Goal: Transaction & Acquisition: Obtain resource

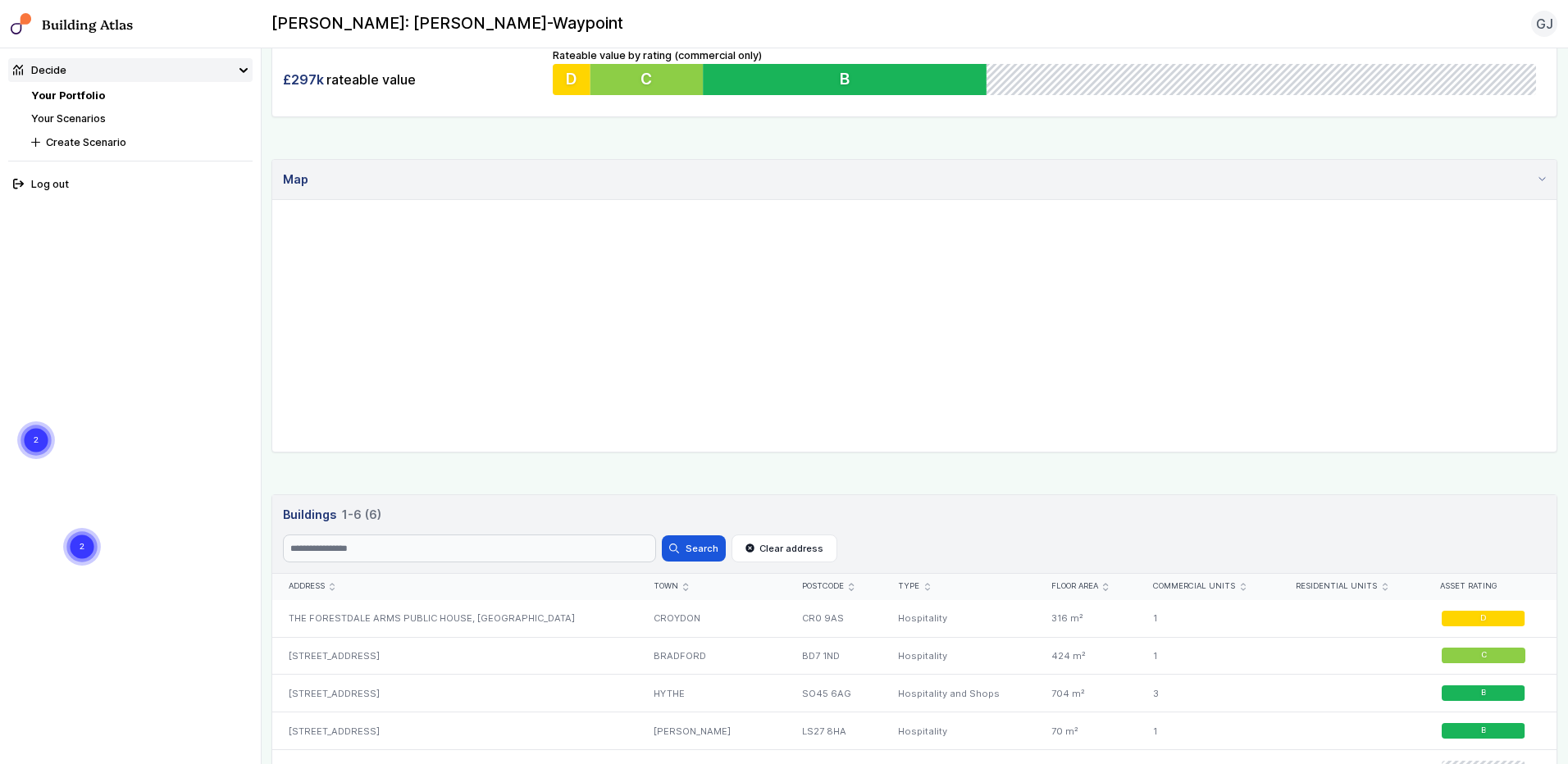
scroll to position [515, 0]
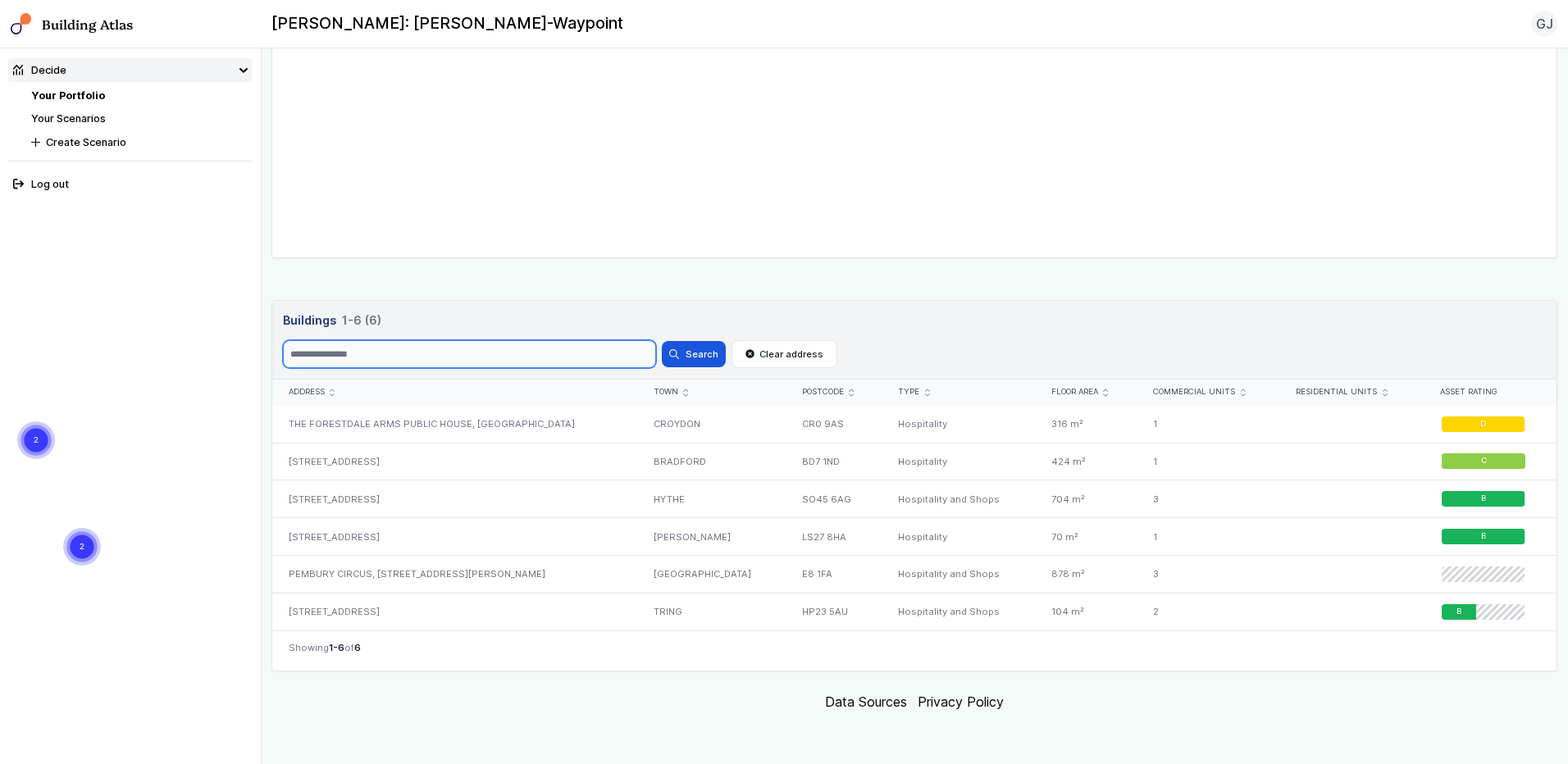
click at [460, 361] on input "Search" at bounding box center [470, 355] width 373 height 28
click at [628, 699] on footer "Data Sources Privacy Policy" at bounding box center [914, 702] width 1286 height 41
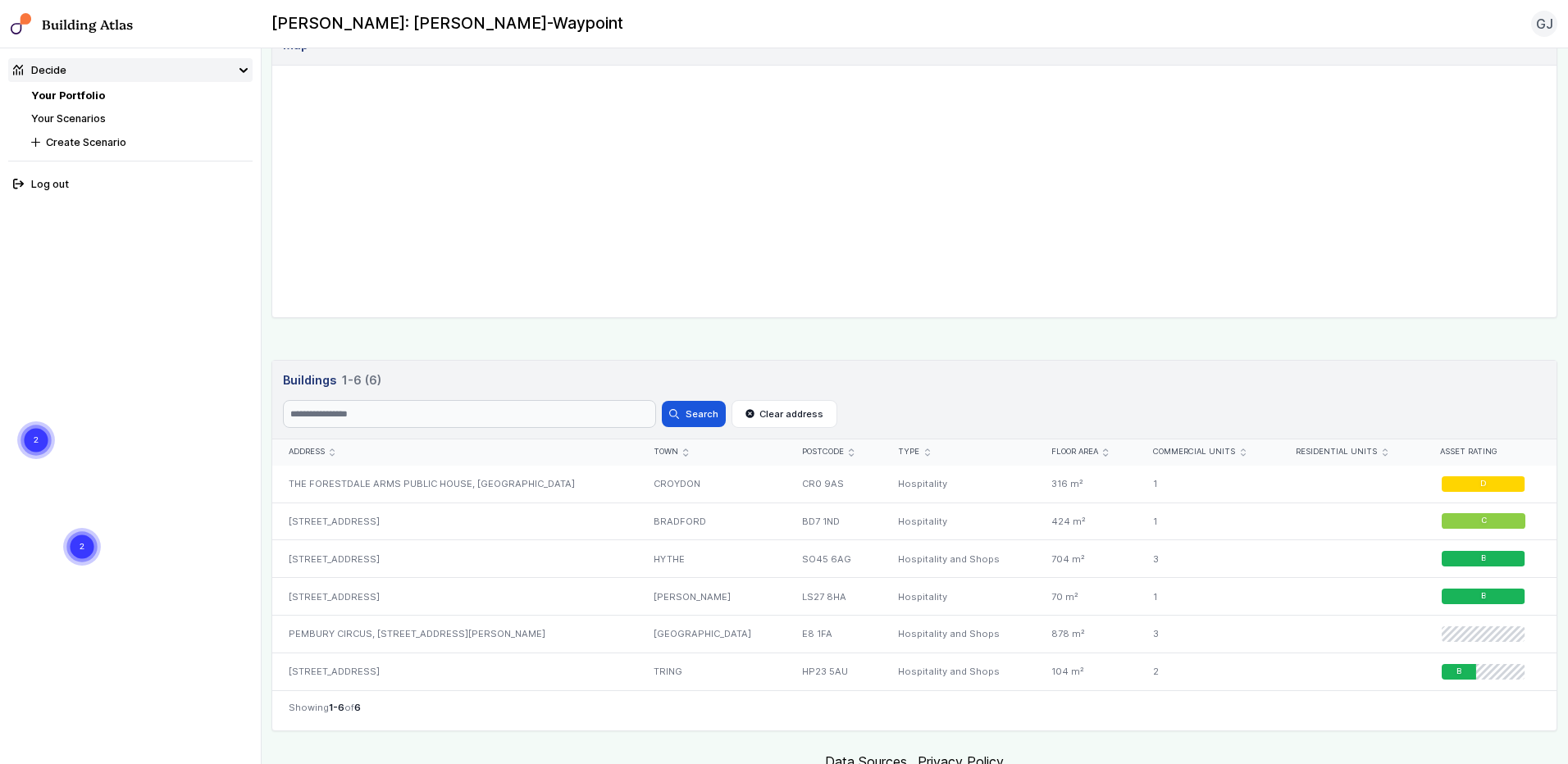
scroll to position [23, 0]
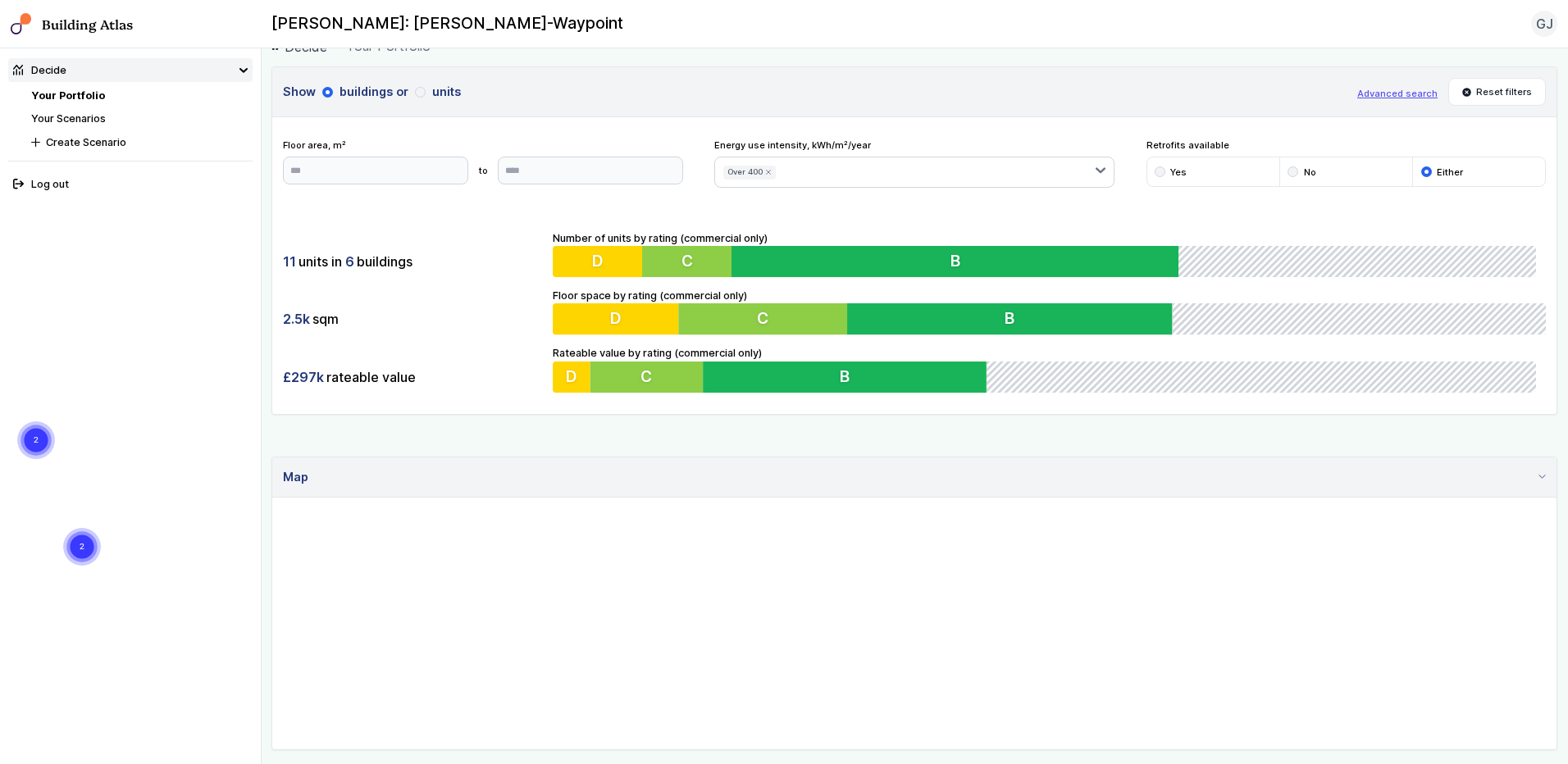
click at [765, 173] on icon "submit" at bounding box center [768, 172] width 6 height 6
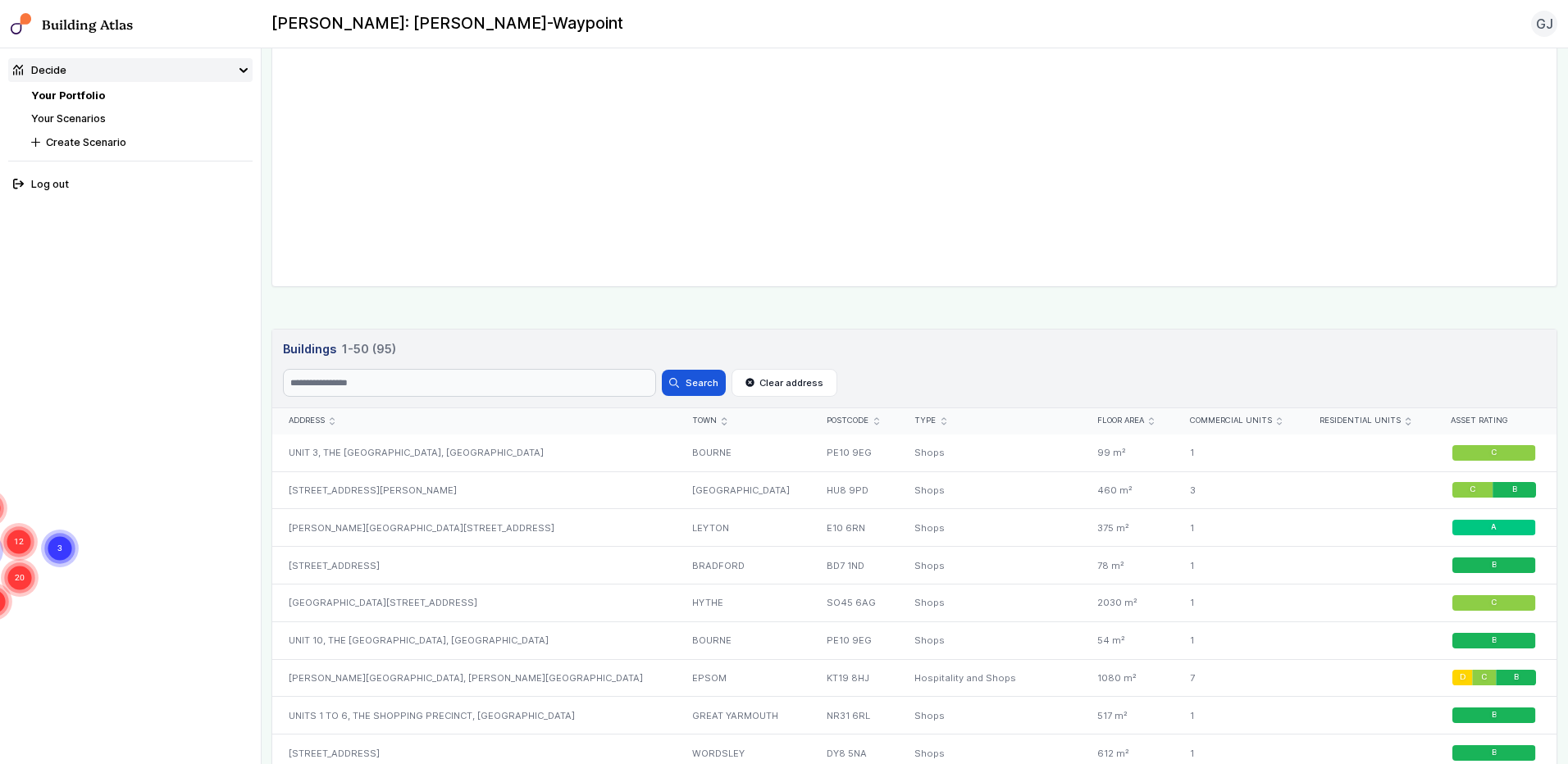
scroll to position [515, 0]
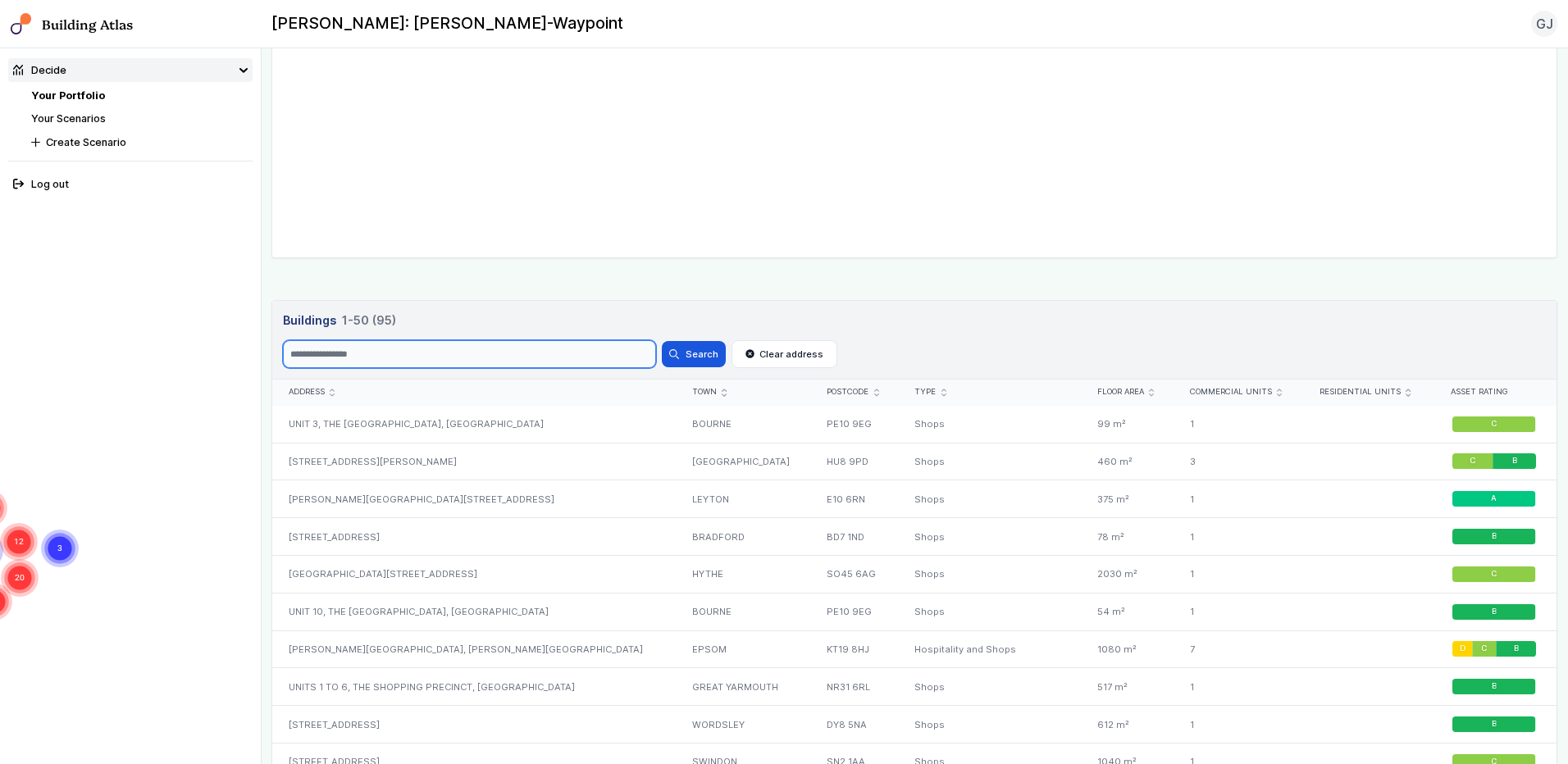
click at [461, 359] on input "Search" at bounding box center [470, 355] width 373 height 28
type input "**********"
click at [662, 341] on button "Search" at bounding box center [693, 354] width 64 height 26
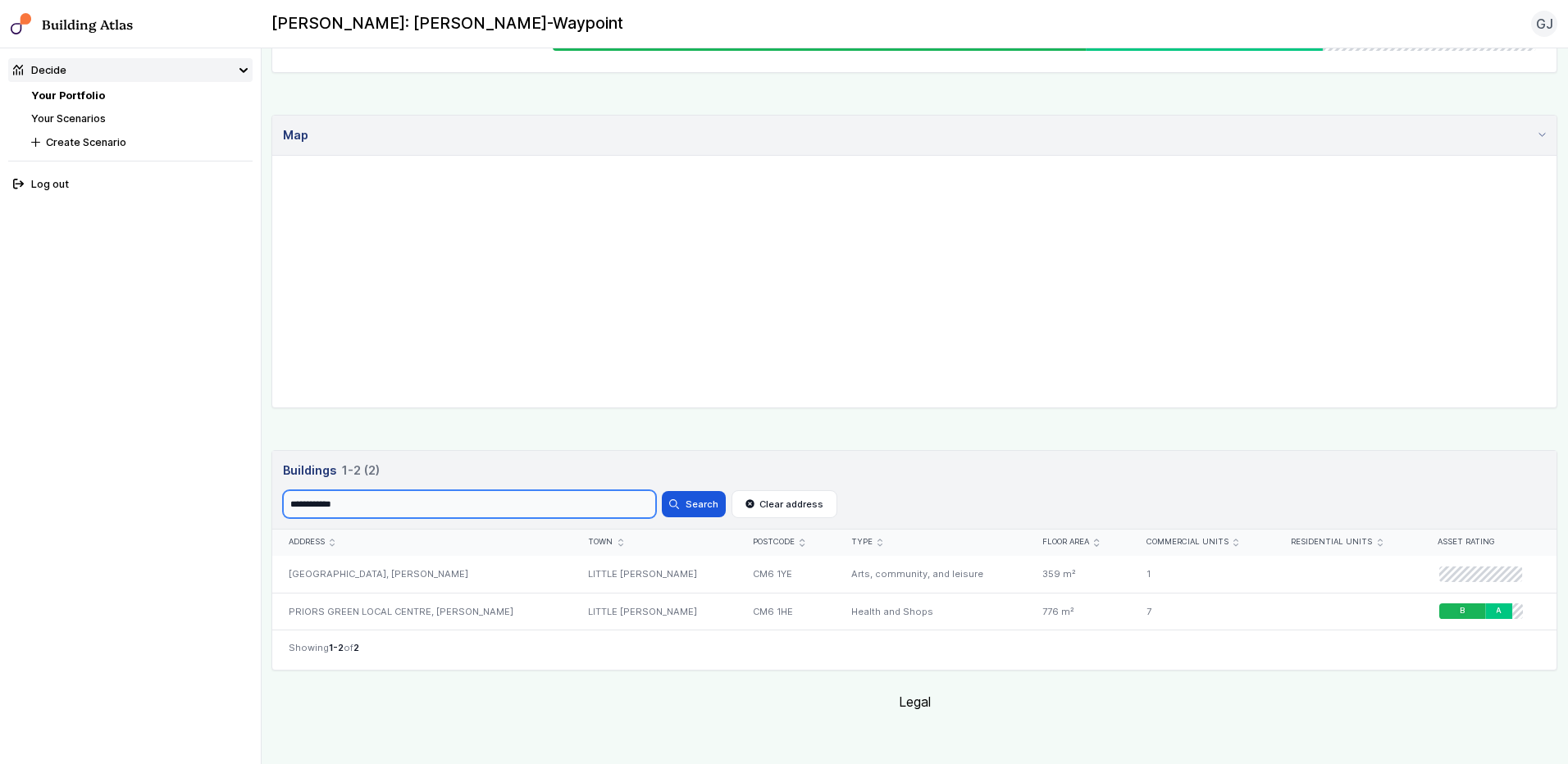
scroll to position [365, 0]
click at [407, 570] on div "[GEOGRAPHIC_DATA], [PERSON_NAME]" at bounding box center [421, 575] width 300 height 37
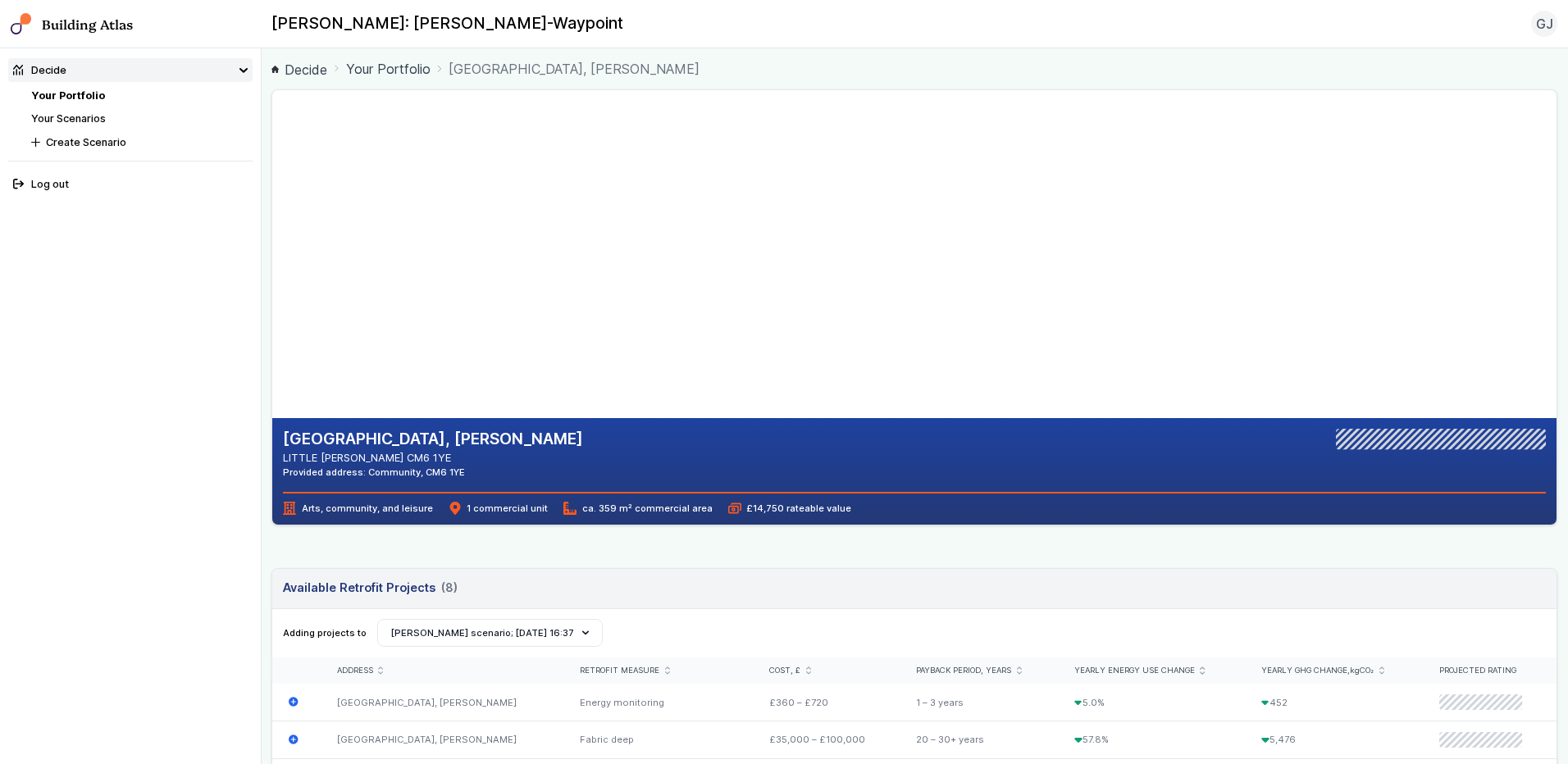
drag, startPoint x: 1015, startPoint y: 275, endPoint x: 1168, endPoint y: 376, distance: 183.3
click at [272, 376] on gmp-map at bounding box center [272, 253] width 0 height 328
drag, startPoint x: 1029, startPoint y: 233, endPoint x: 1342, endPoint y: 314, distance: 323.3
click at [272, 314] on gmp-map at bounding box center [272, 253] width 0 height 328
click at [272, 280] on gmp-map at bounding box center [272, 253] width 0 height 328
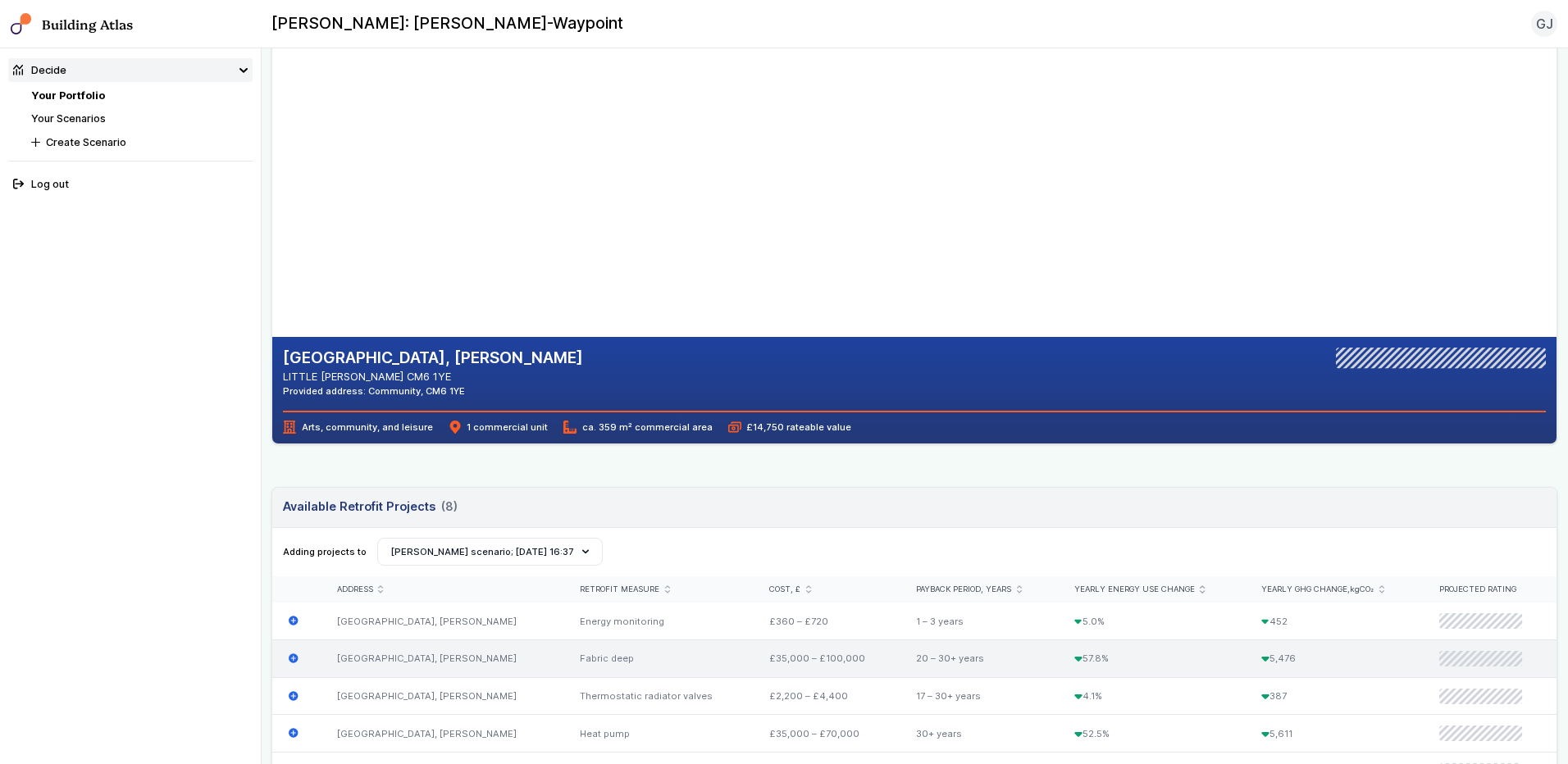
scroll to position [82, 0]
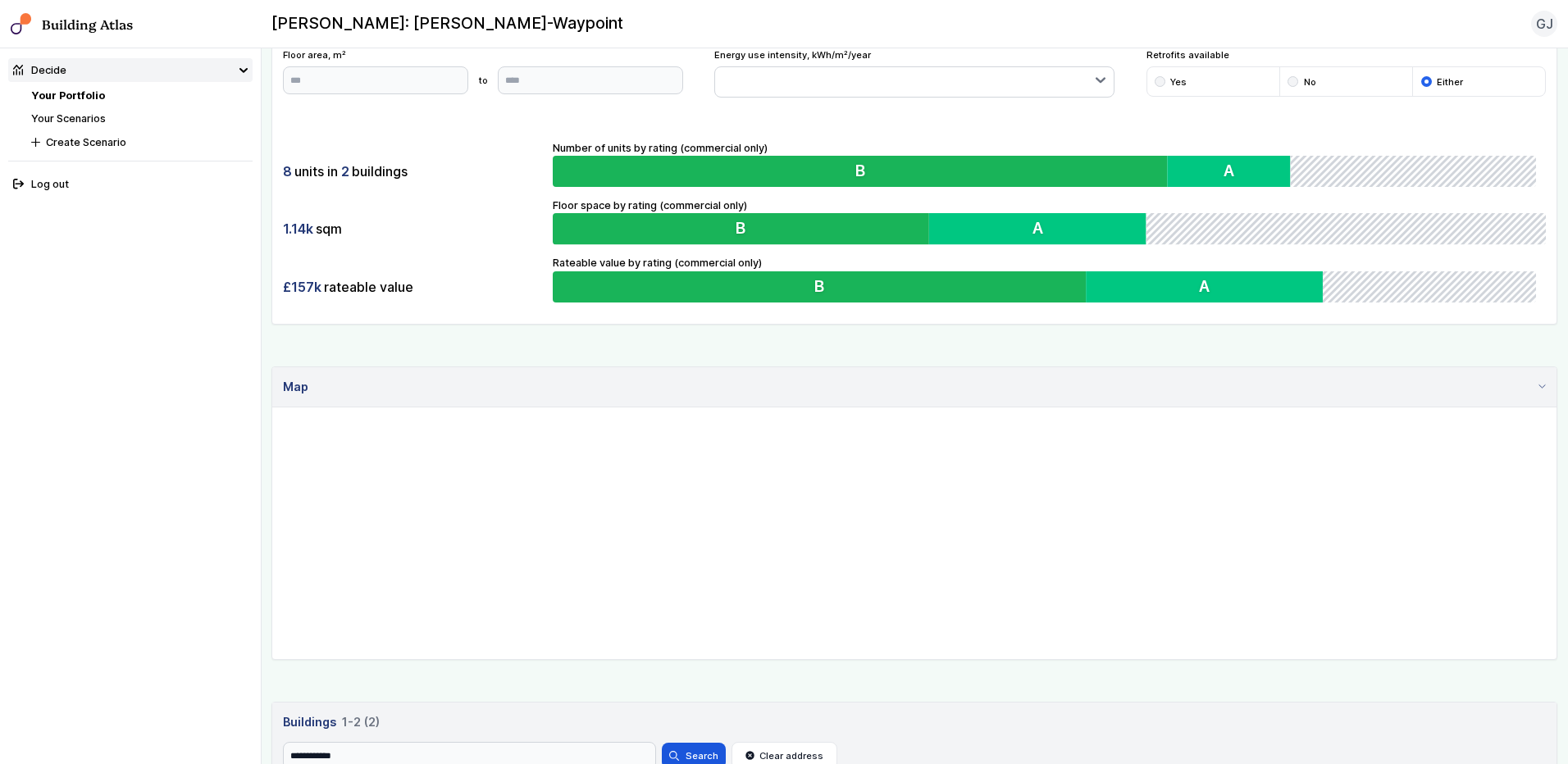
scroll to position [365, 0]
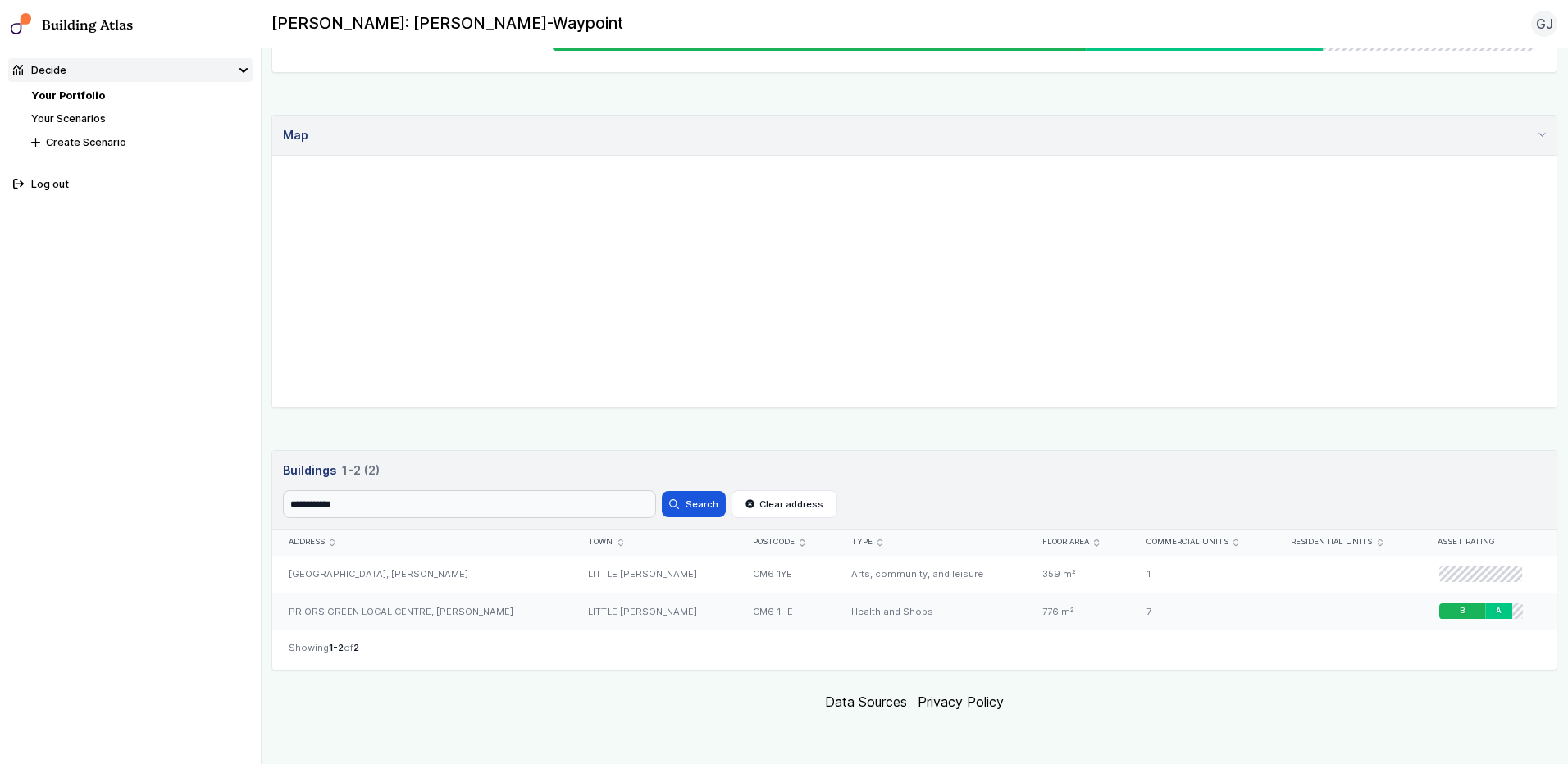
click at [422, 620] on div "PRIORS GREEN LOCAL CENTRE, [PERSON_NAME]" at bounding box center [421, 612] width 300 height 37
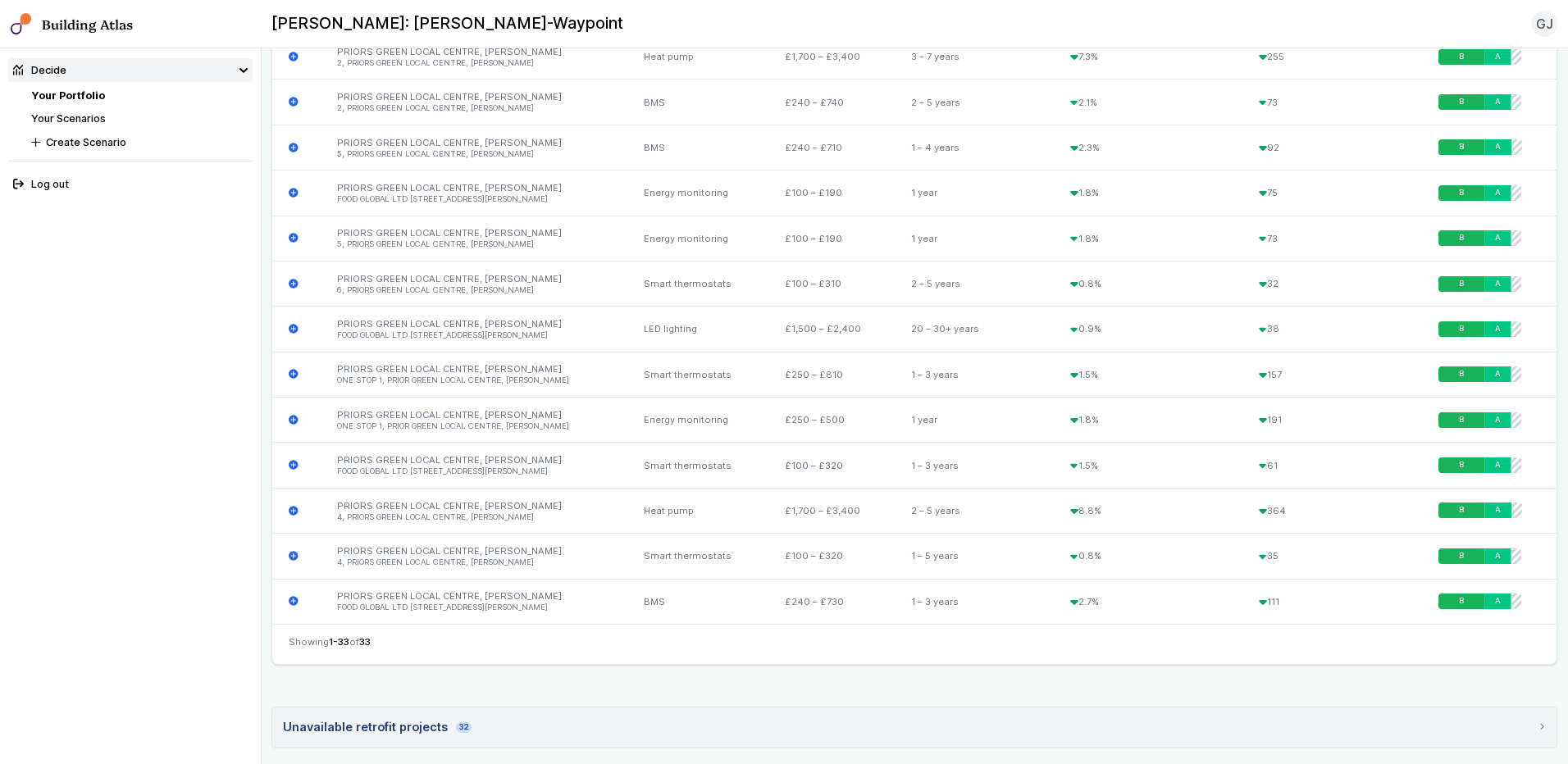
scroll to position [1722, 0]
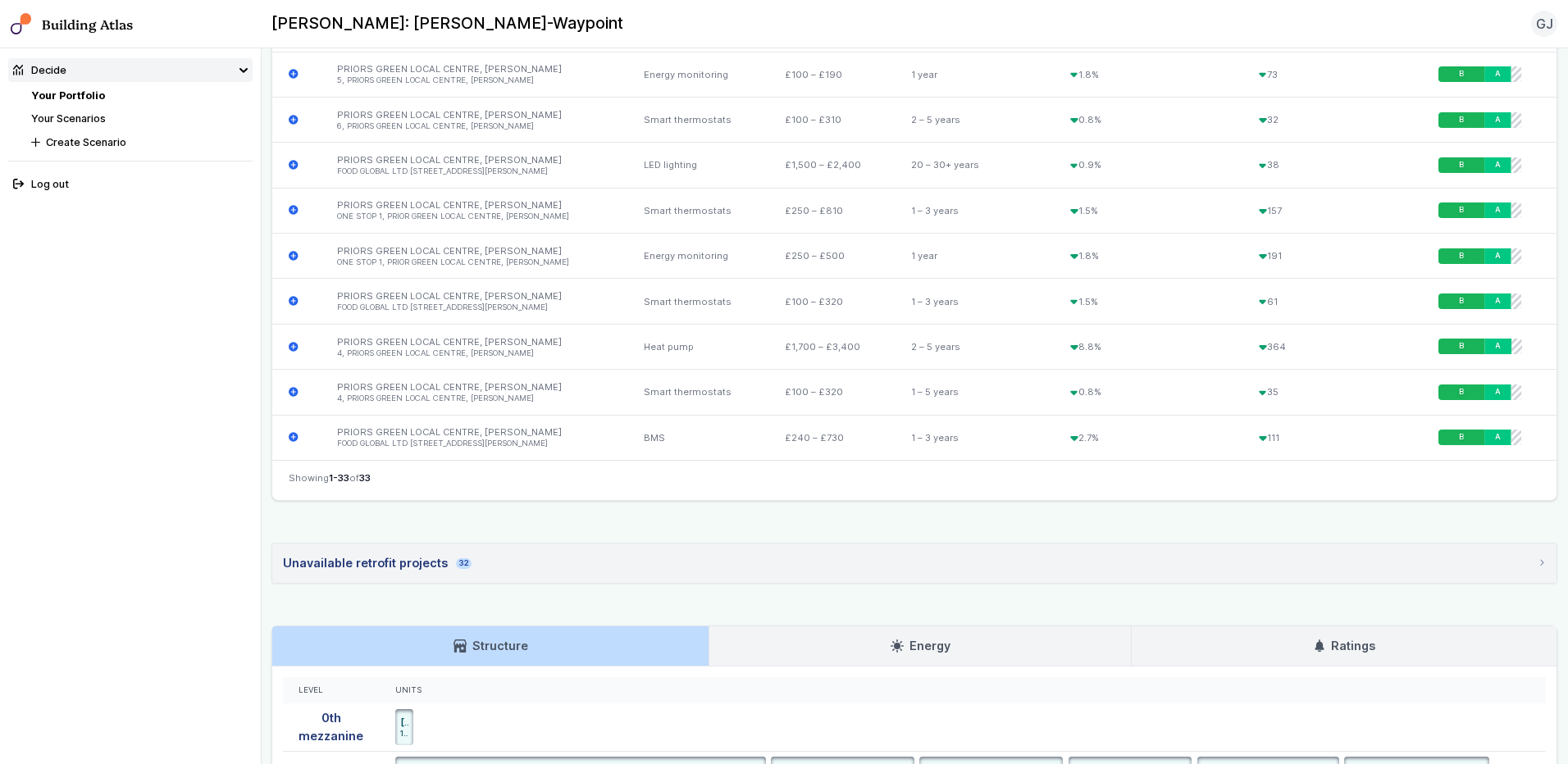
click at [413, 563] on div "Unavailable retrofit projects 32" at bounding box center [377, 563] width 188 height 18
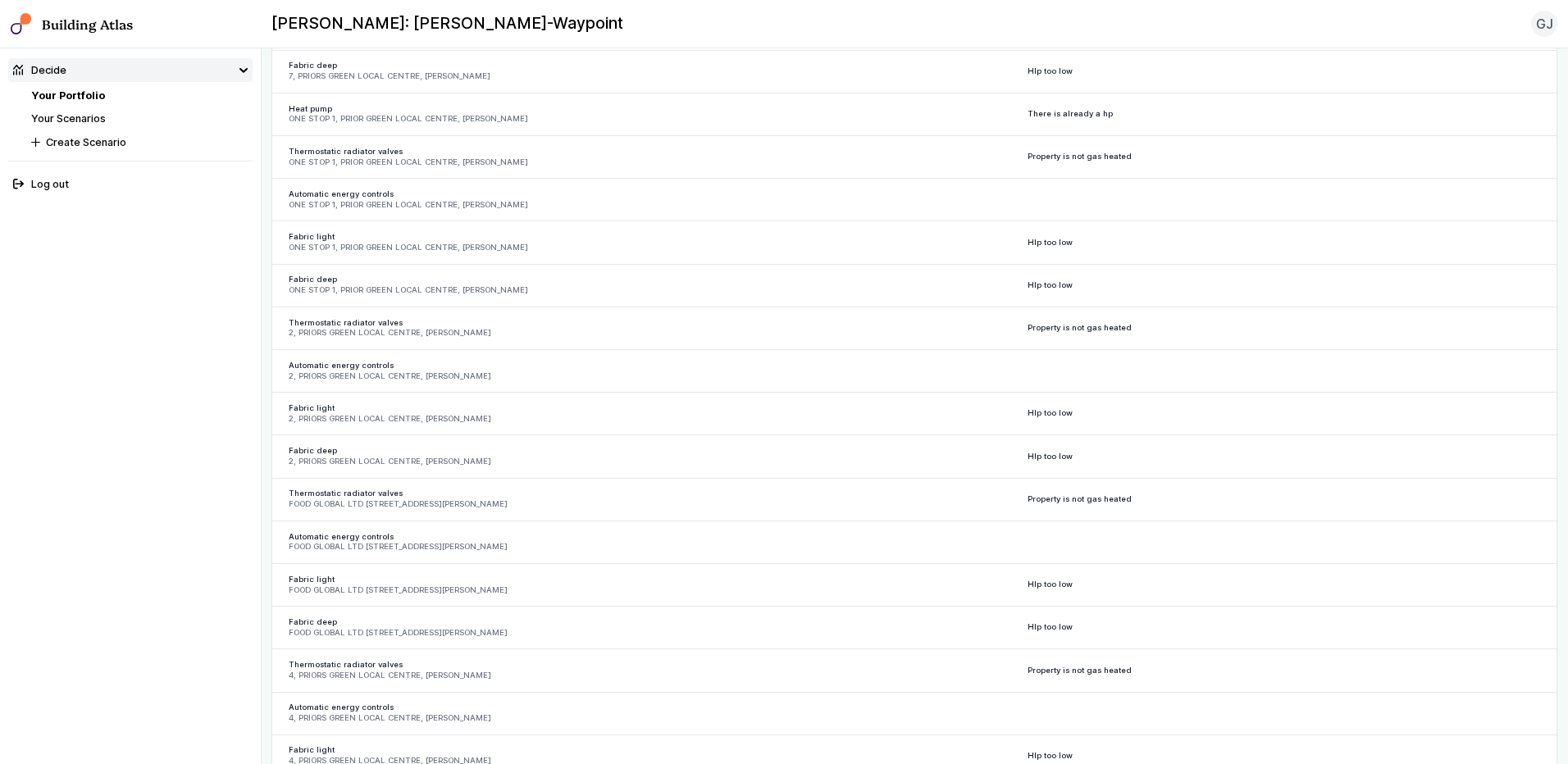
scroll to position [3034, 0]
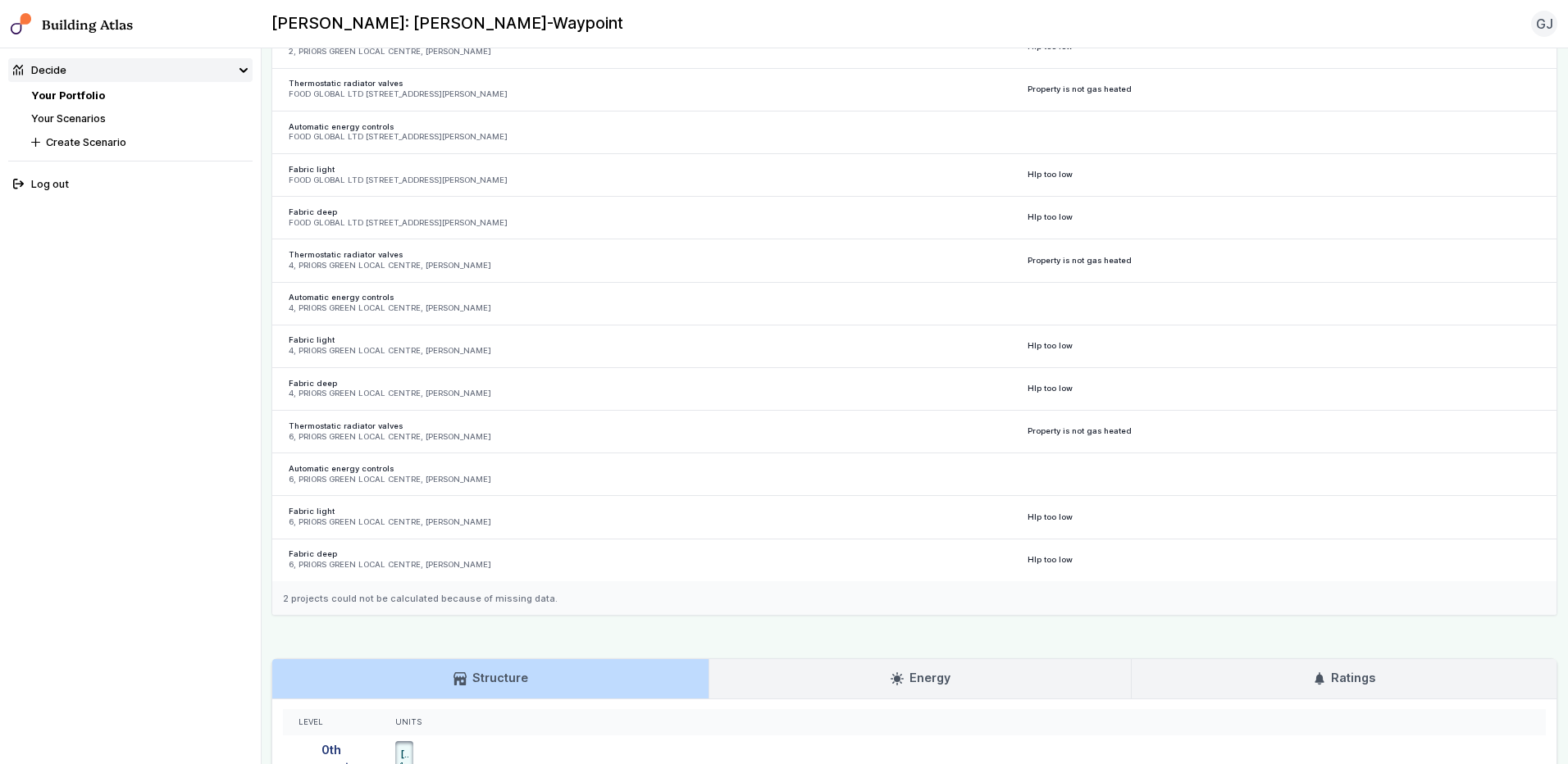
click at [534, 598] on div "2 projects could not be calculated because of missing data." at bounding box center [914, 598] width 1284 height 34
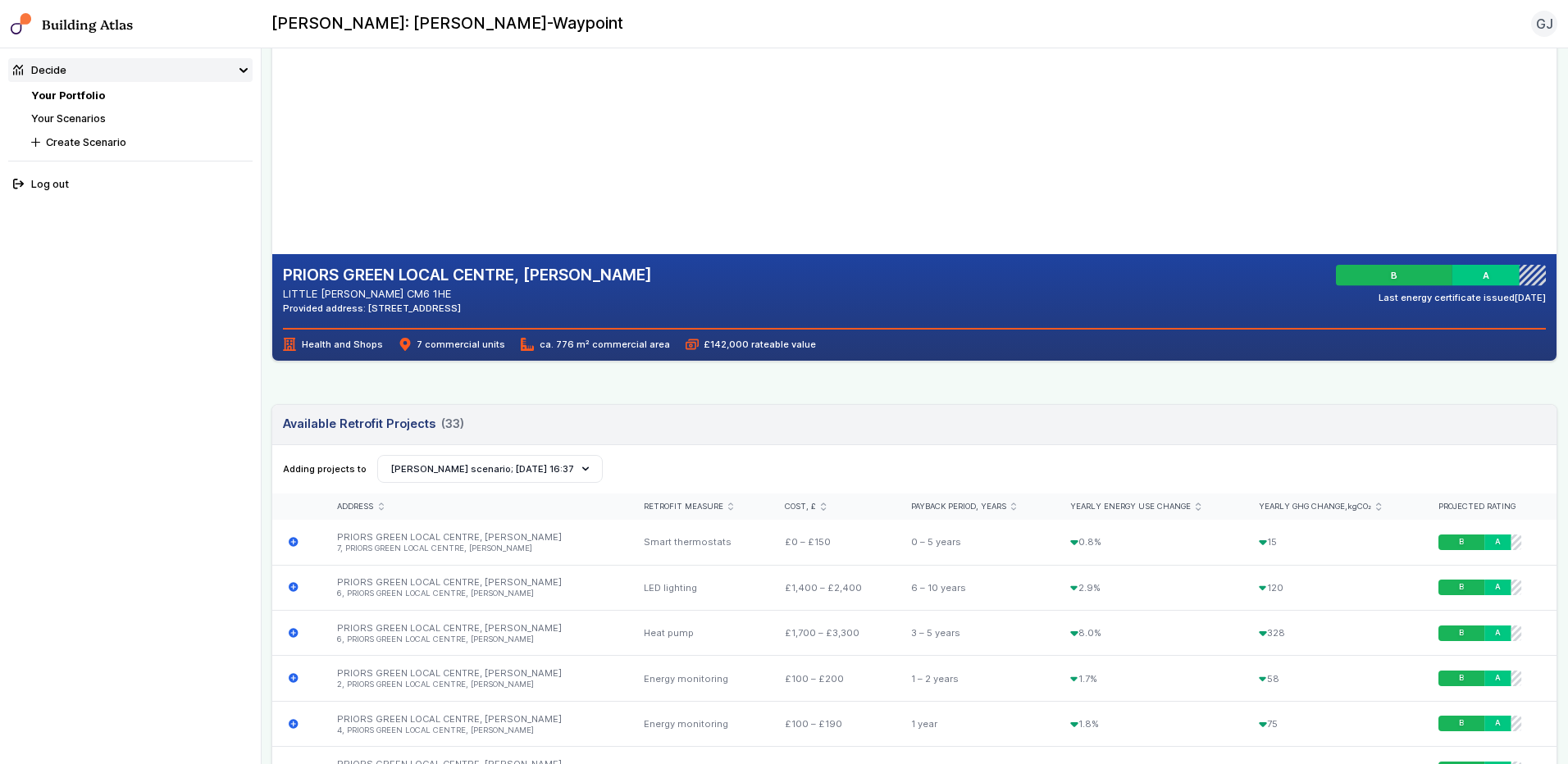
scroll to position [0, 0]
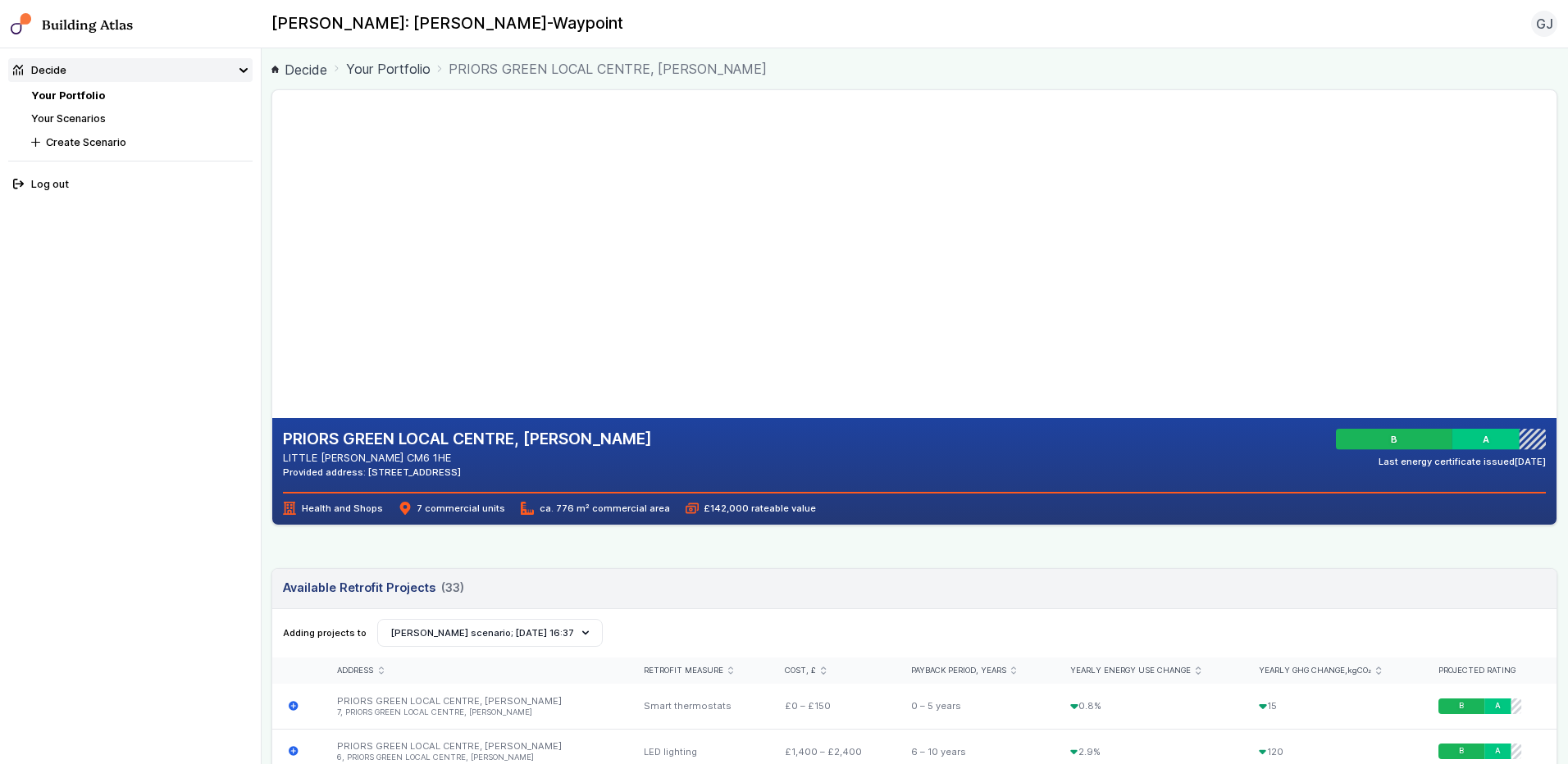
drag, startPoint x: 853, startPoint y: 278, endPoint x: 797, endPoint y: 303, distance: 61.3
click at [272, 303] on gmp-map-3d at bounding box center [272, 253] width 0 height 328
drag, startPoint x: 788, startPoint y: 304, endPoint x: 717, endPoint y: 354, distance: 86.8
click at [272, 346] on gmp-map-3d at bounding box center [272, 253] width 0 height 328
drag, startPoint x: 603, startPoint y: 308, endPoint x: 650, endPoint y: 269, distance: 61.1
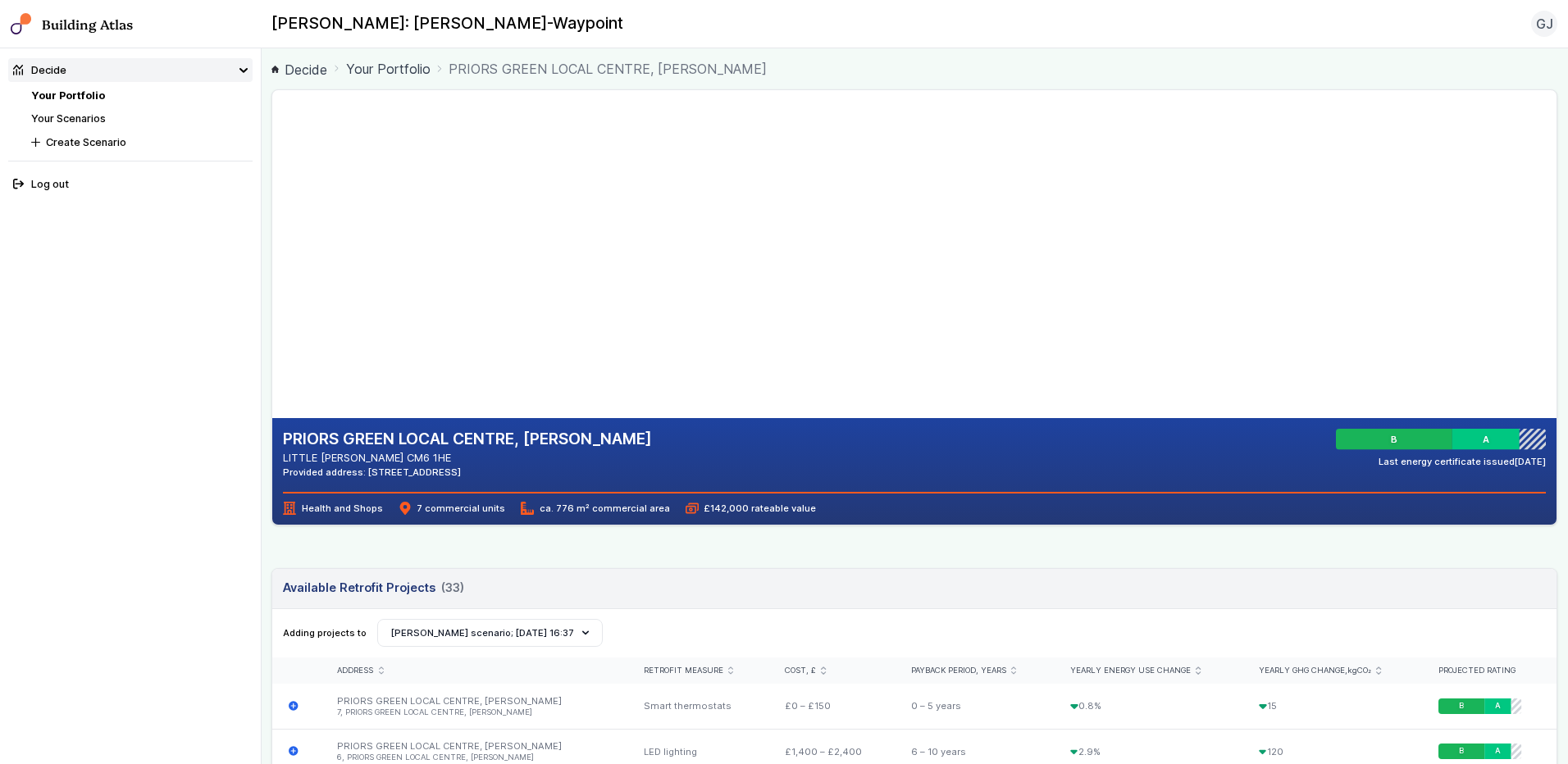
click at [272, 313] on gmp-map-3d at bounding box center [272, 253] width 0 height 328
drag, startPoint x: 621, startPoint y: 249, endPoint x: 574, endPoint y: 196, distance: 70.8
click at [272, 196] on gmp-map-3d at bounding box center [272, 253] width 0 height 328
drag, startPoint x: 593, startPoint y: 264, endPoint x: 560, endPoint y: 378, distance: 118.7
click at [272, 395] on gmp-map-3d at bounding box center [272, 253] width 0 height 328
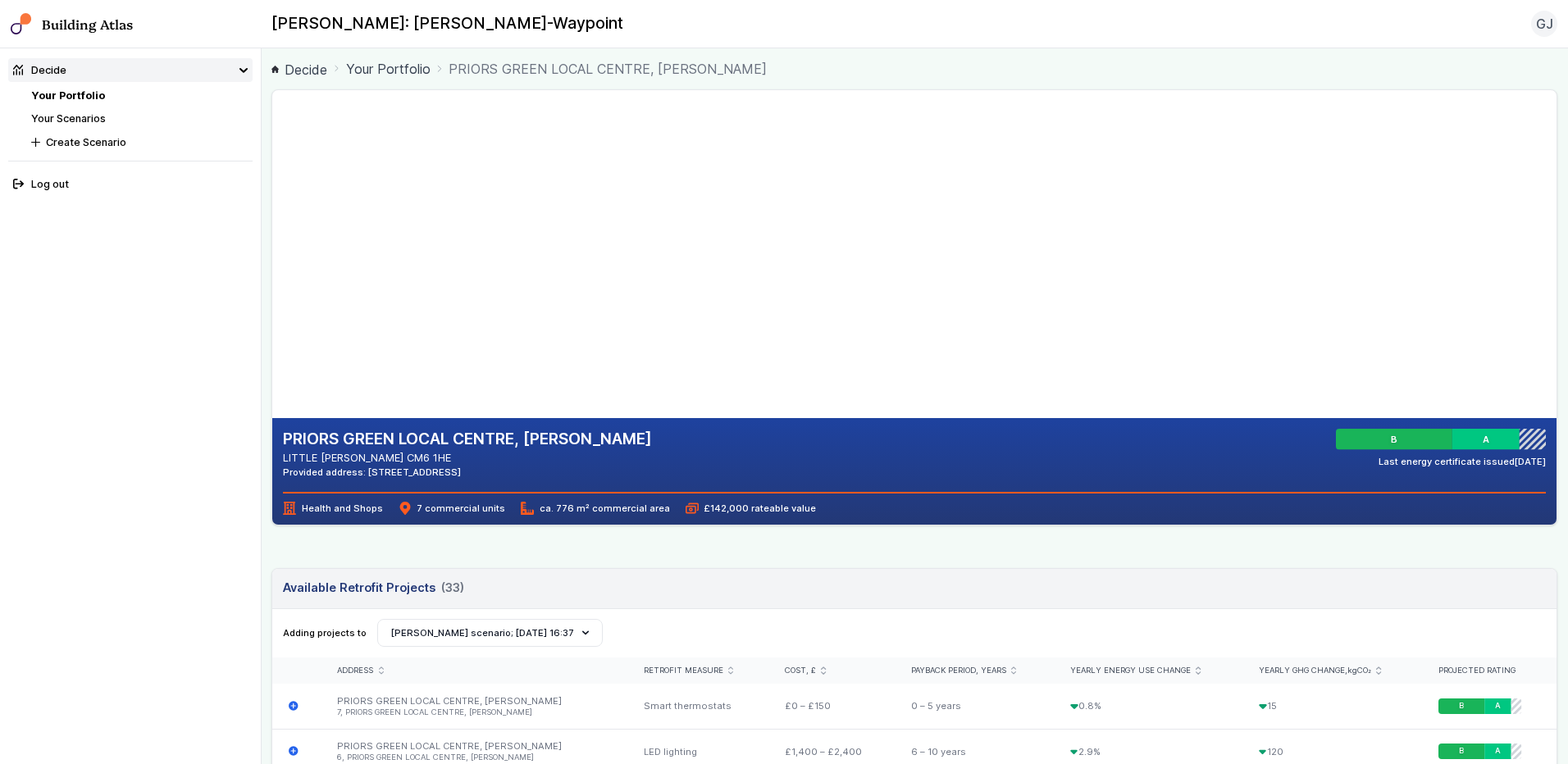
drag, startPoint x: 660, startPoint y: 327, endPoint x: 708, endPoint y: 246, distance: 94.2
click at [272, 246] on gmp-map-3d at bounding box center [272, 253] width 0 height 328
drag, startPoint x: 656, startPoint y: 278, endPoint x: 595, endPoint y: 279, distance: 61.0
click at [272, 278] on gmp-map-3d at bounding box center [272, 253] width 0 height 328
drag, startPoint x: 599, startPoint y: 227, endPoint x: 672, endPoint y: 242, distance: 74.5
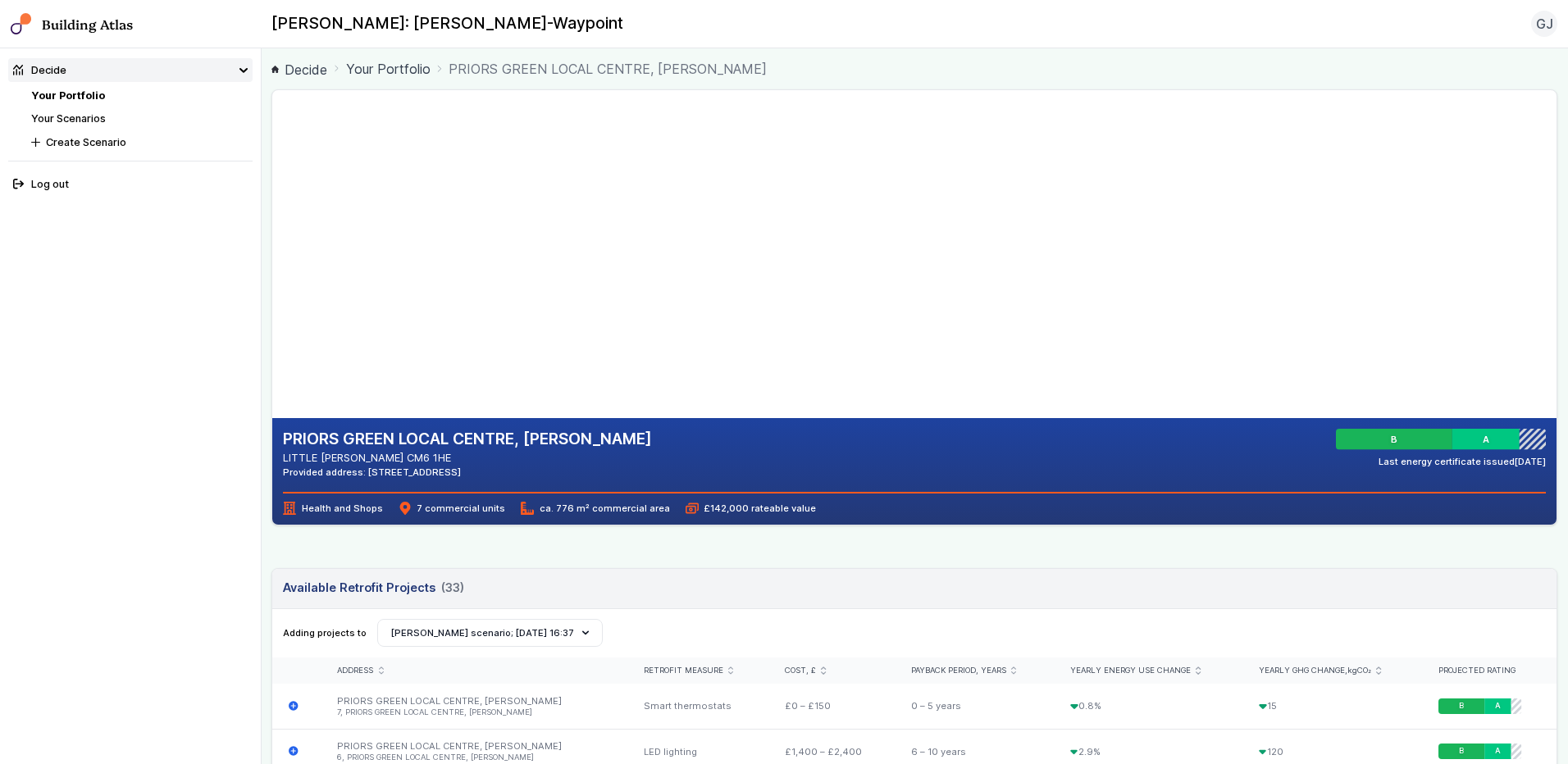
click at [272, 242] on gmp-map-3d at bounding box center [272, 253] width 0 height 328
click at [272, 359] on gmp-map-3d at bounding box center [272, 253] width 0 height 328
click at [854, 586] on header "Available Retrofit Projects (33) Loading" at bounding box center [914, 589] width 1284 height 40
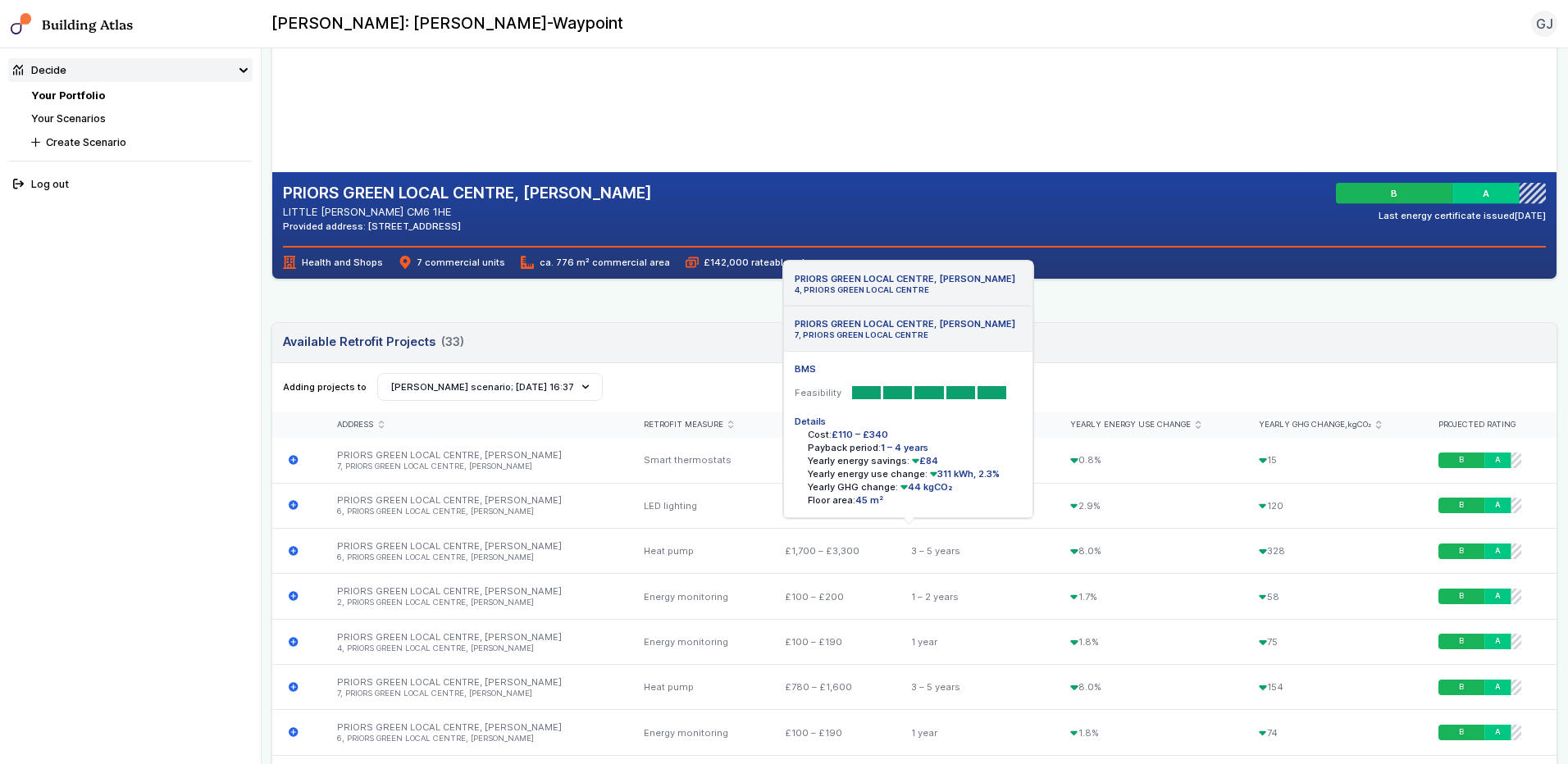
scroll to position [656, 0]
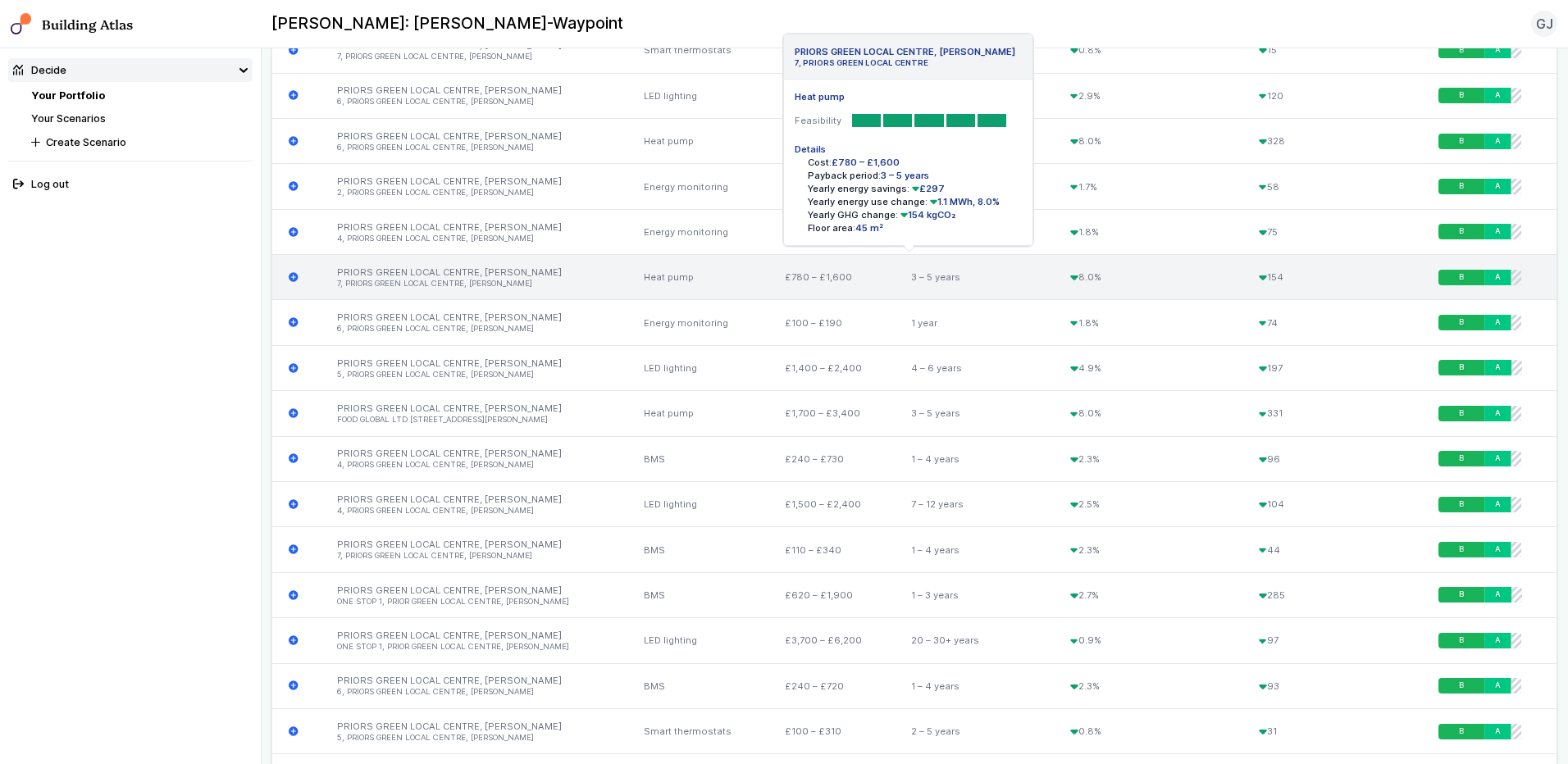
click at [340, 279] on li "7, PRIORS GREEN LOCAL CENTRE, [PERSON_NAME]" at bounding box center [474, 283] width 275 height 10
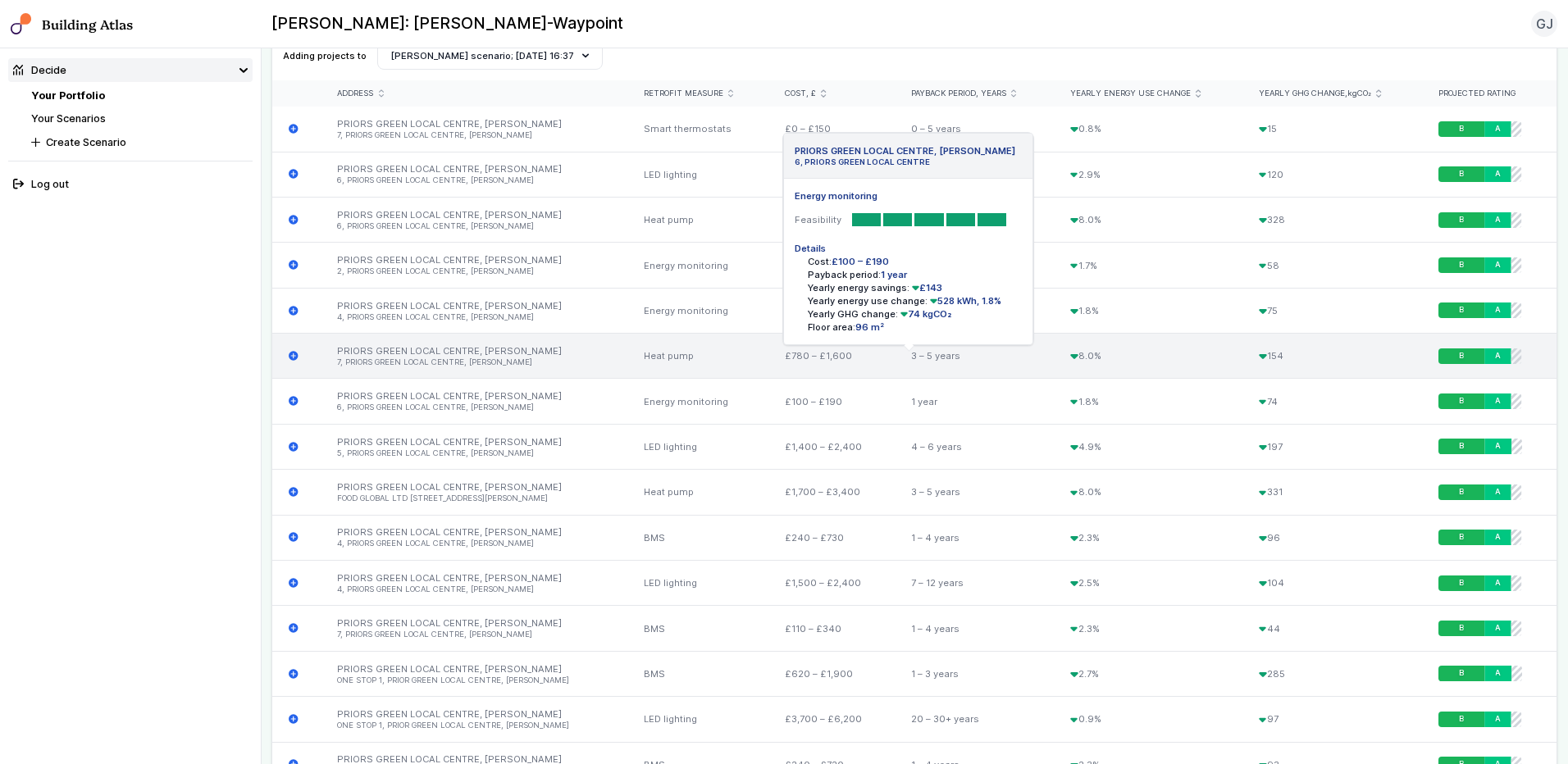
scroll to position [574, 0]
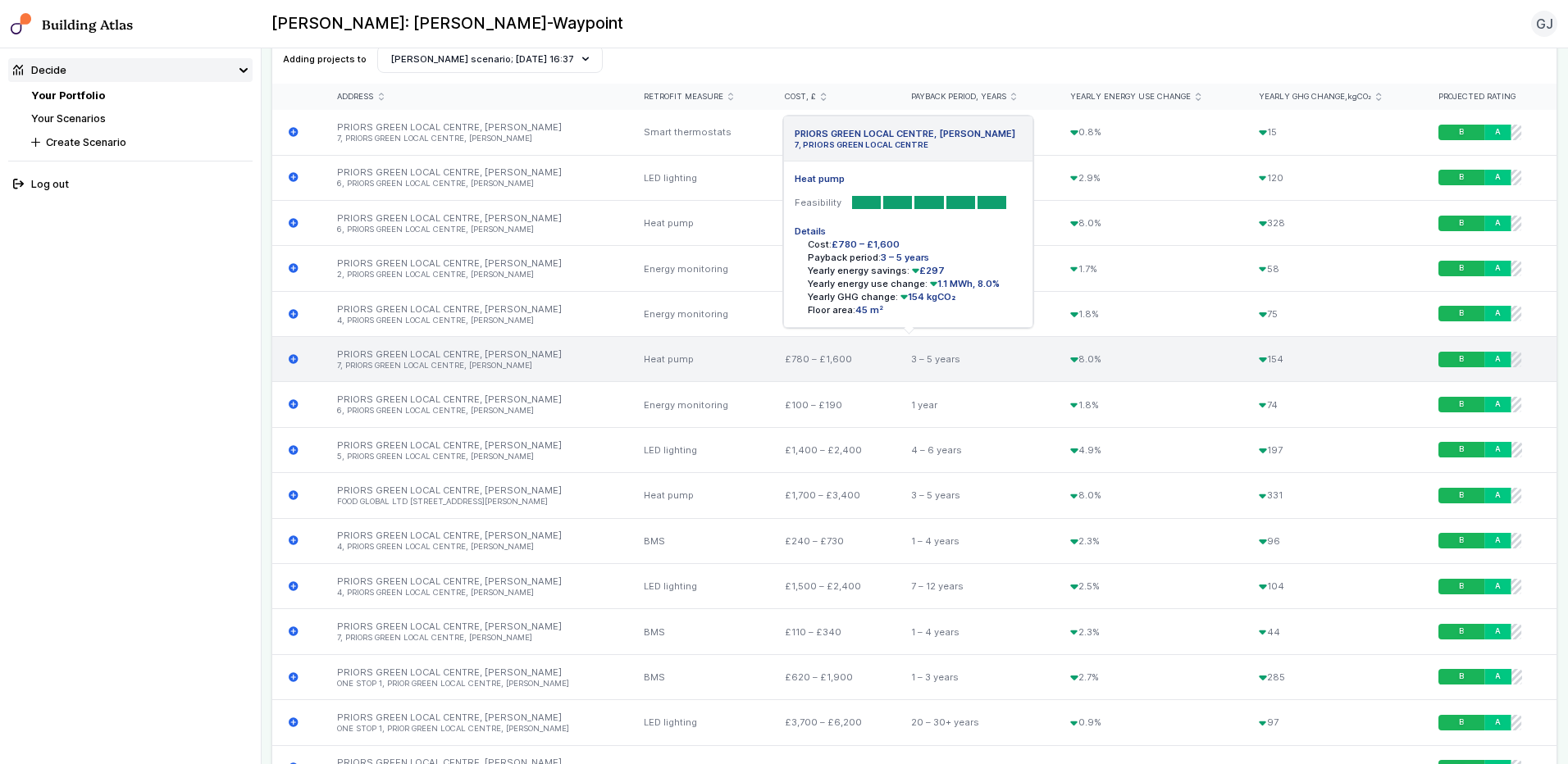
click at [490, 362] on li "7, PRIORS GREEN LOCAL CENTRE, [PERSON_NAME]" at bounding box center [474, 366] width 275 height 10
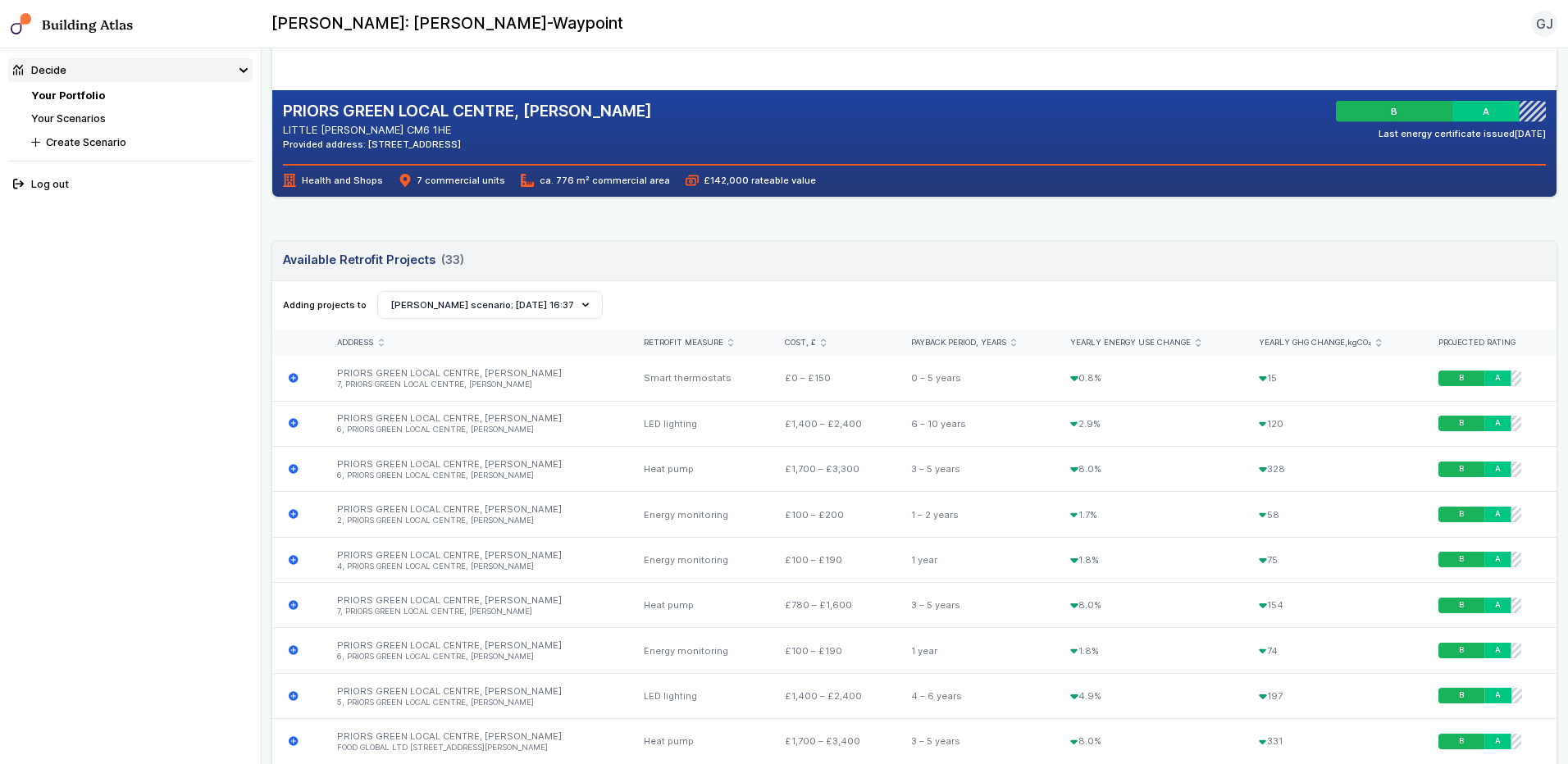
scroll to position [246, 0]
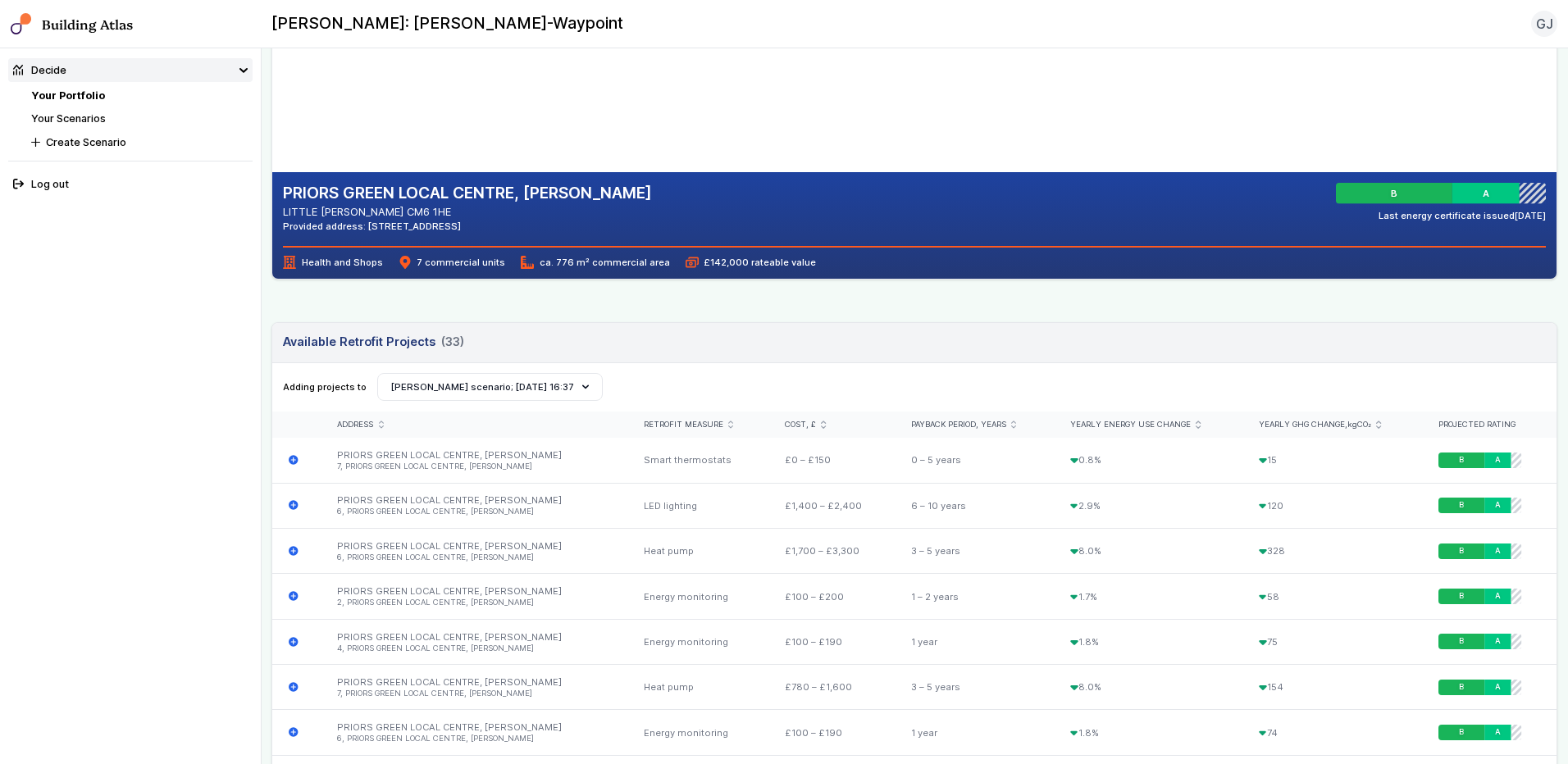
click at [1131, 371] on div "Adding projects to Create Scenario [PERSON_NAME] scenario; [DATE] 11:01 [PERSON…" at bounding box center [914, 387] width 1284 height 49
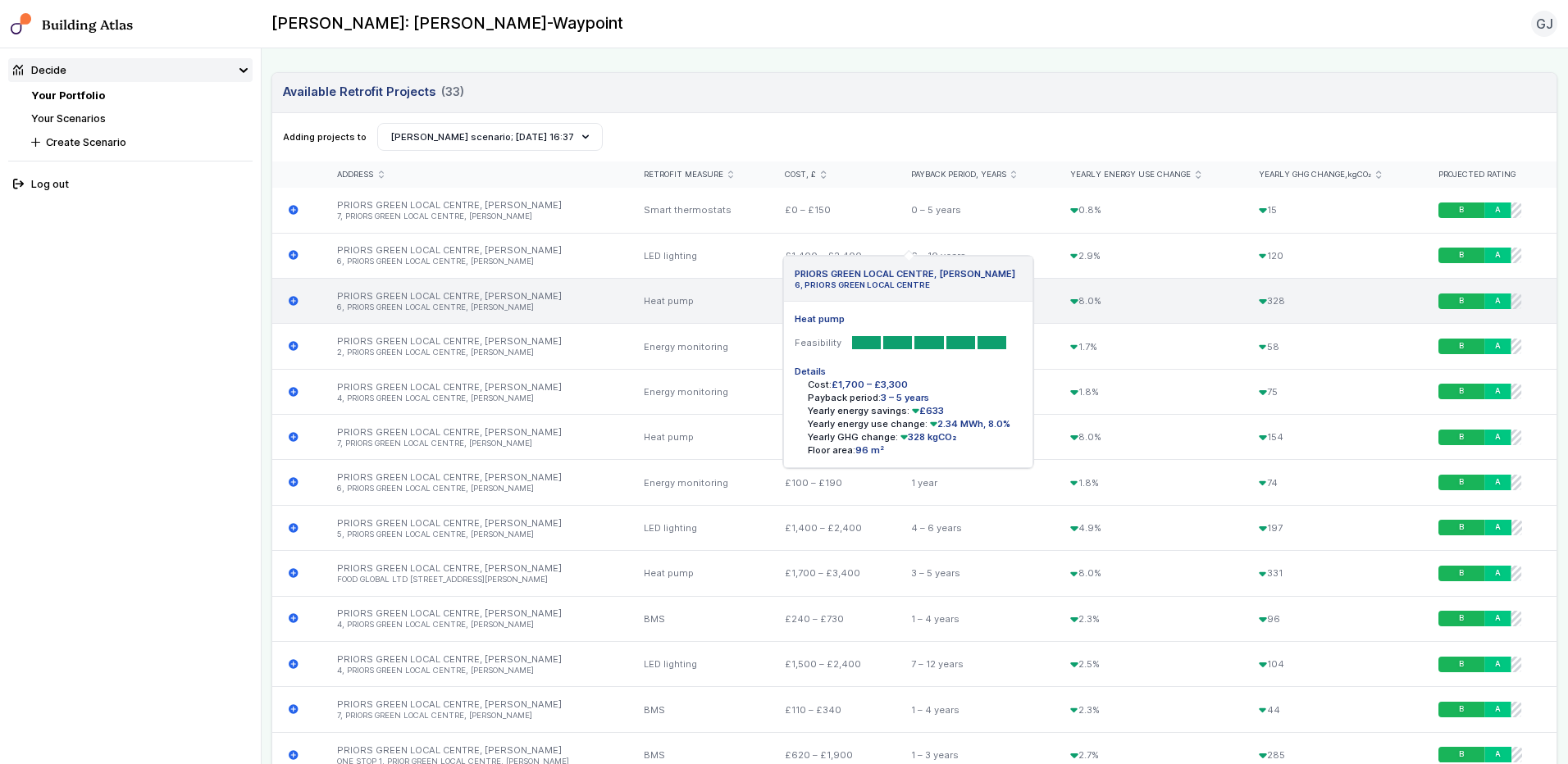
scroll to position [492, 0]
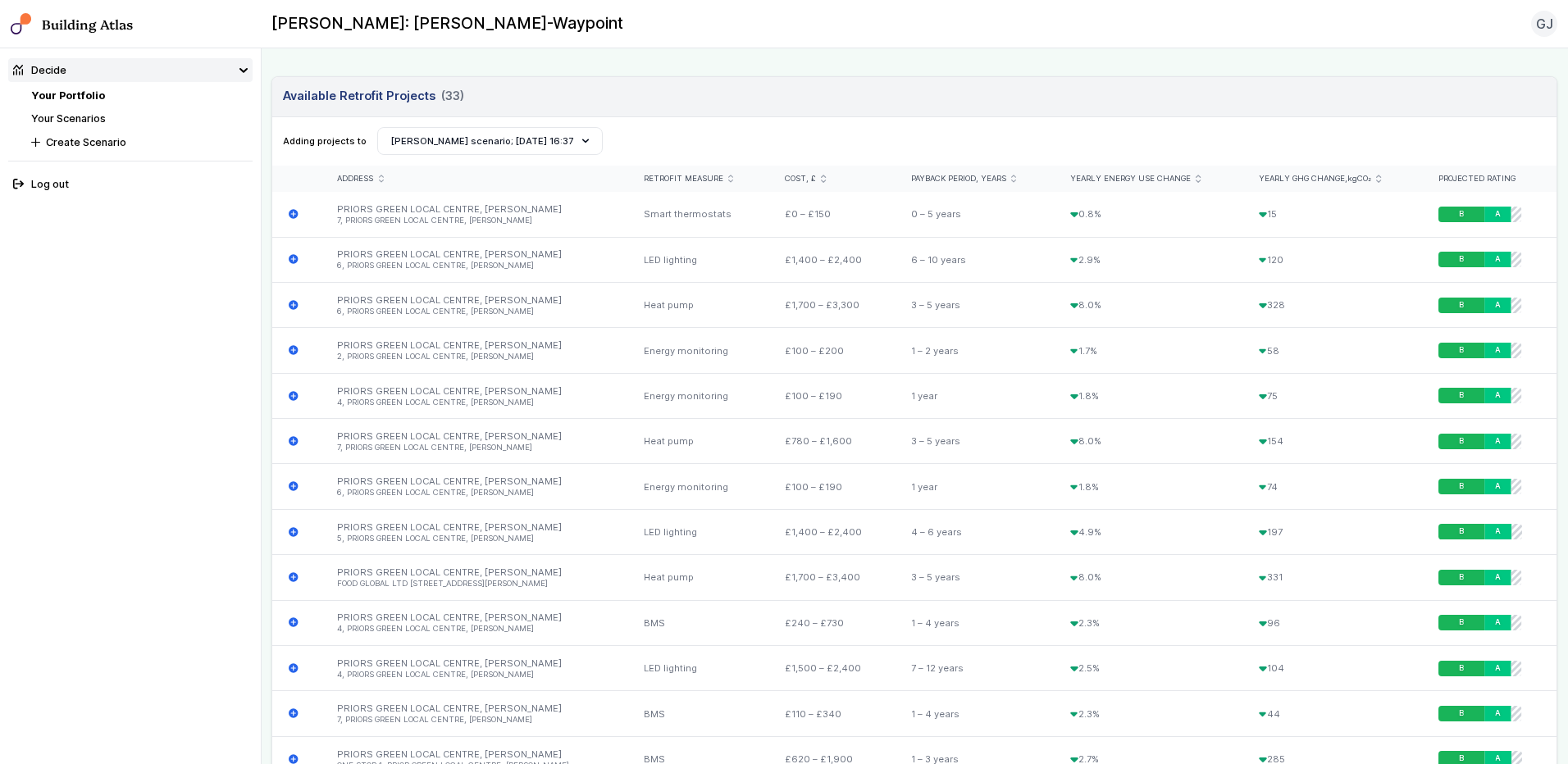
click at [1095, 100] on header "Available Retrofit Projects (33) Loading" at bounding box center [914, 97] width 1284 height 40
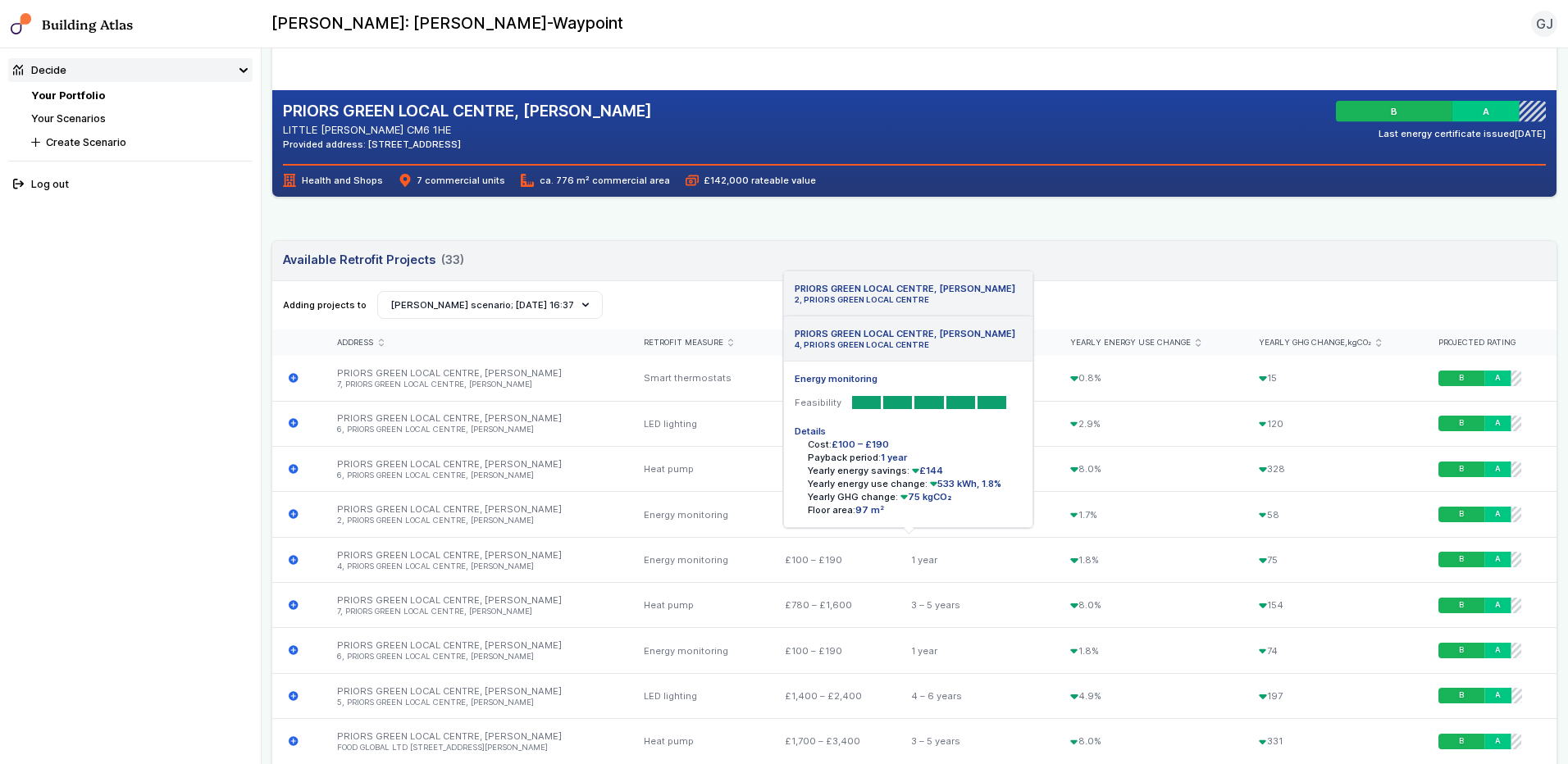
scroll to position [0, 0]
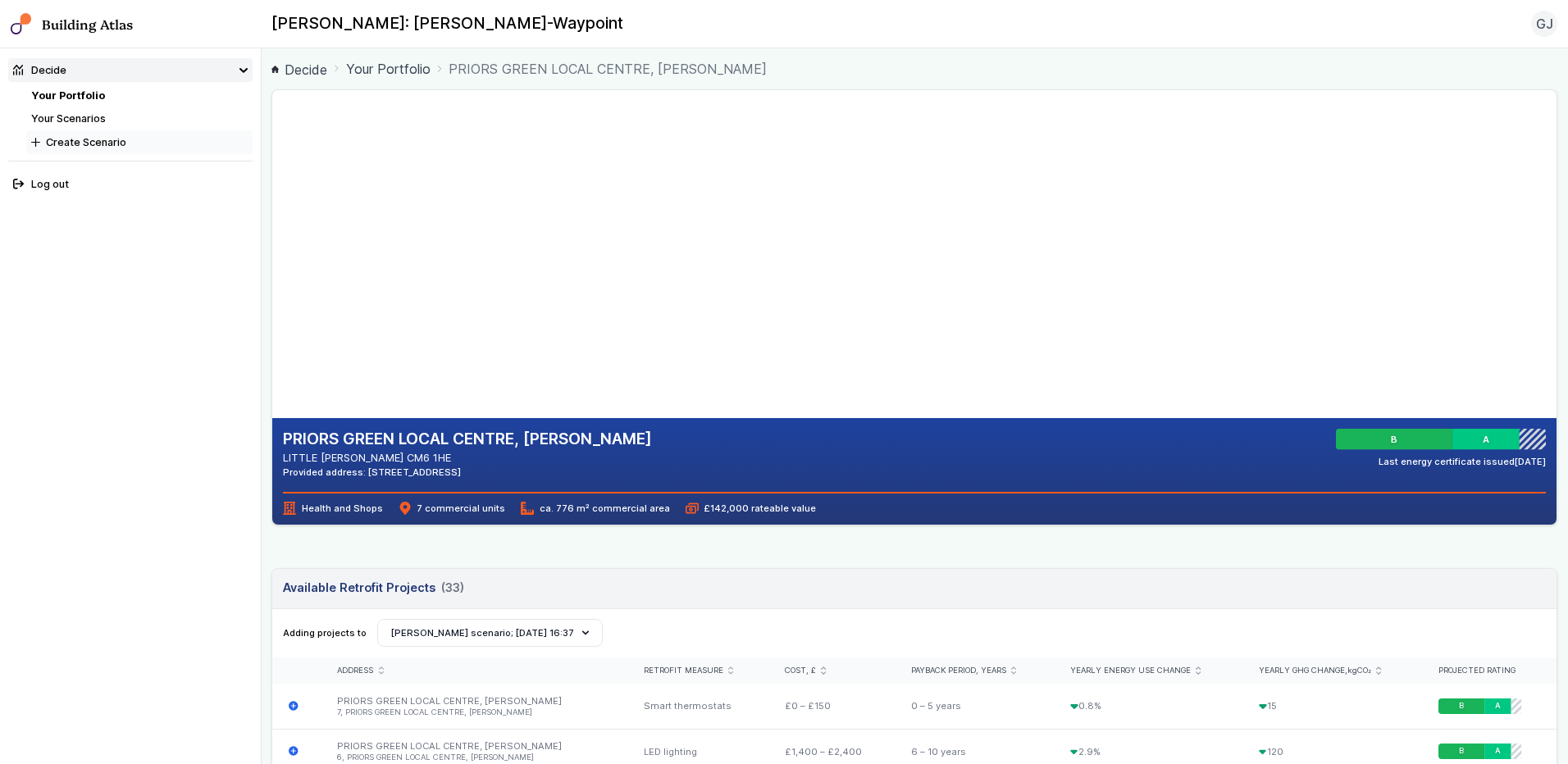
click at [97, 144] on button "Create Scenario" at bounding box center [139, 142] width 227 height 24
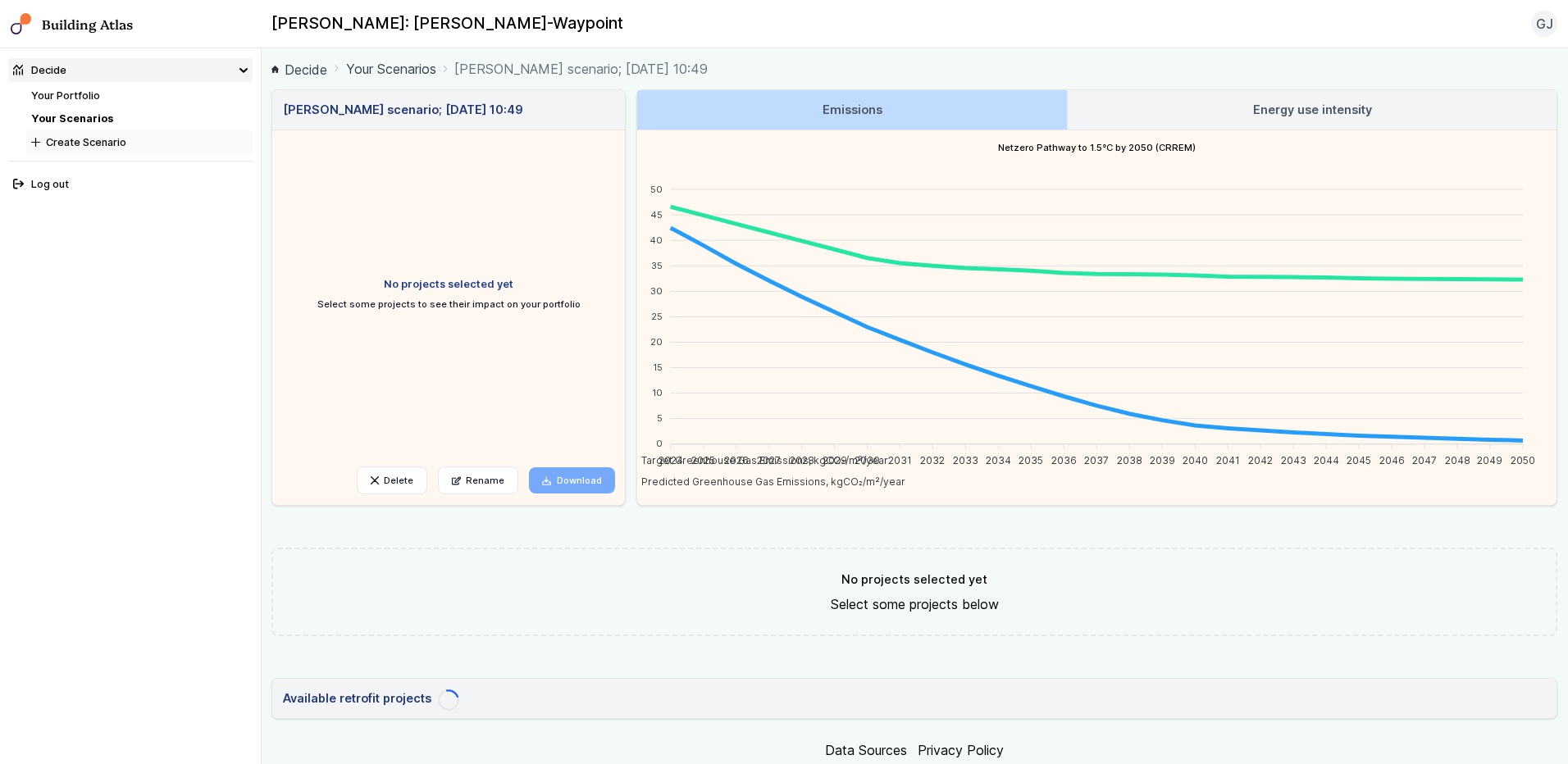
click at [73, 144] on button "Create Scenario" at bounding box center [139, 142] width 227 height 24
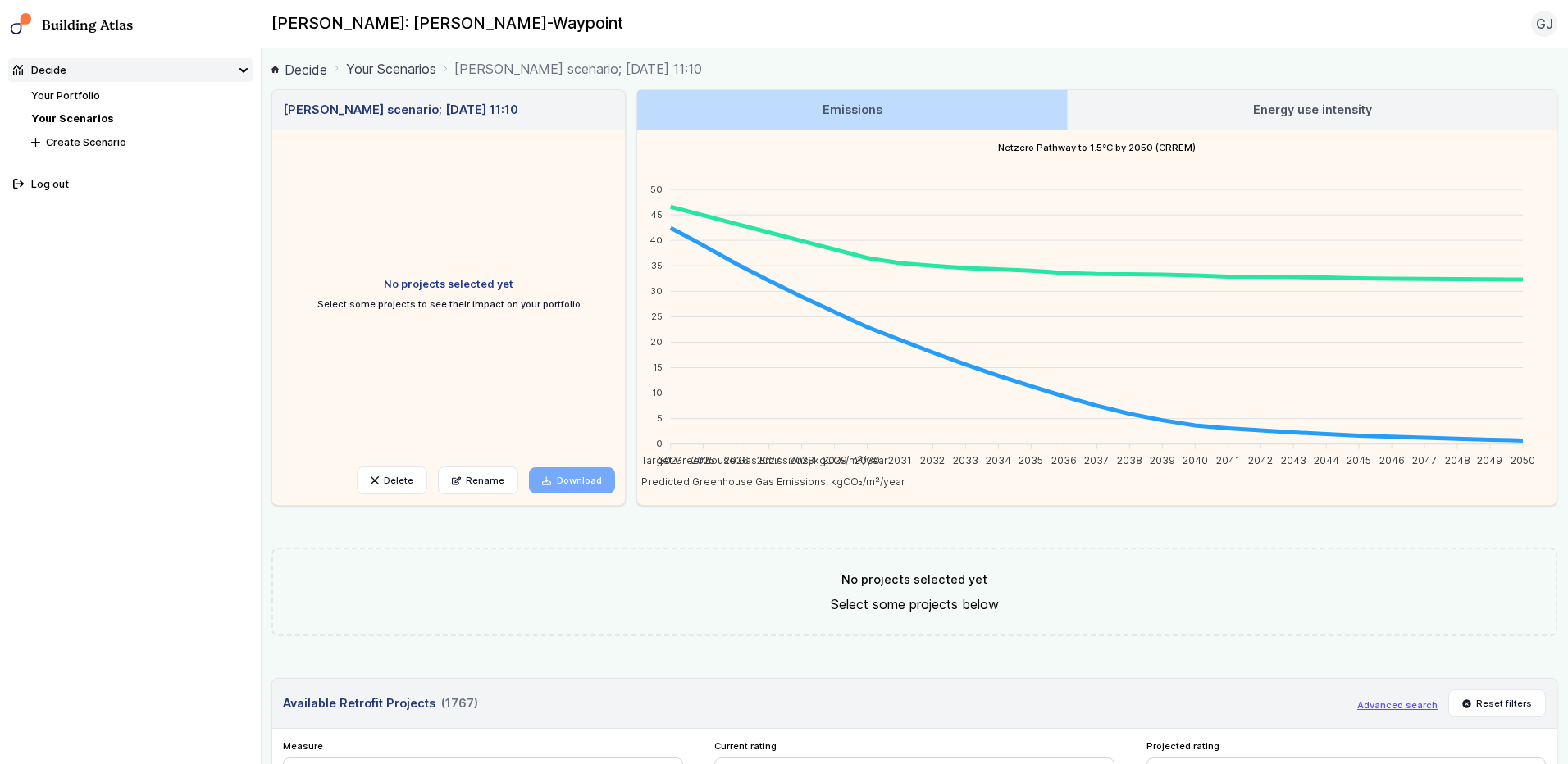
click at [95, 92] on link "Your Portfolio" at bounding box center [66, 95] width 69 height 12
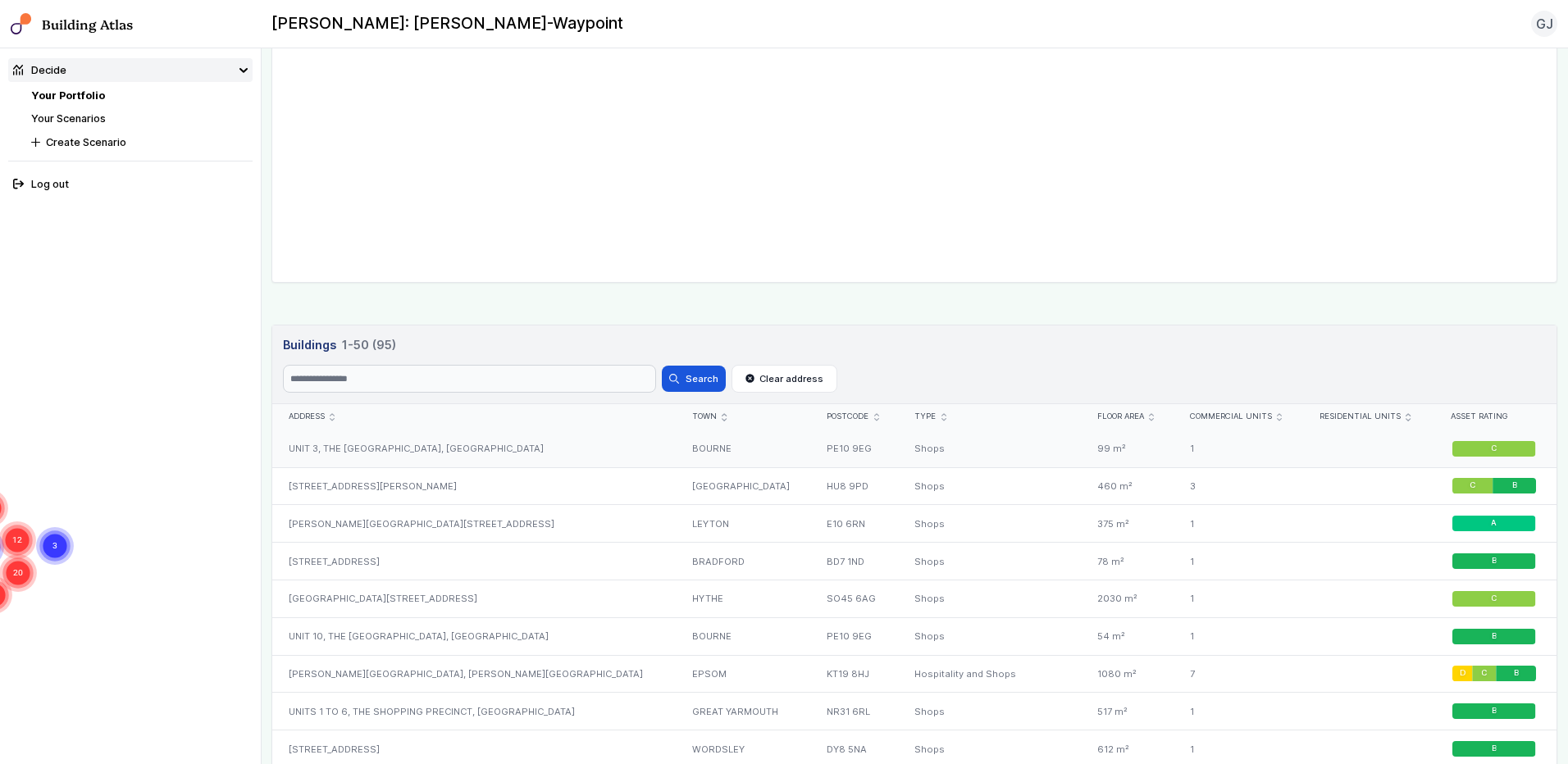
scroll to position [492, 0]
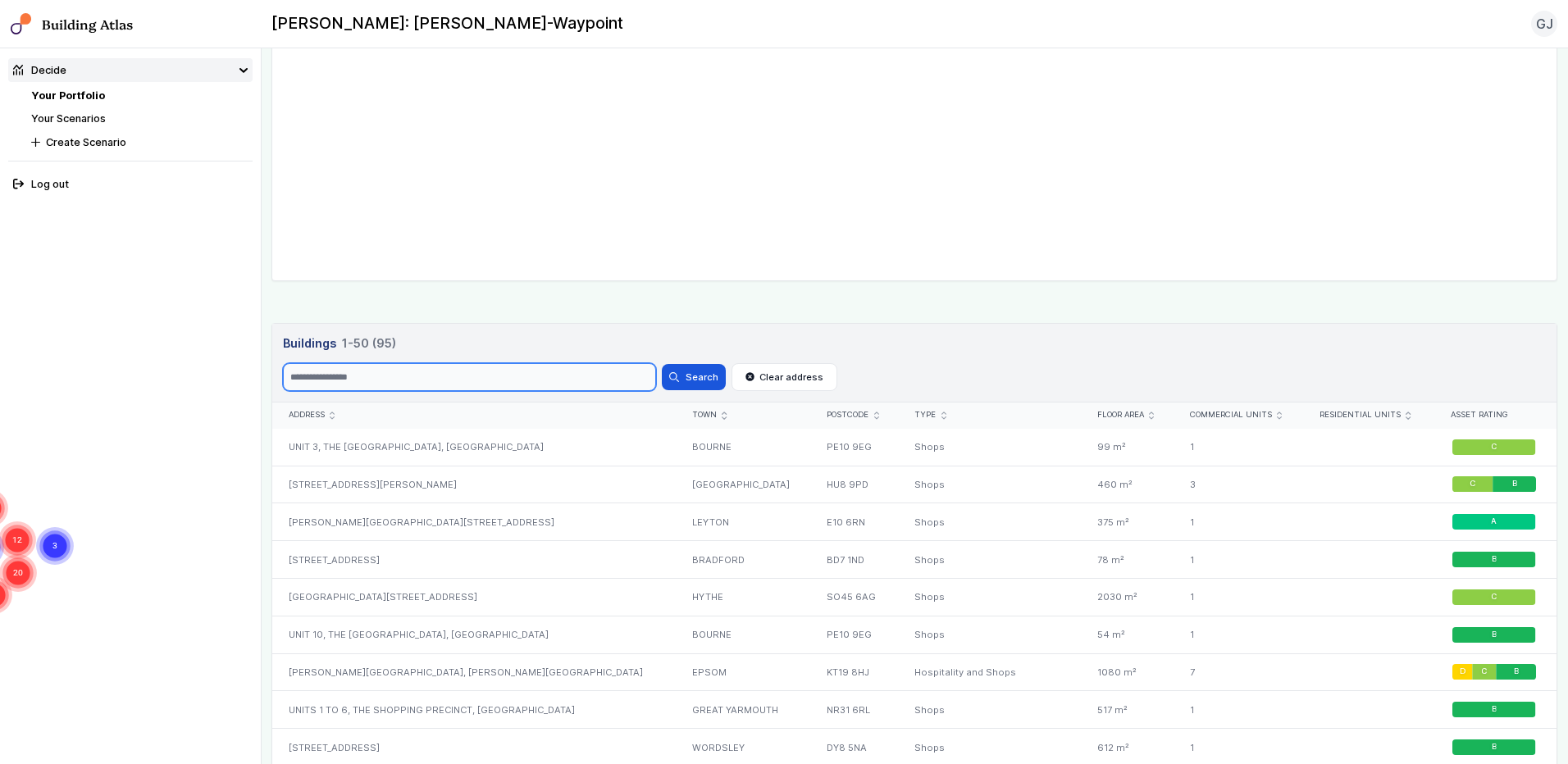
click at [578, 369] on input "Search" at bounding box center [470, 377] width 373 height 28
type input "**********"
click at [662, 364] on button "Search" at bounding box center [693, 377] width 64 height 26
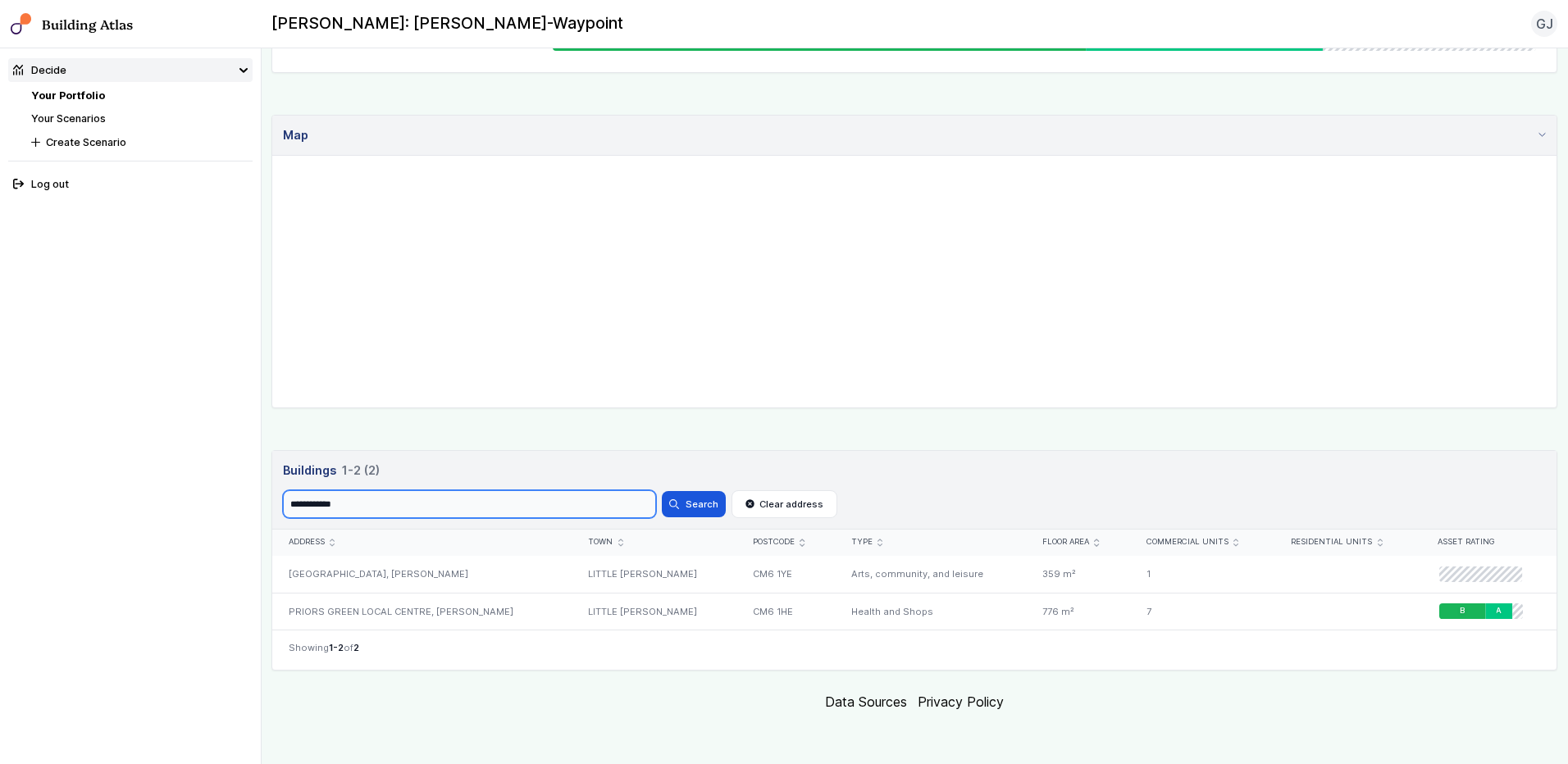
scroll to position [365, 0]
click at [380, 610] on div "PRIORS GREEN LOCAL CENTRE, [PERSON_NAME]" at bounding box center [421, 612] width 300 height 37
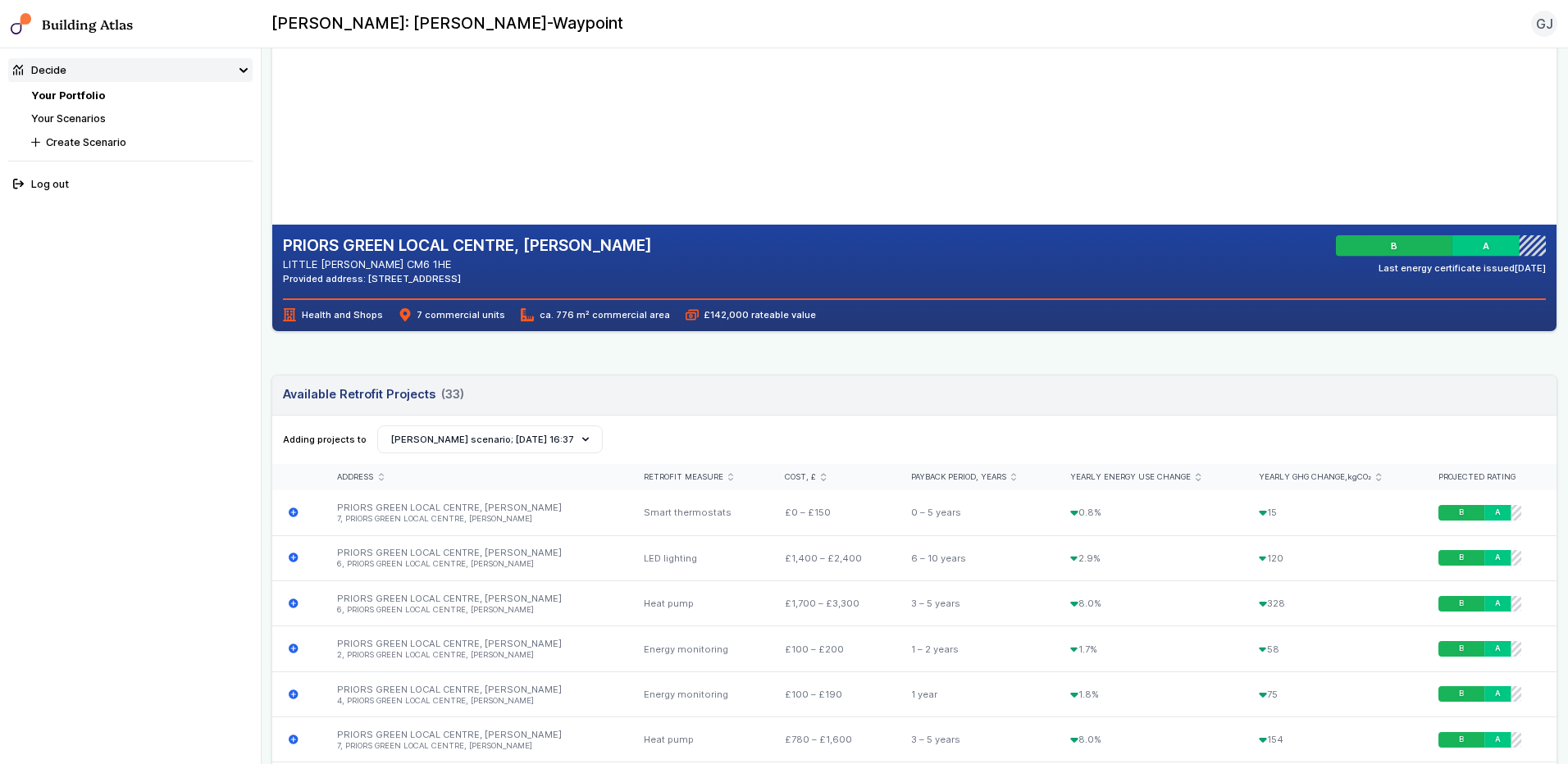
scroll to position [246, 0]
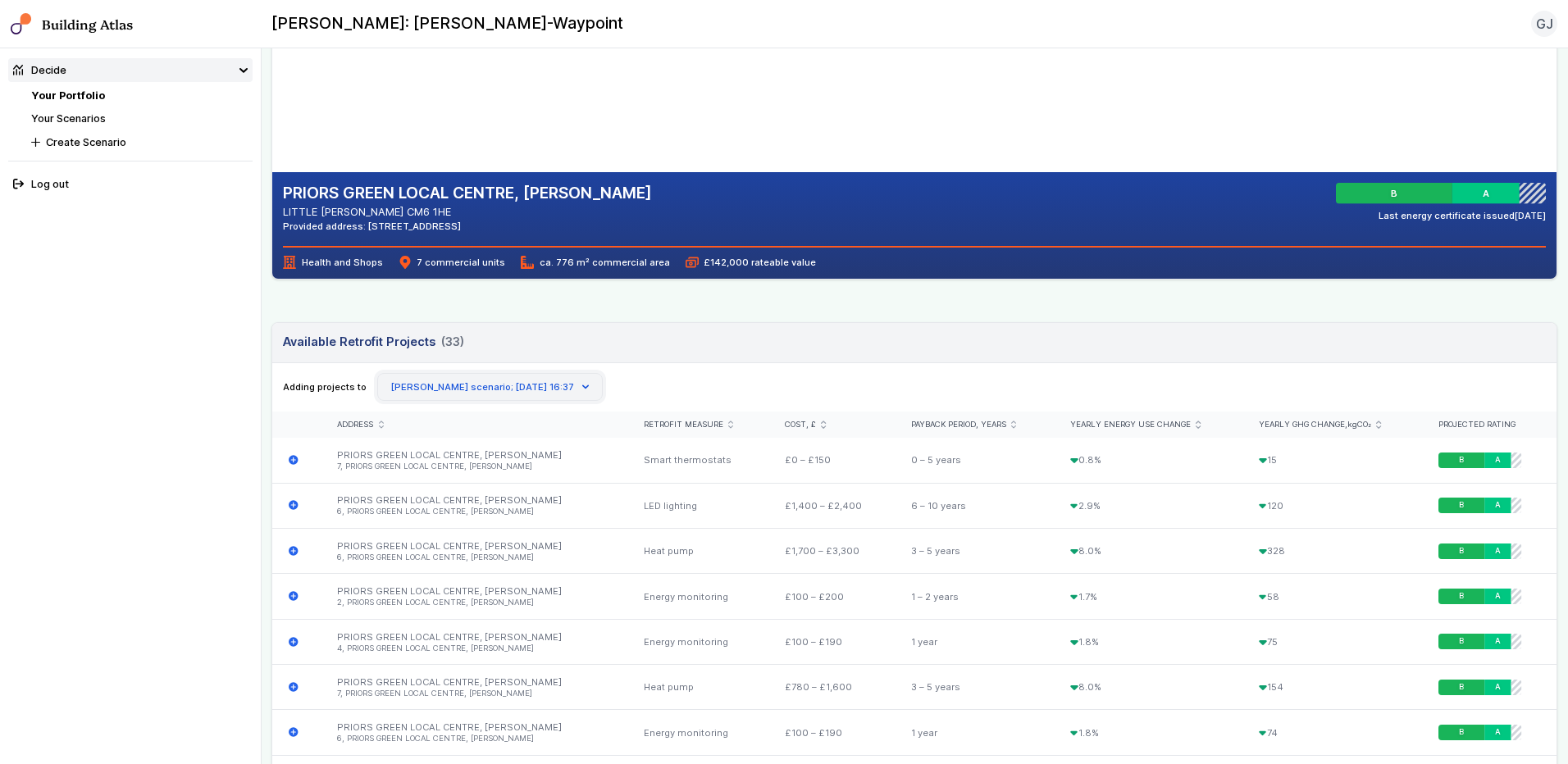
click at [516, 382] on button "[PERSON_NAME] scenario; [DATE] 16:37" at bounding box center [489, 387] width 226 height 28
click at [0, 0] on button "Create Scenario" at bounding box center [0, 0] width 0 height 0
click at [692, 377] on div "Adding projects to Create Scenario [PERSON_NAME] scenario; [DATE] 11:10 [PERSON…" at bounding box center [914, 387] width 1263 height 28
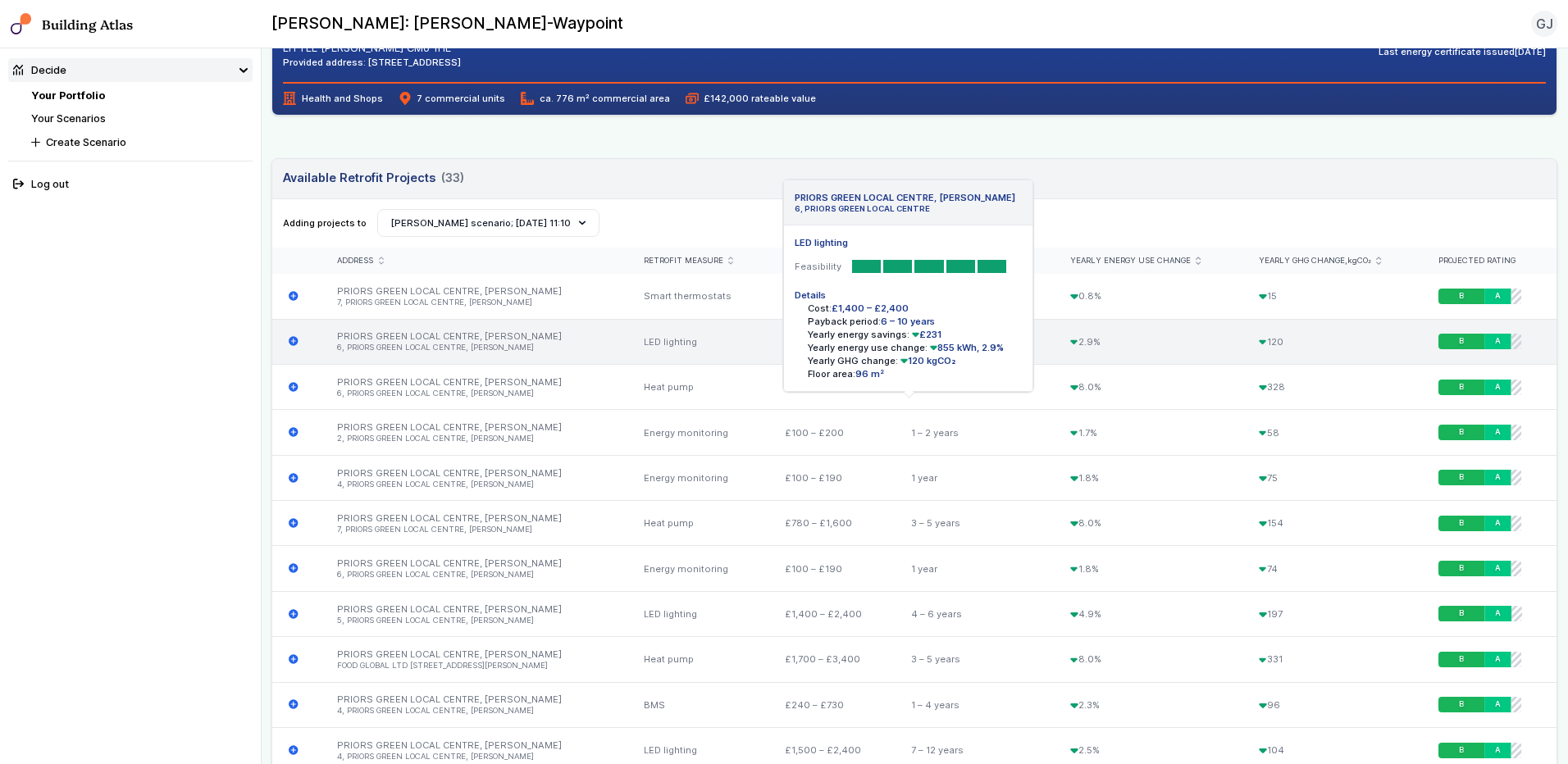
scroll to position [328, 0]
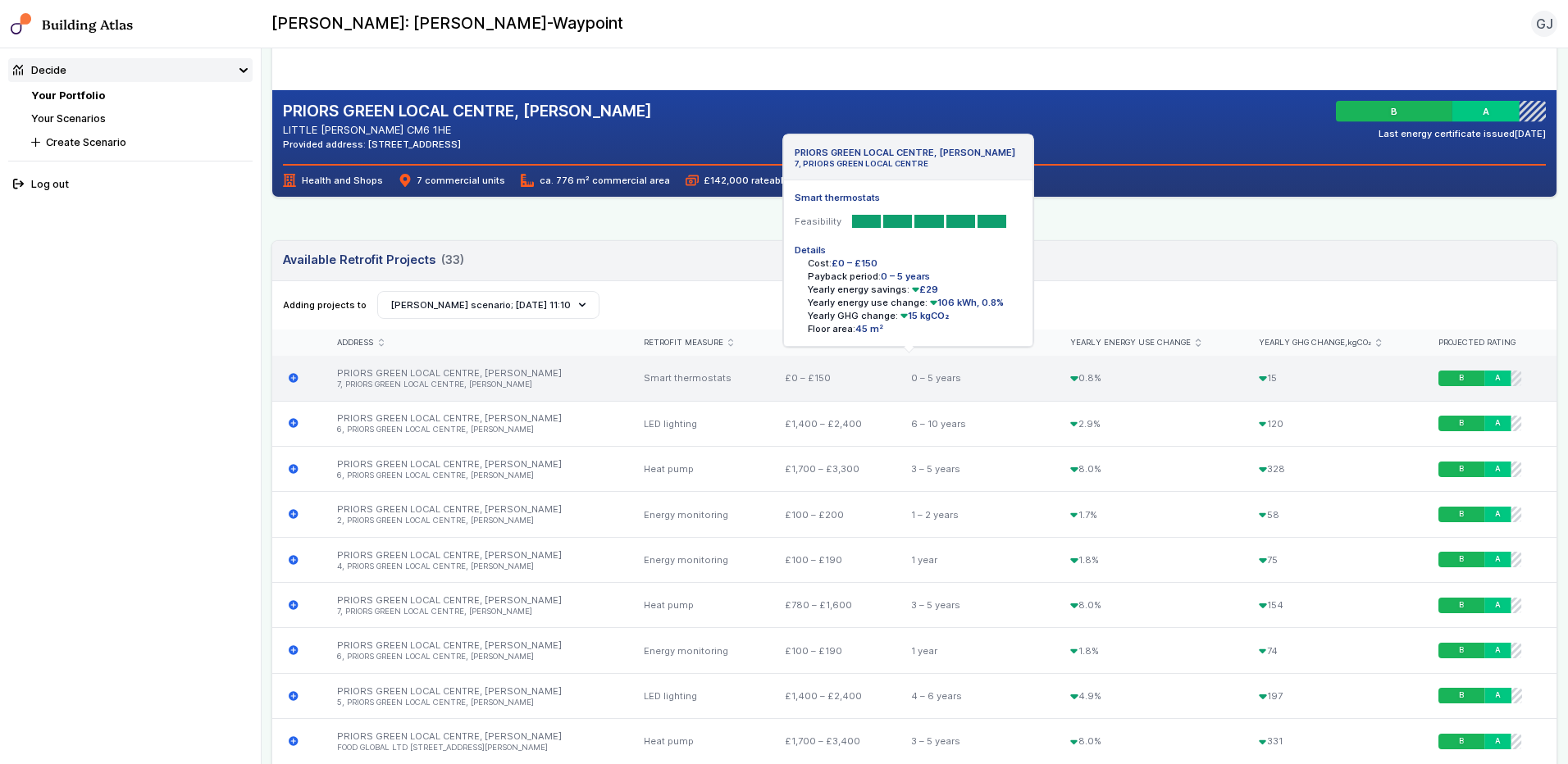
click at [293, 378] on icon "submit" at bounding box center [293, 378] width 10 height 10
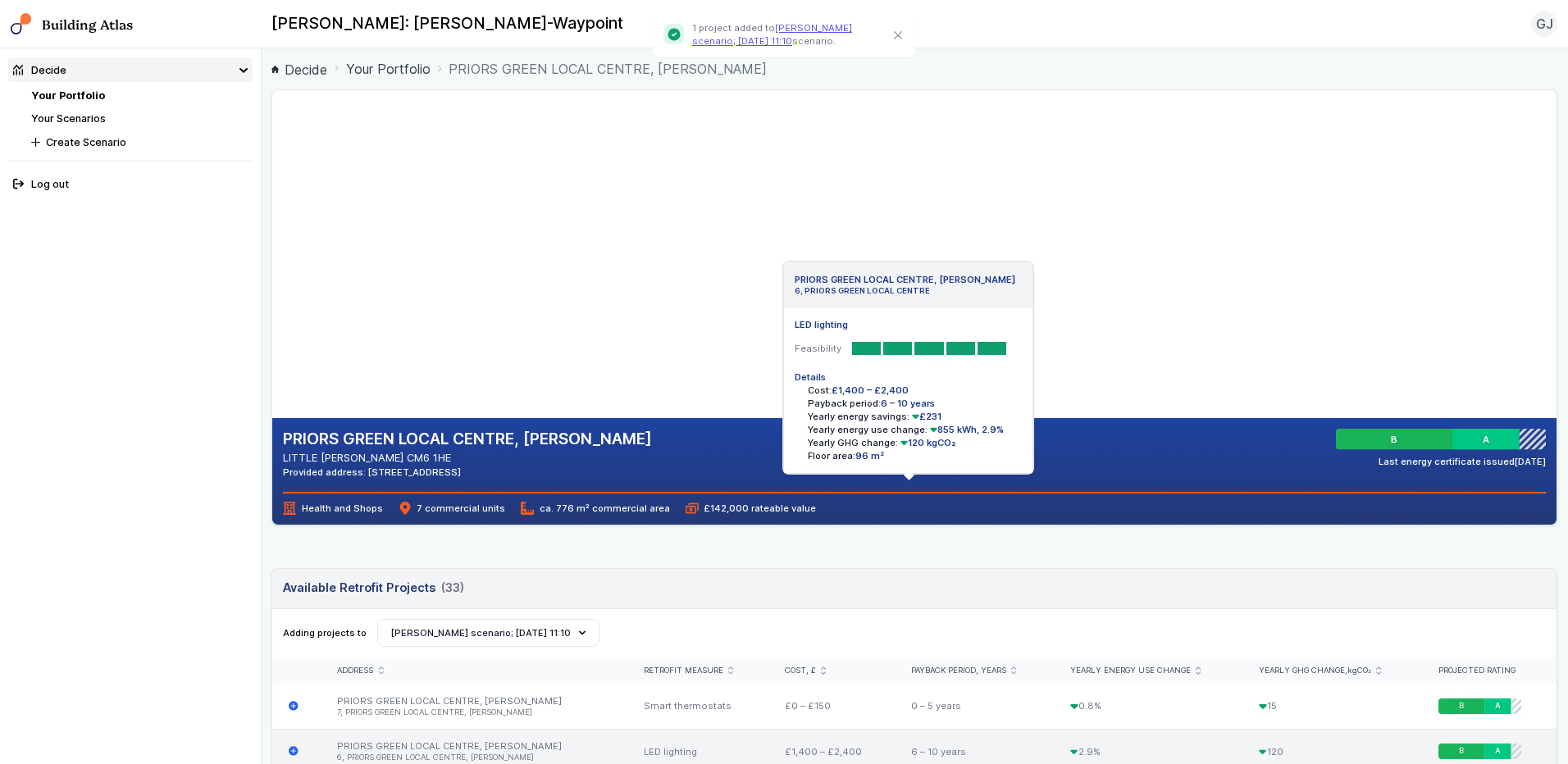
scroll to position [246, 0]
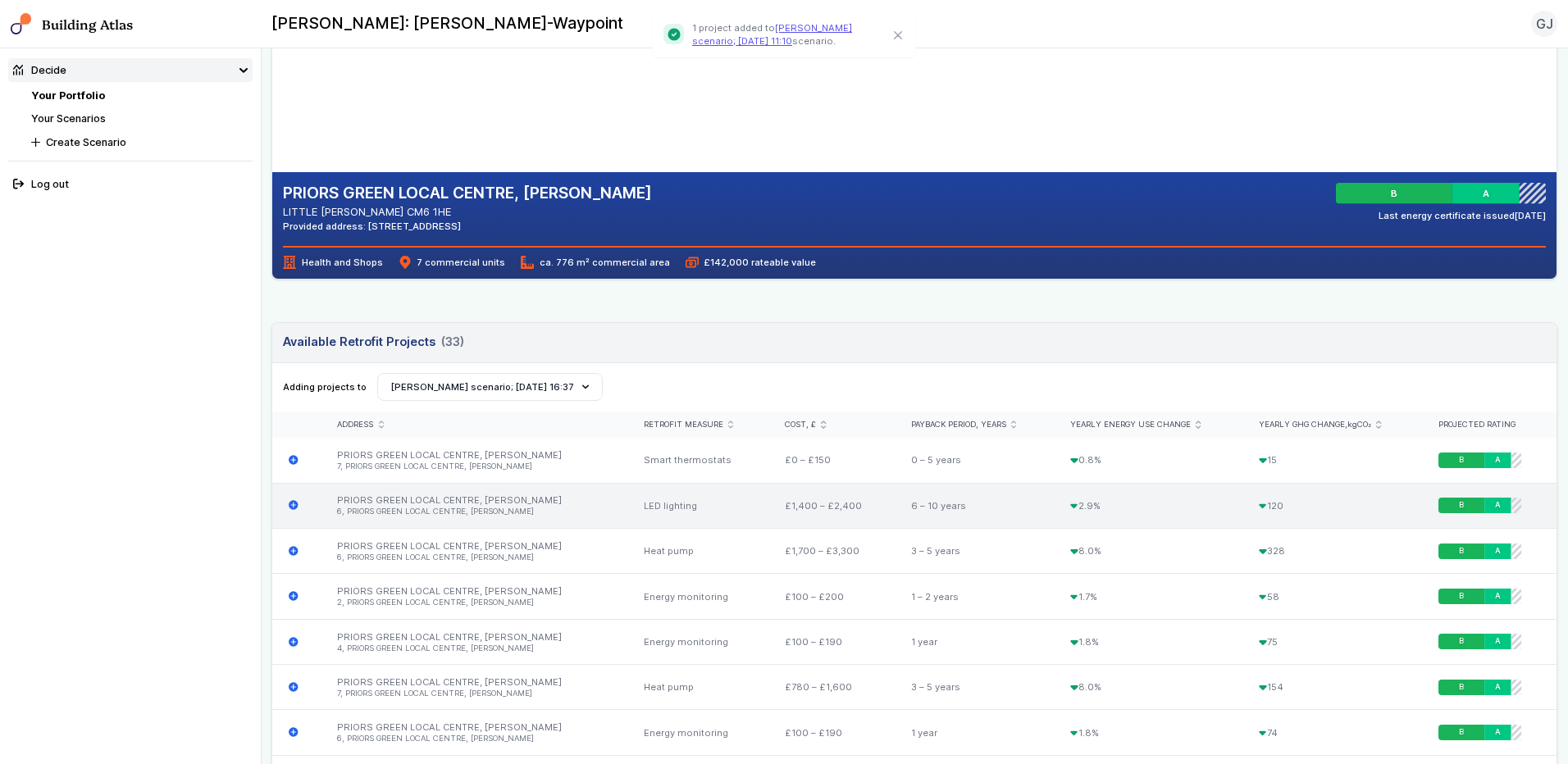
click at [293, 502] on icon "submit" at bounding box center [293, 506] width 10 height 10
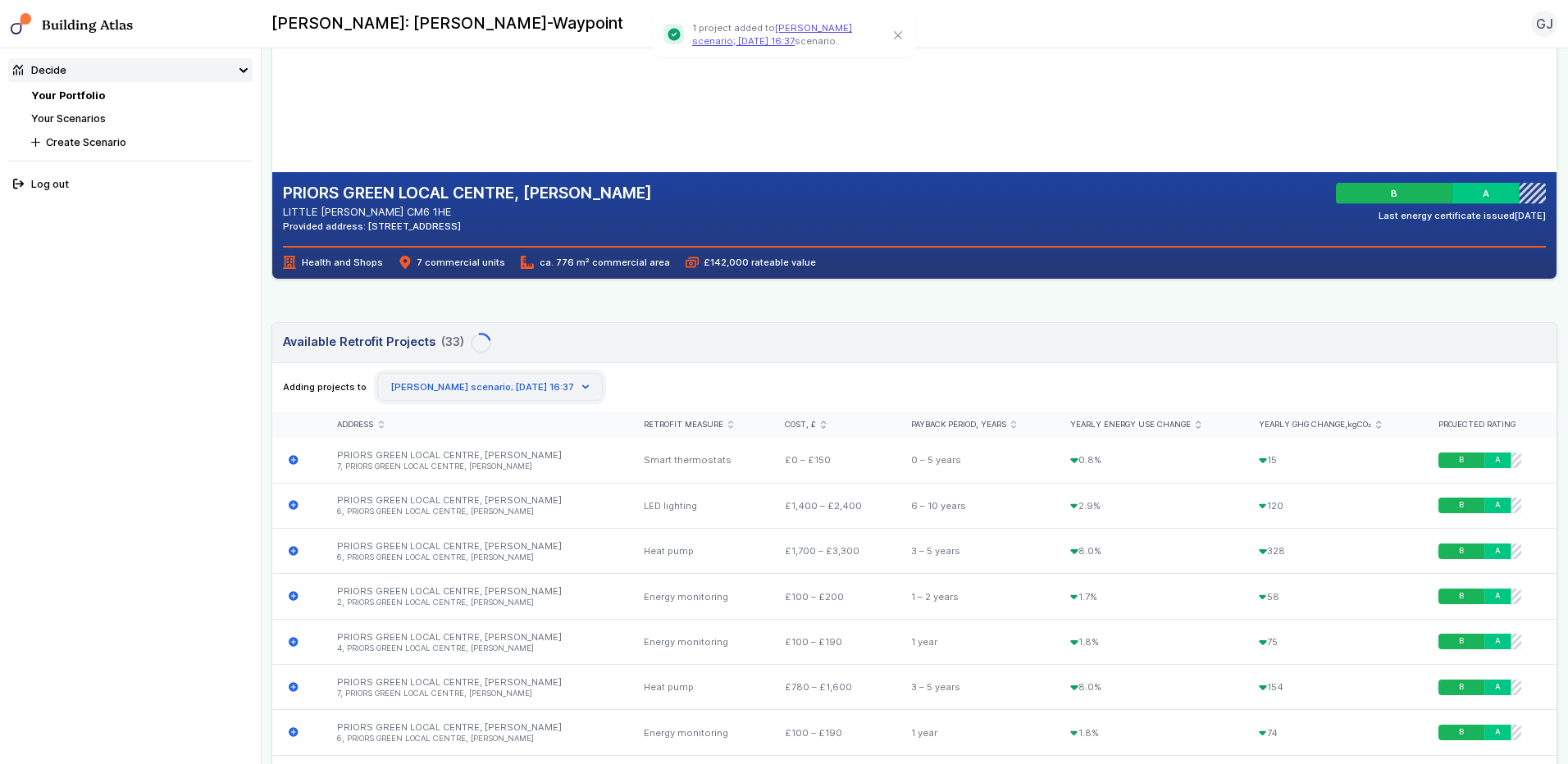
click at [417, 387] on button "[PERSON_NAME] scenario; [DATE] 16:37" at bounding box center [489, 387] width 226 height 28
click at [0, 0] on span "[PERSON_NAME] scenario; [DATE] 11:10" at bounding box center [0, 0] width 0 height 0
click at [440, 418] on div "Address" at bounding box center [474, 424] width 306 height 26
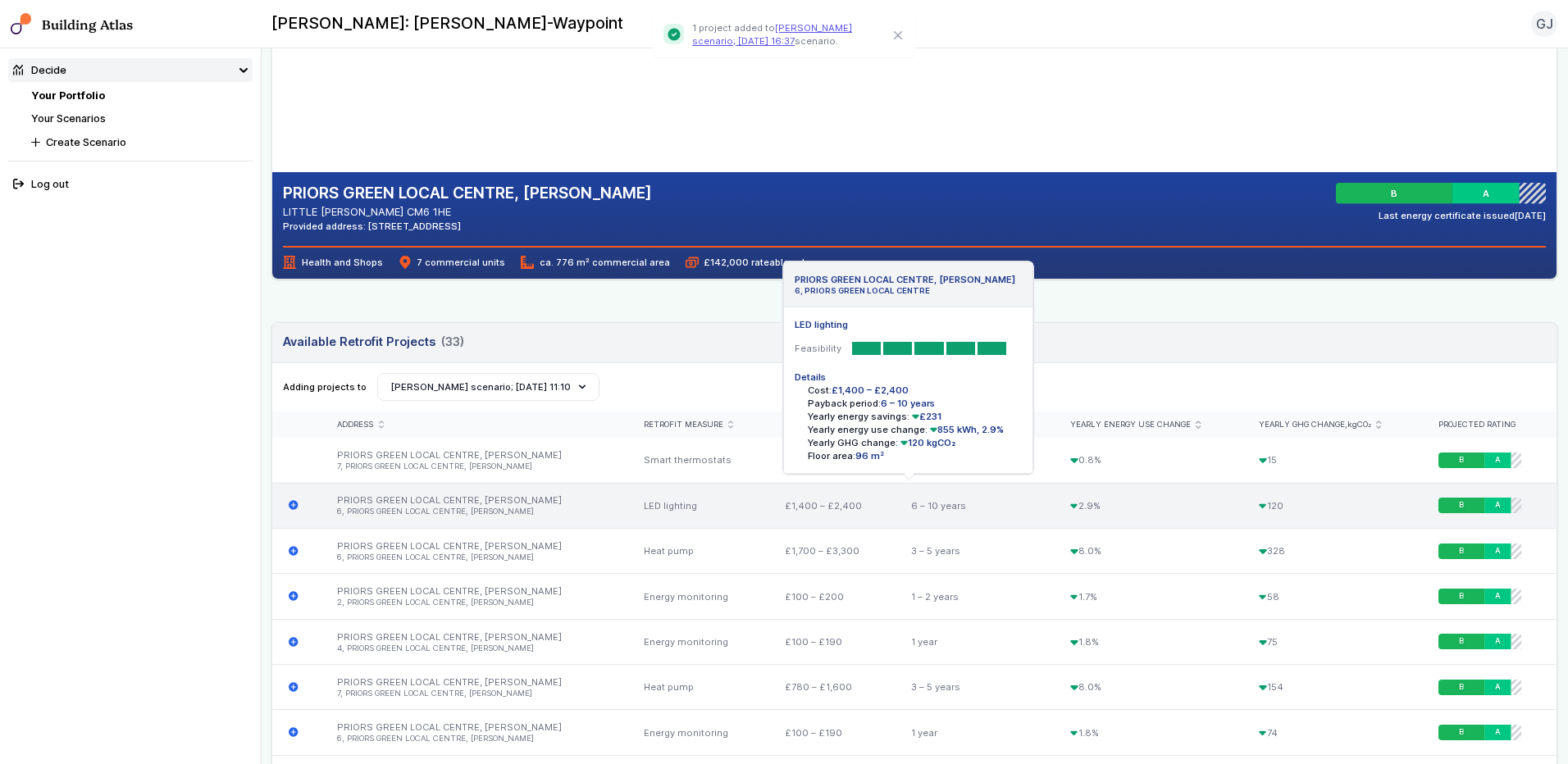
click at [293, 500] on icon "submit" at bounding box center [293, 505] width 10 height 10
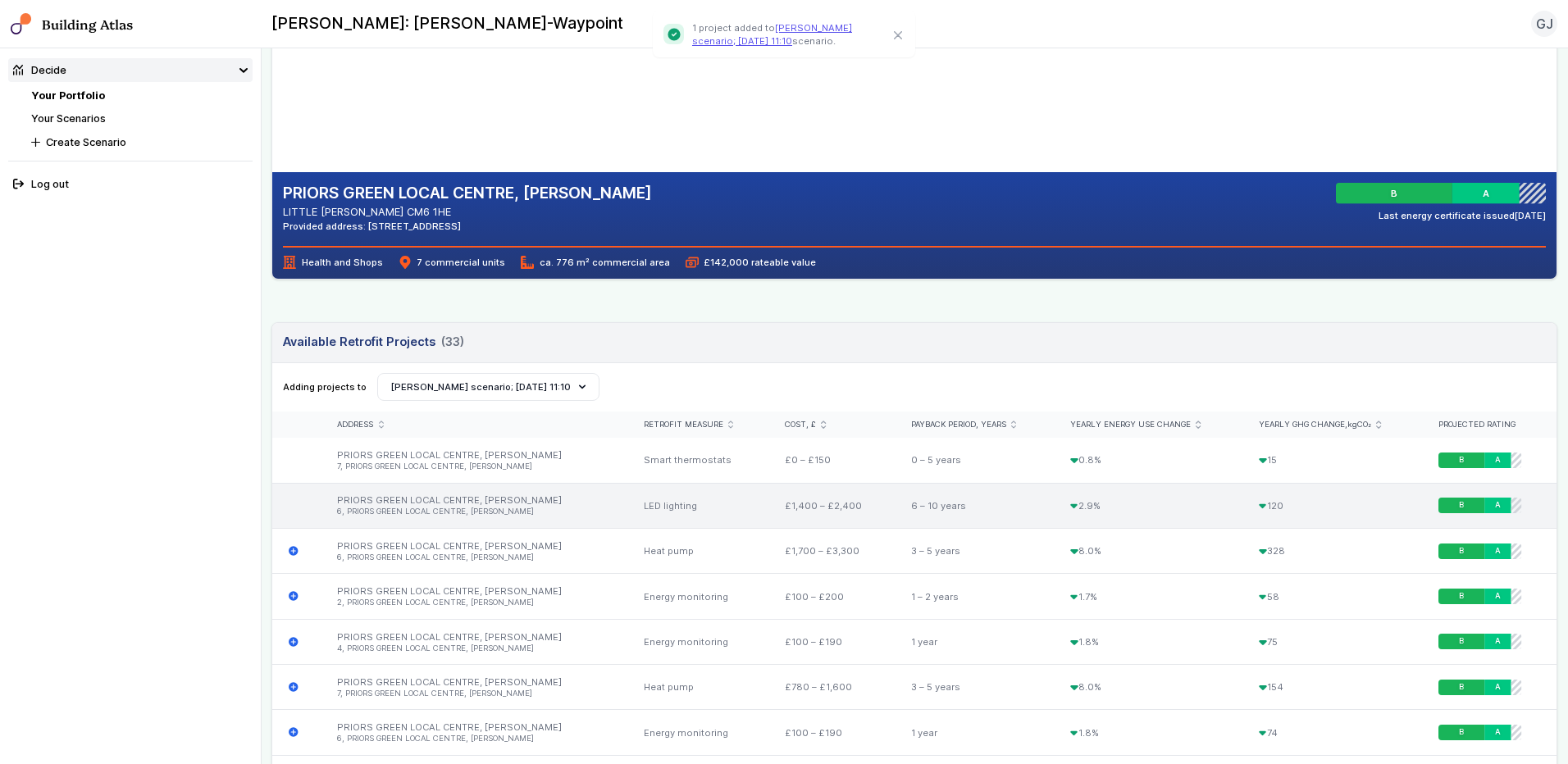
click at [95, 117] on link "Your Scenarios" at bounding box center [69, 118] width 74 height 12
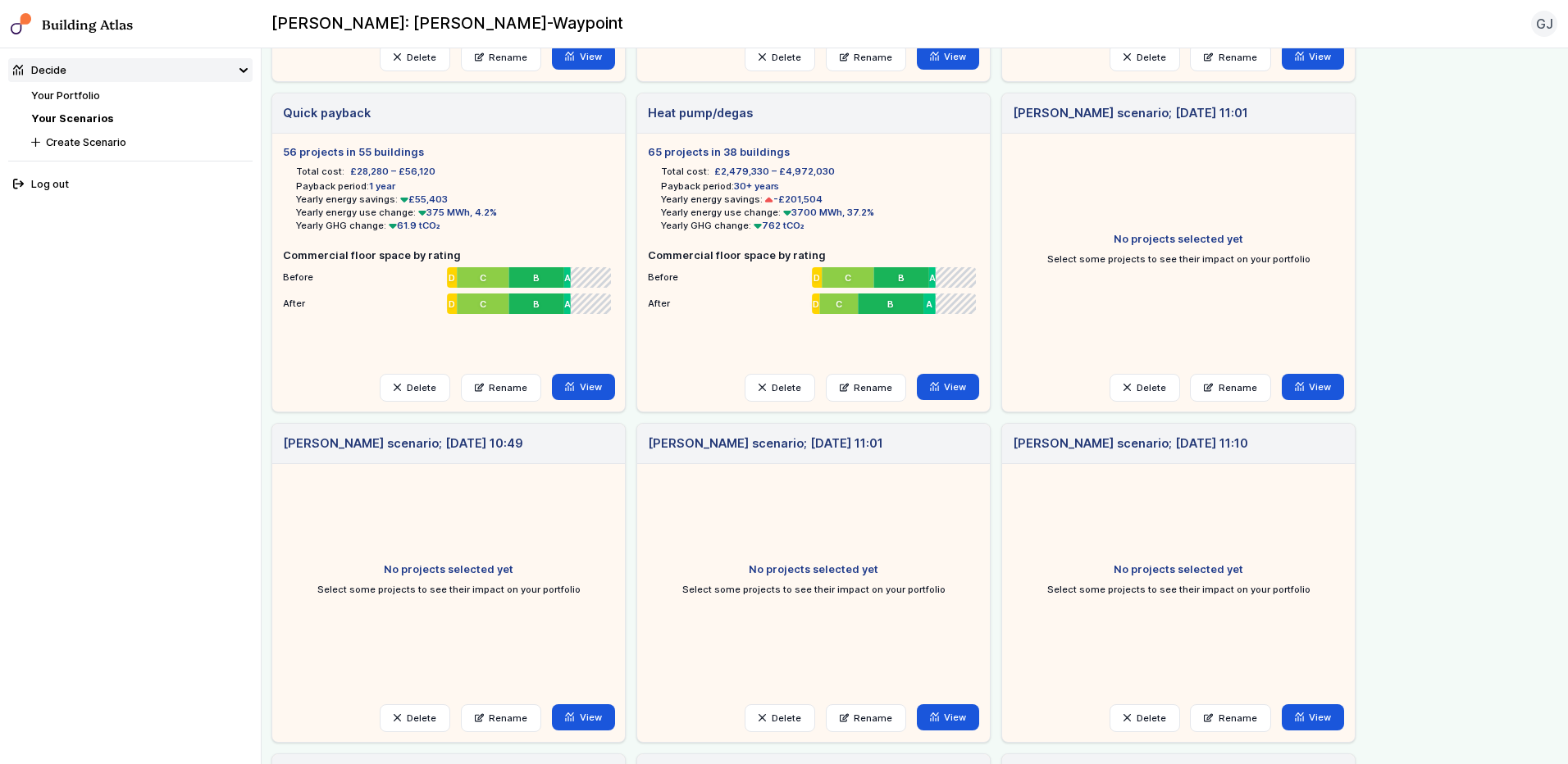
scroll to position [656, 0]
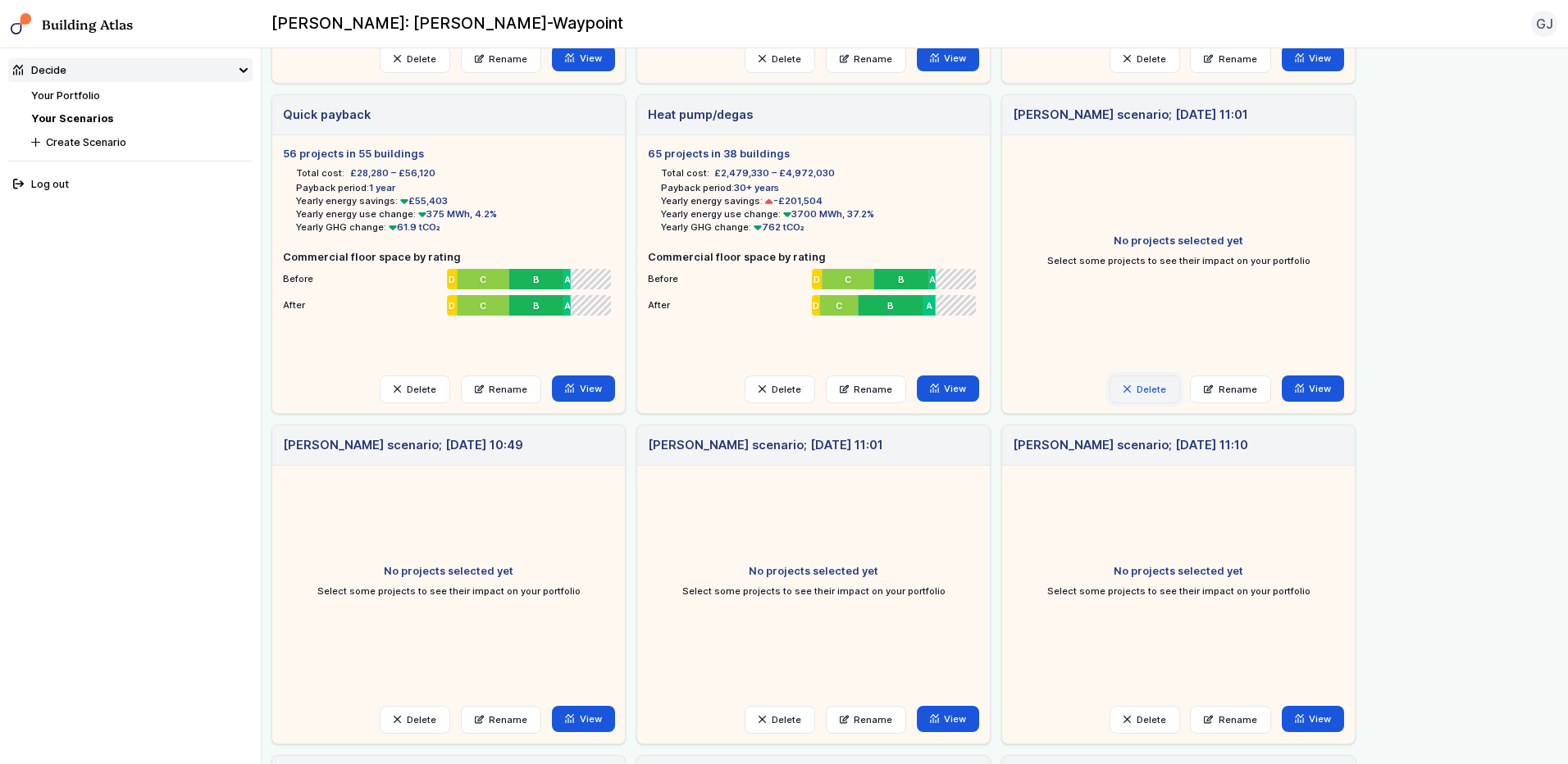
click at [1129, 388] on icon "button" at bounding box center [1127, 389] width 8 height 8
click at [0, 0] on icon "submit" at bounding box center [0, 0] width 0 height 0
click at [0, 0] on button "Delete" at bounding box center [0, 0] width 0 height 0
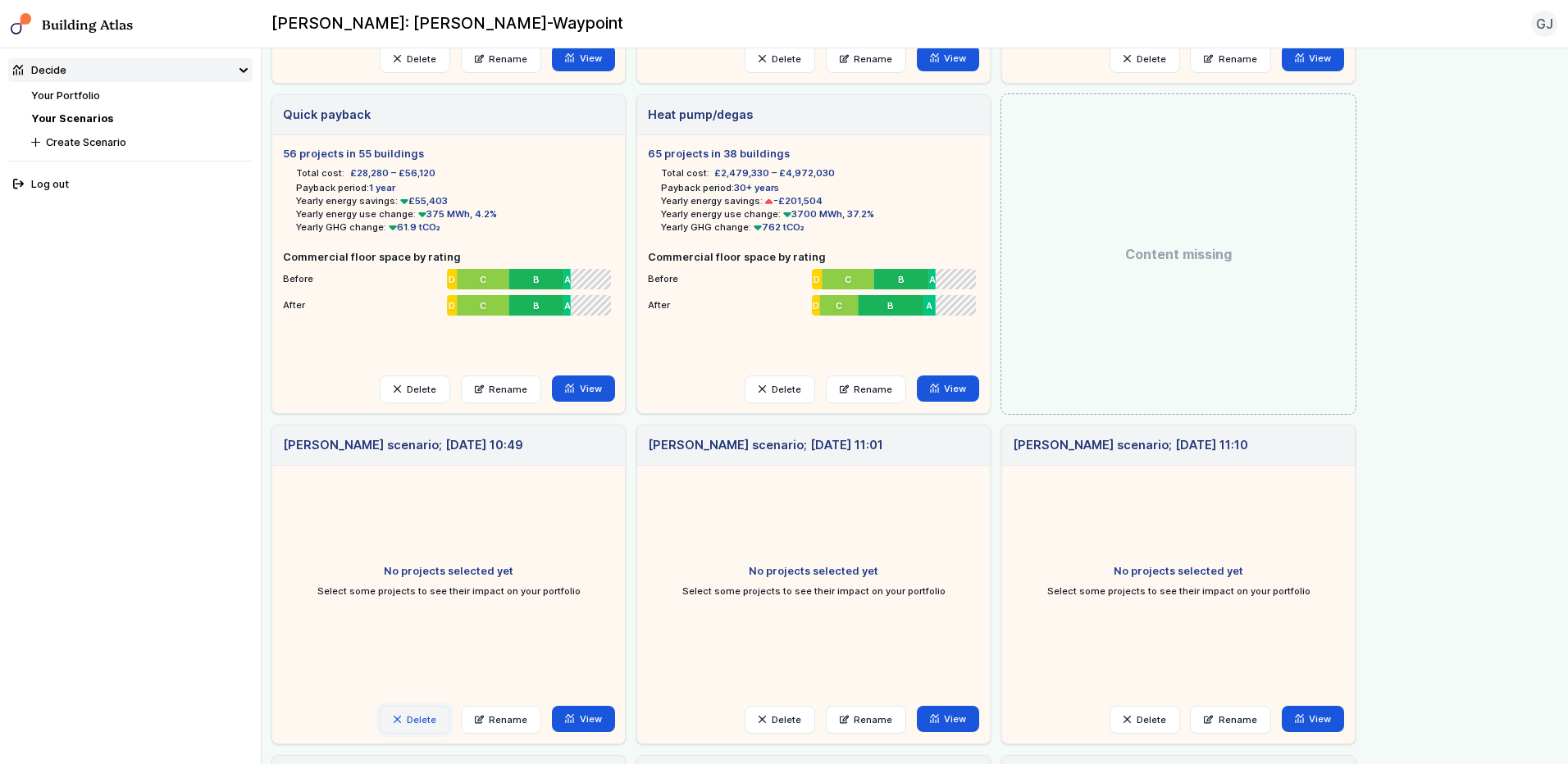
click at [407, 726] on button "Delete" at bounding box center [415, 720] width 71 height 28
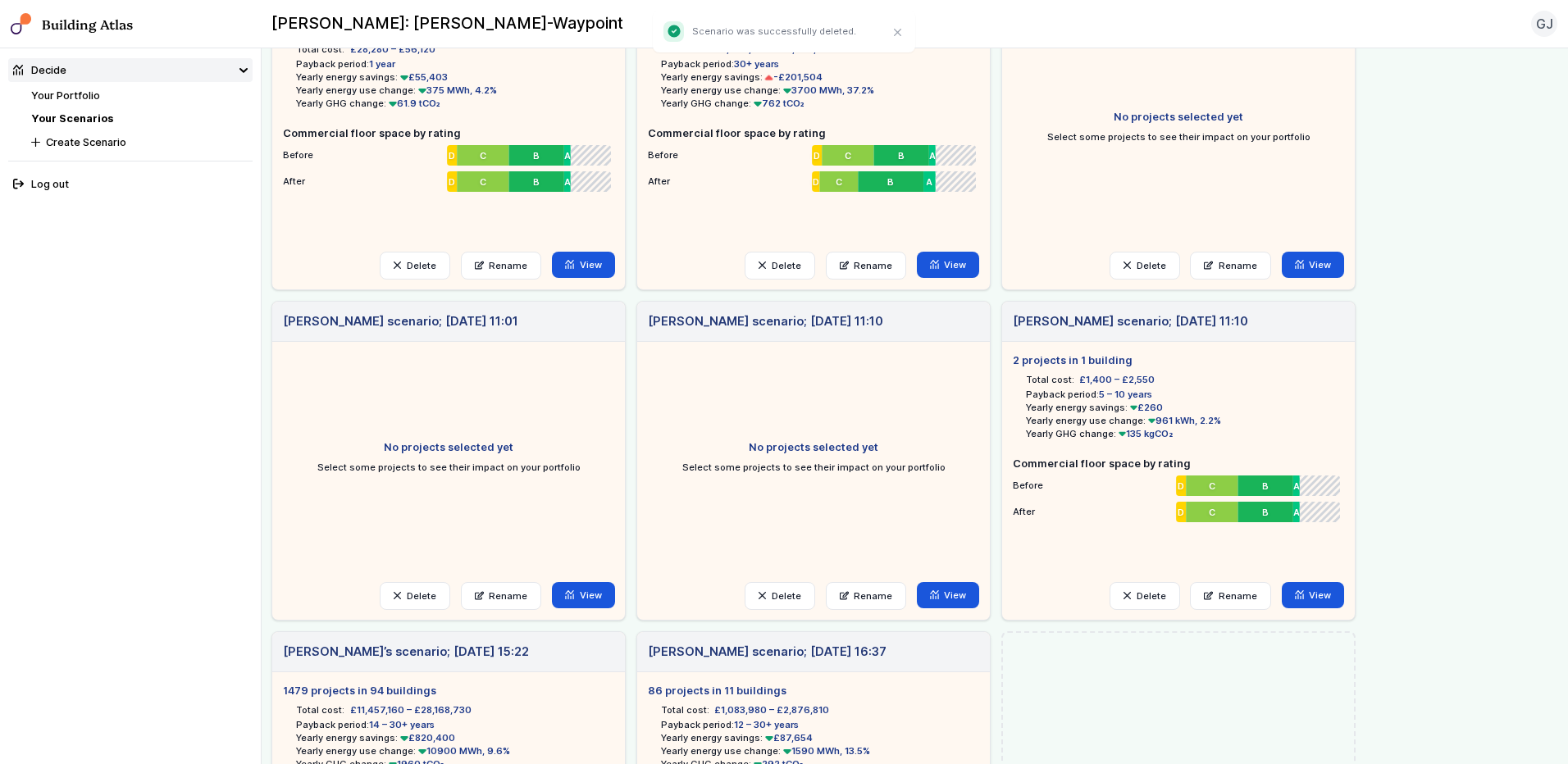
scroll to position [984, 0]
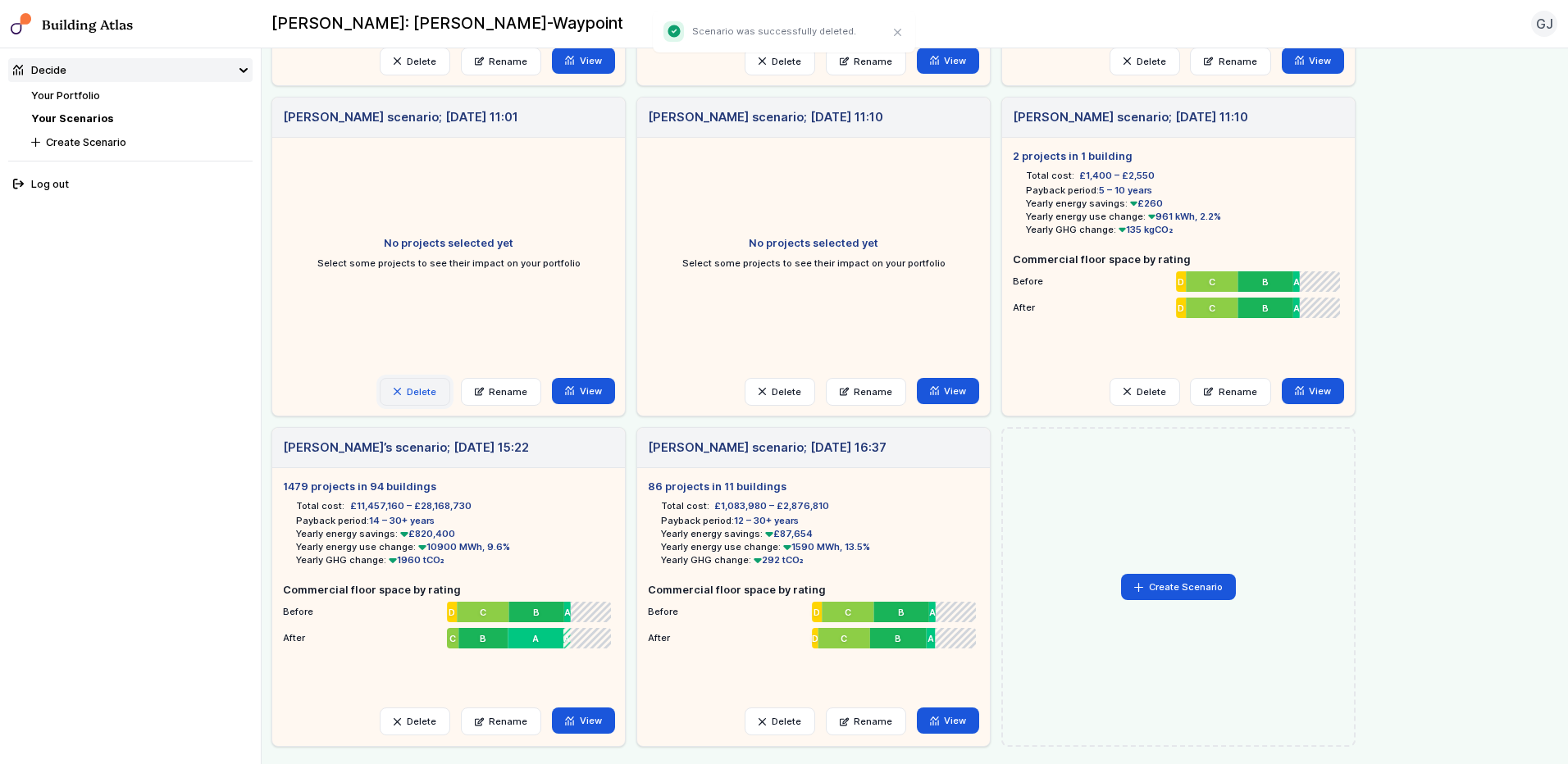
click at [399, 378] on button "Delete" at bounding box center [415, 392] width 71 height 28
click at [0, 0] on button "Cancel" at bounding box center [0, 0] width 0 height 0
click at [409, 394] on button "Delete" at bounding box center [415, 392] width 71 height 28
click at [0, 0] on button "Cancel" at bounding box center [0, 0] width 0 height 0
click at [780, 389] on button "Delete" at bounding box center [780, 392] width 71 height 28
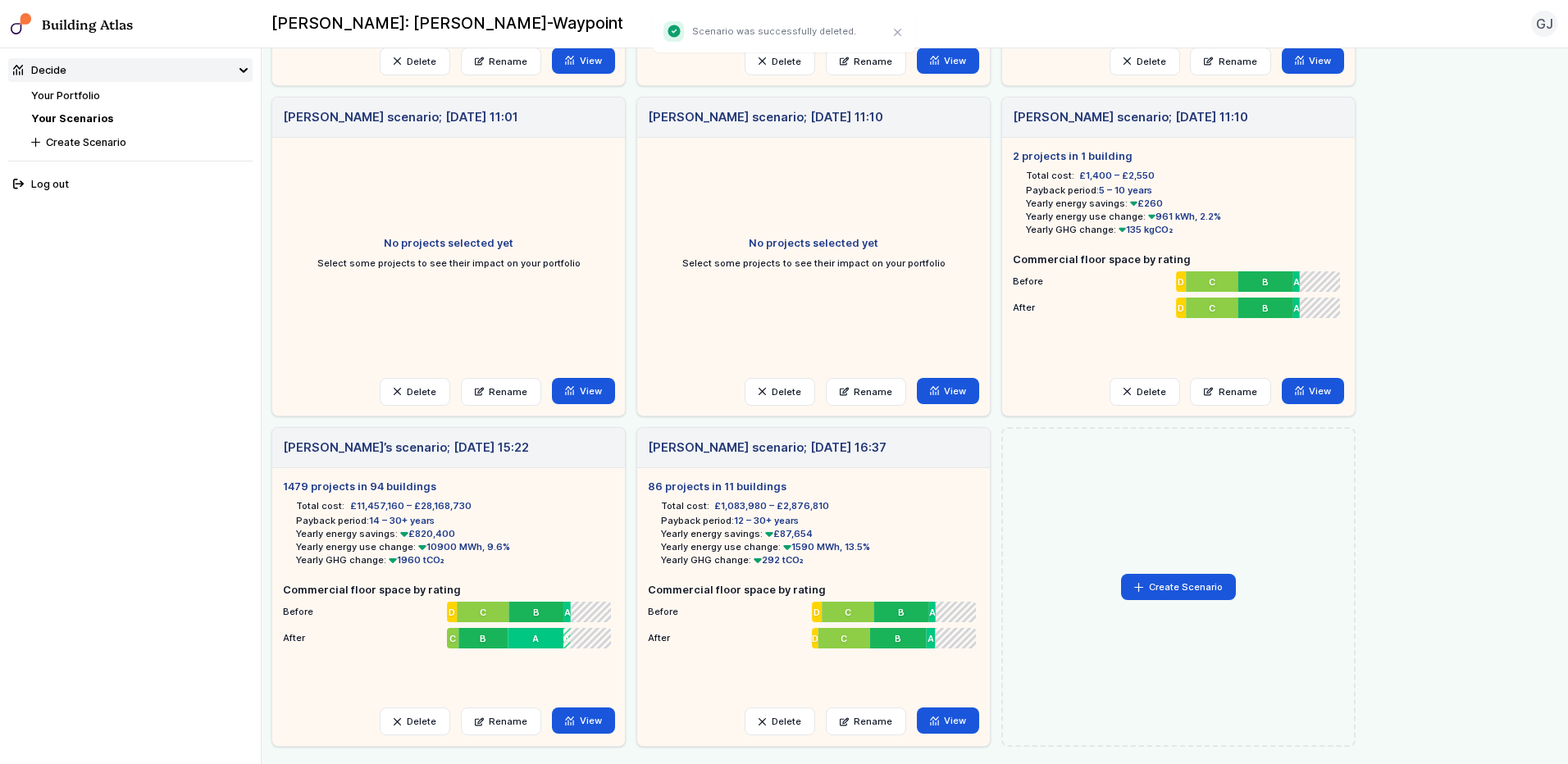
click at [0, 0] on button "Cancel" at bounding box center [0, 0] width 0 height 0
click at [800, 731] on button "Delete" at bounding box center [780, 721] width 71 height 28
click at [0, 0] on button "Delete" at bounding box center [0, 0] width 0 height 0
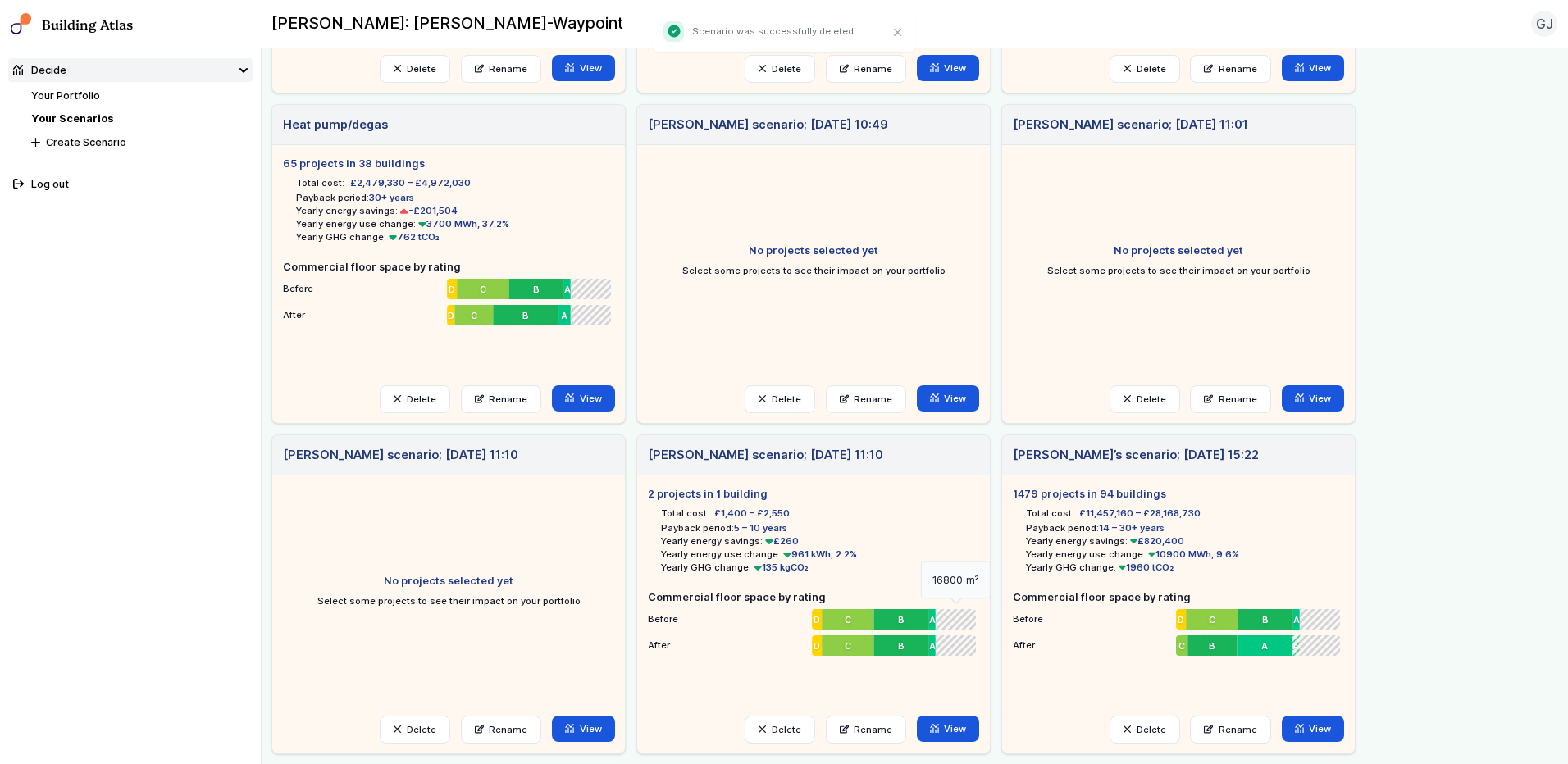
scroll to position [738, 0]
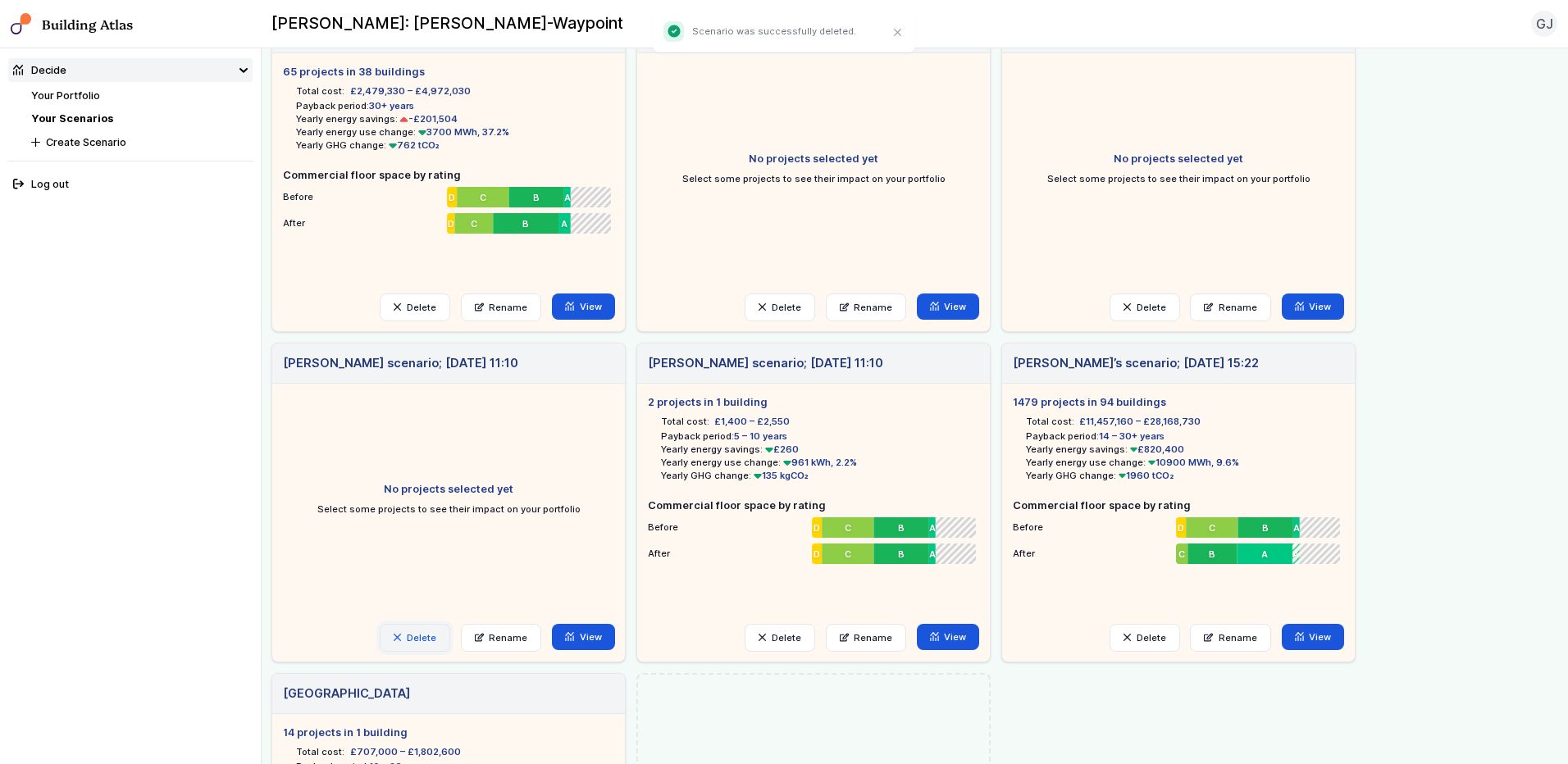
click at [394, 638] on button "Delete" at bounding box center [415, 638] width 71 height 28
click at [0, 0] on button "Delete" at bounding box center [0, 0] width 0 height 0
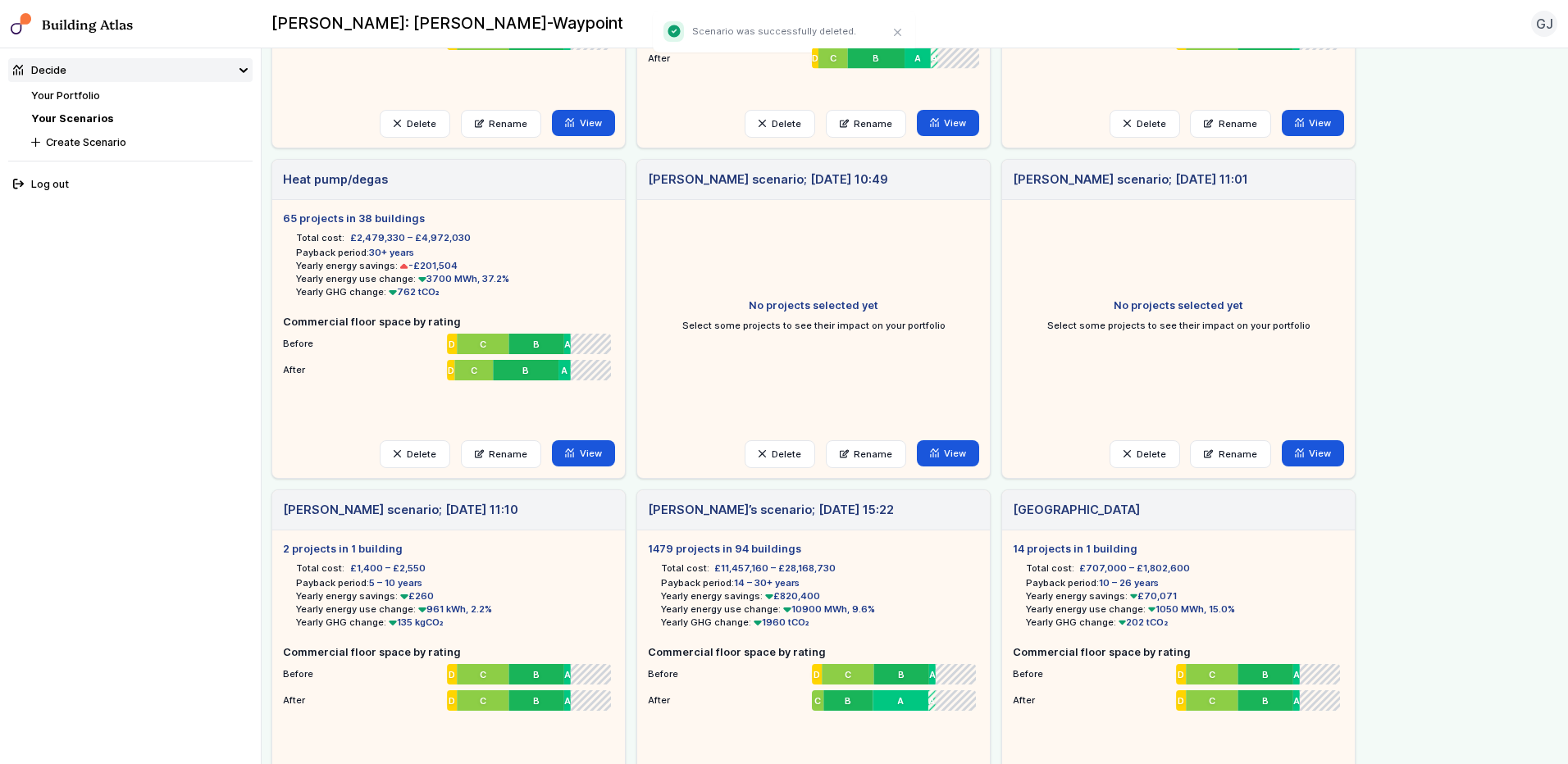
scroll to position [902, 0]
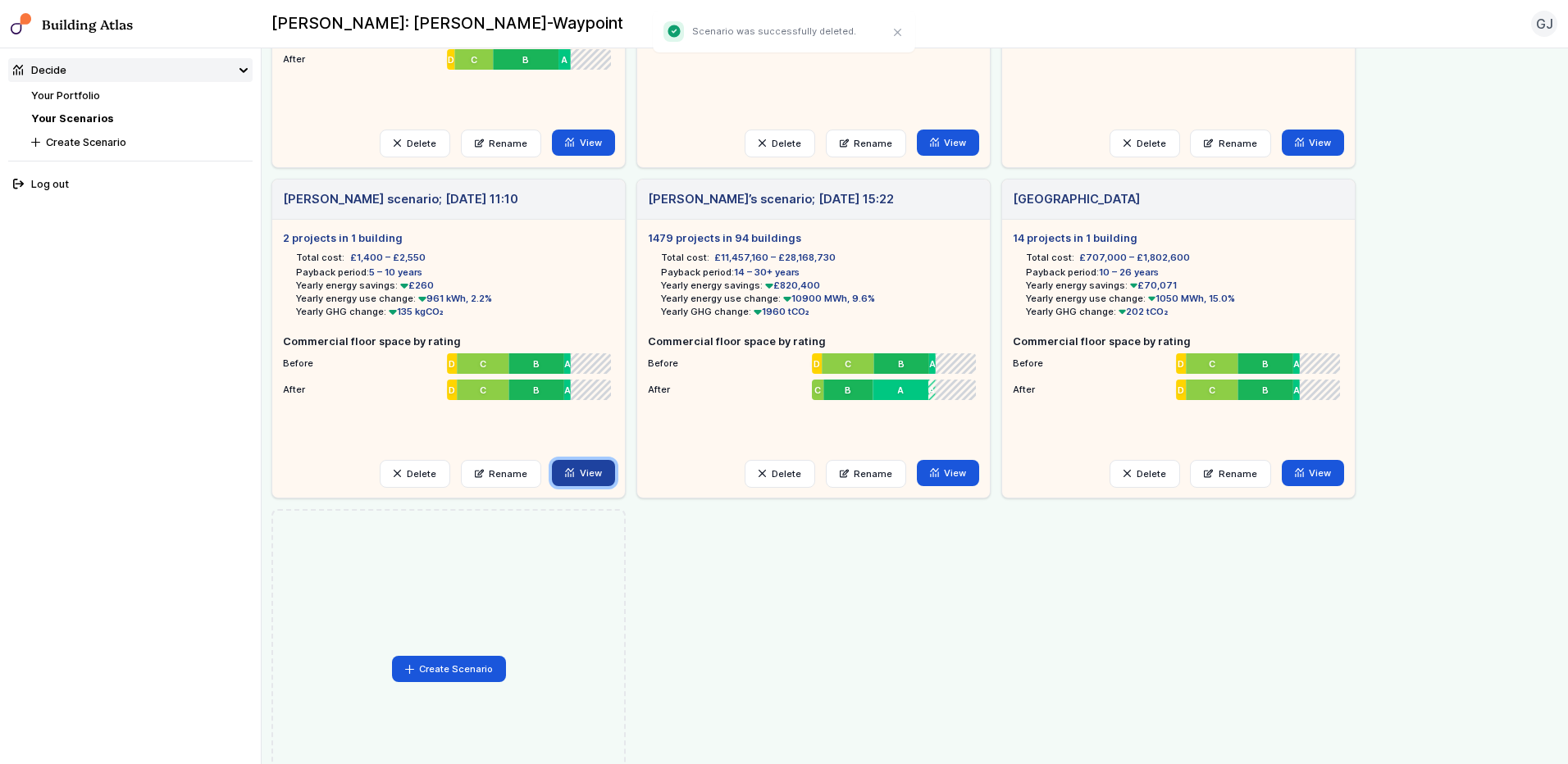
click at [592, 472] on link "View" at bounding box center [583, 473] width 63 height 26
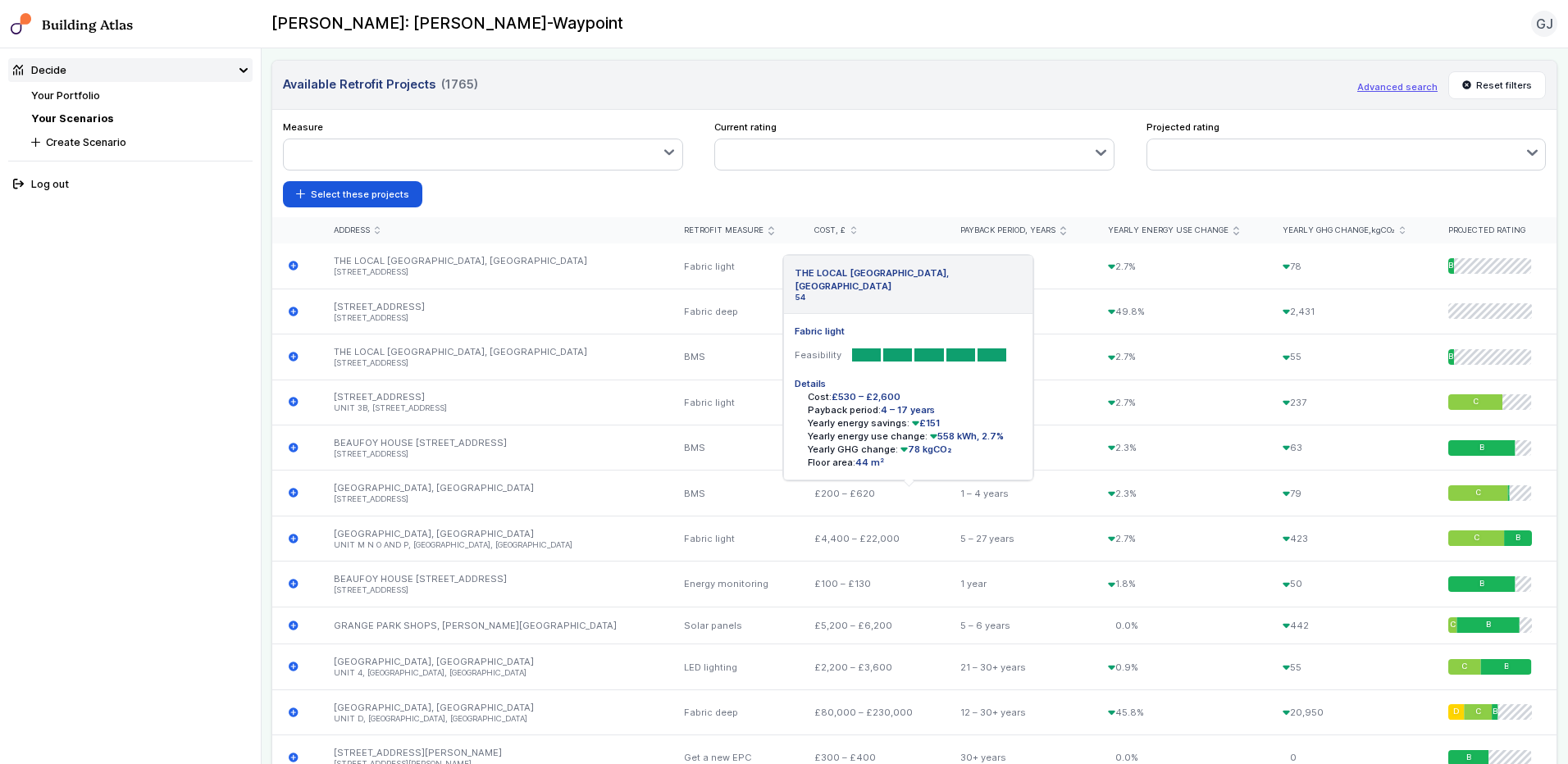
scroll to position [492, 0]
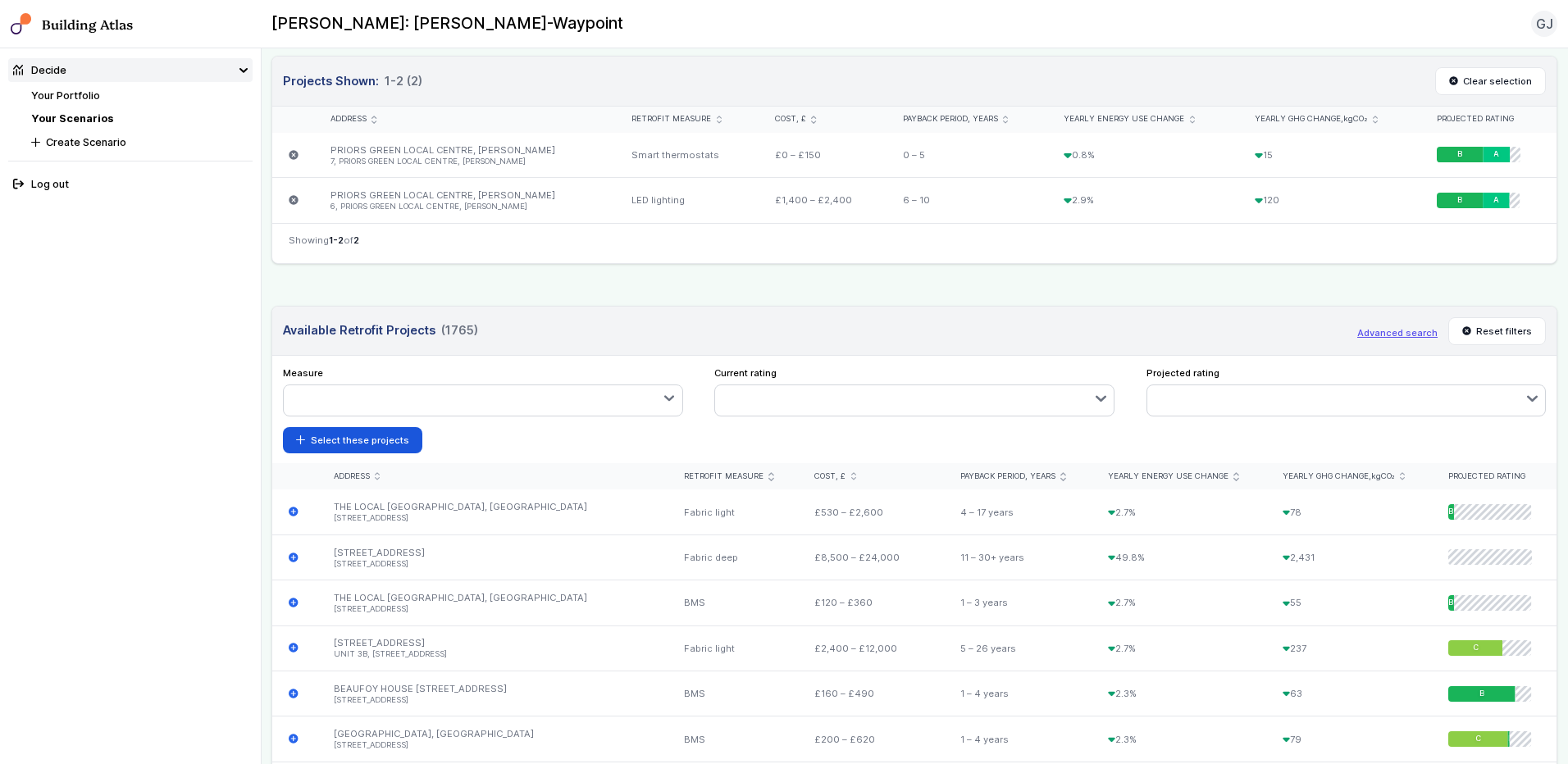
click at [369, 404] on button "button" at bounding box center [483, 400] width 398 height 30
click at [961, 391] on button "button" at bounding box center [914, 400] width 398 height 30
click at [1204, 392] on button "button" at bounding box center [1346, 400] width 398 height 30
click at [1397, 329] on button "Advanced search" at bounding box center [1397, 333] width 81 height 13
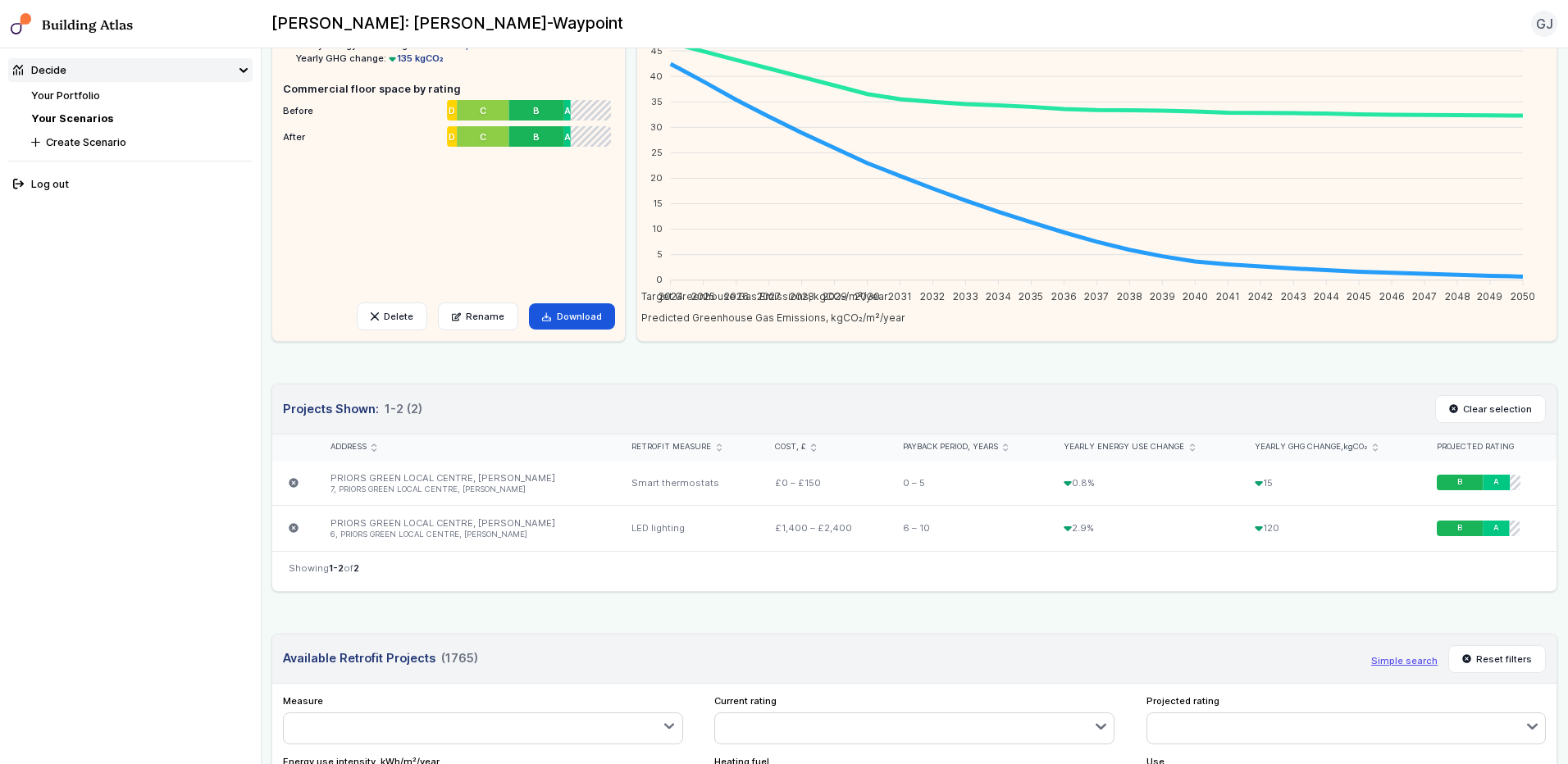
scroll to position [0, 0]
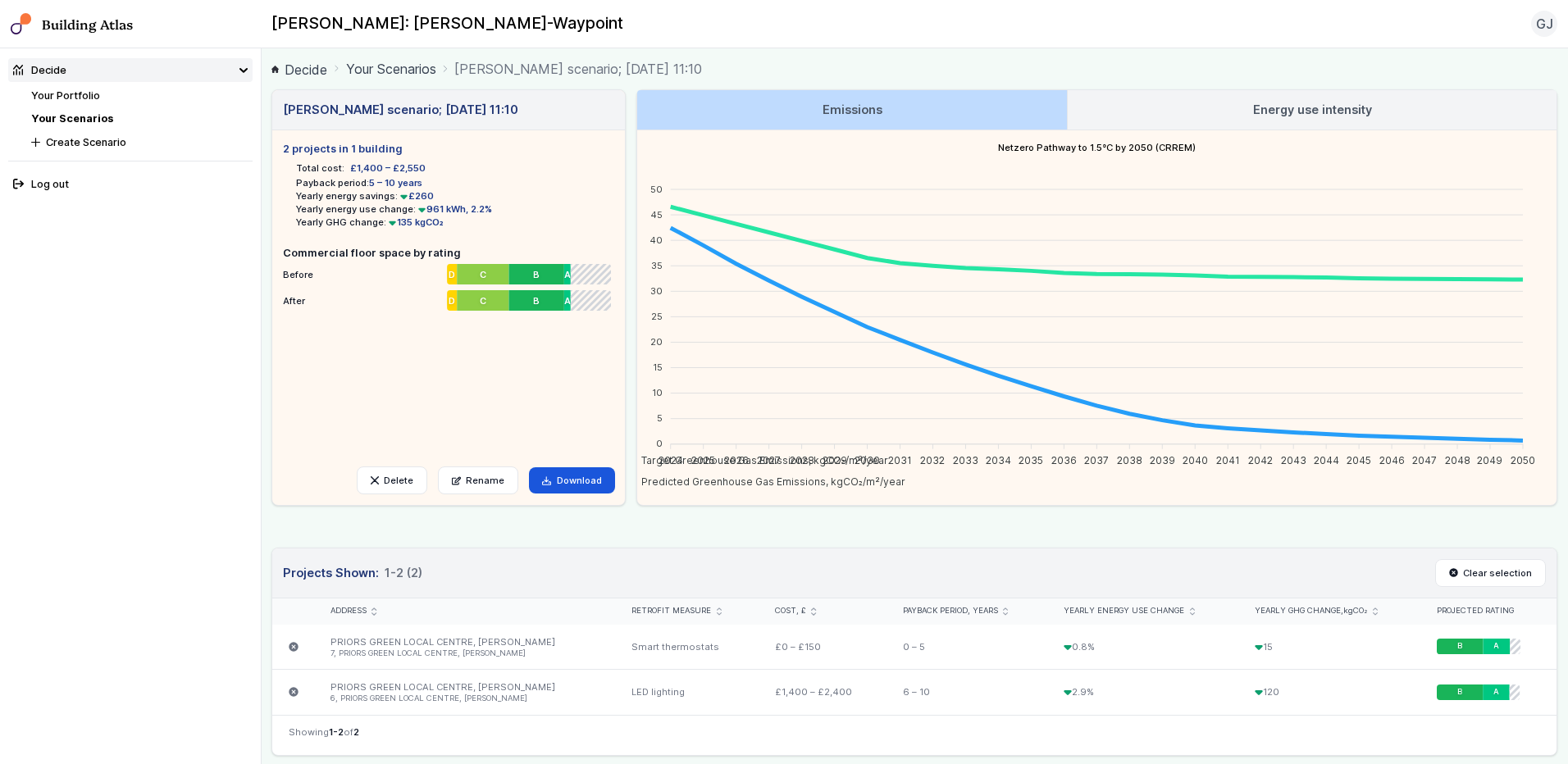
drag, startPoint x: 351, startPoint y: 171, endPoint x: 469, endPoint y: 175, distance: 118.1
click at [469, 175] on ul "Total cost: £1,400 – £2,550 Payback period: 5 – 10 years Yearly energy savings:…" at bounding box center [448, 193] width 331 height 72
drag, startPoint x: 469, startPoint y: 175, endPoint x: 366, endPoint y: 191, distance: 104.2
click at [368, 193] on li "Yearly energy savings: £260" at bounding box center [455, 196] width 318 height 13
drag, startPoint x: 360, startPoint y: 185, endPoint x: 445, endPoint y: 185, distance: 85.0
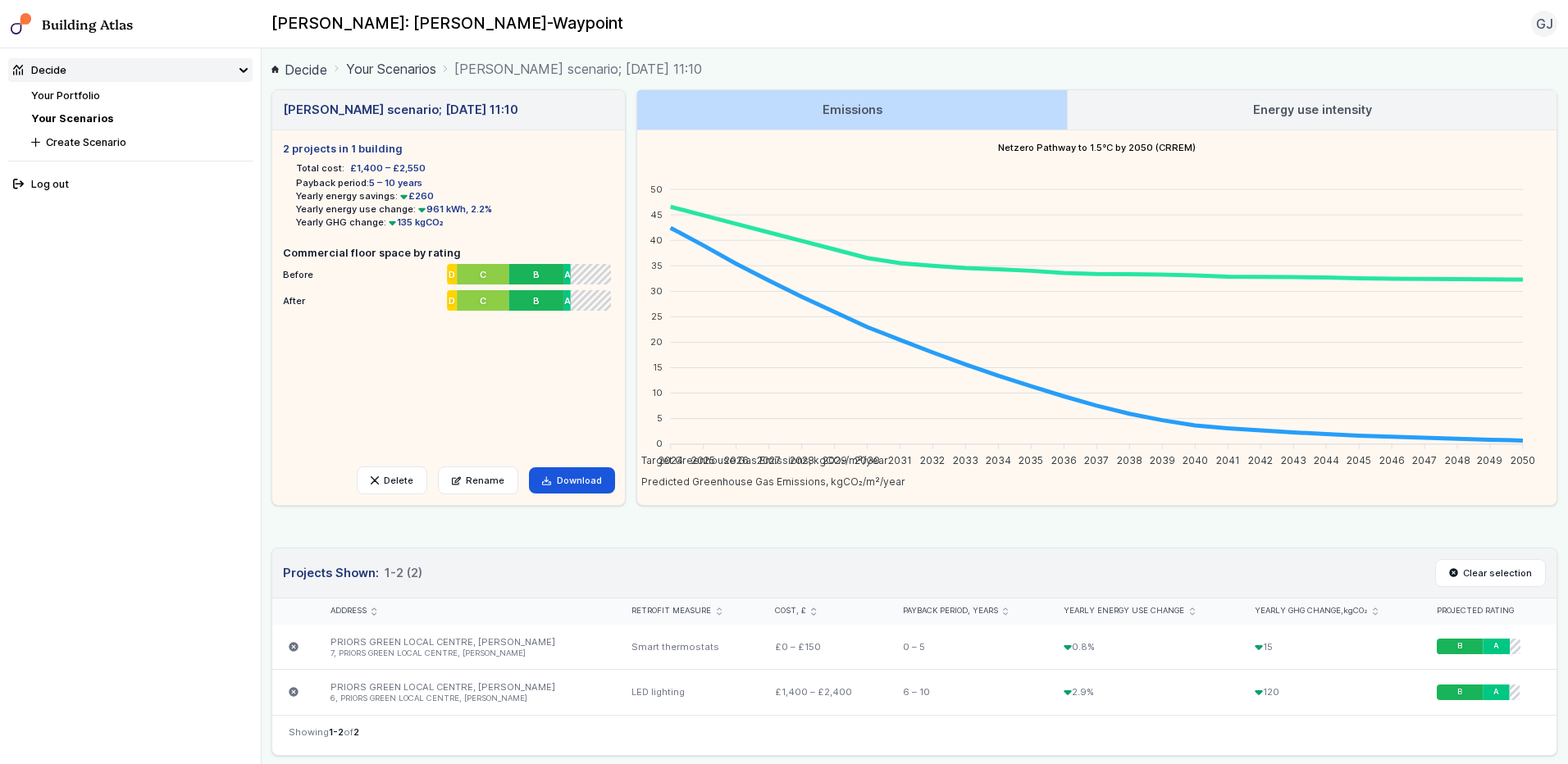
click at [445, 185] on li "Payback period: 5 – 10 years" at bounding box center [455, 183] width 318 height 13
drag, startPoint x: 445, startPoint y: 185, endPoint x: 362, endPoint y: 201, distance: 84.5
click at [364, 201] on li "Yearly energy savings: £260" at bounding box center [455, 196] width 318 height 13
click at [416, 197] on span "£260" at bounding box center [415, 196] width 36 height 11
click at [457, 203] on li "Yearly energy use change: 961 kWh, 2.2%" at bounding box center [455, 209] width 318 height 13
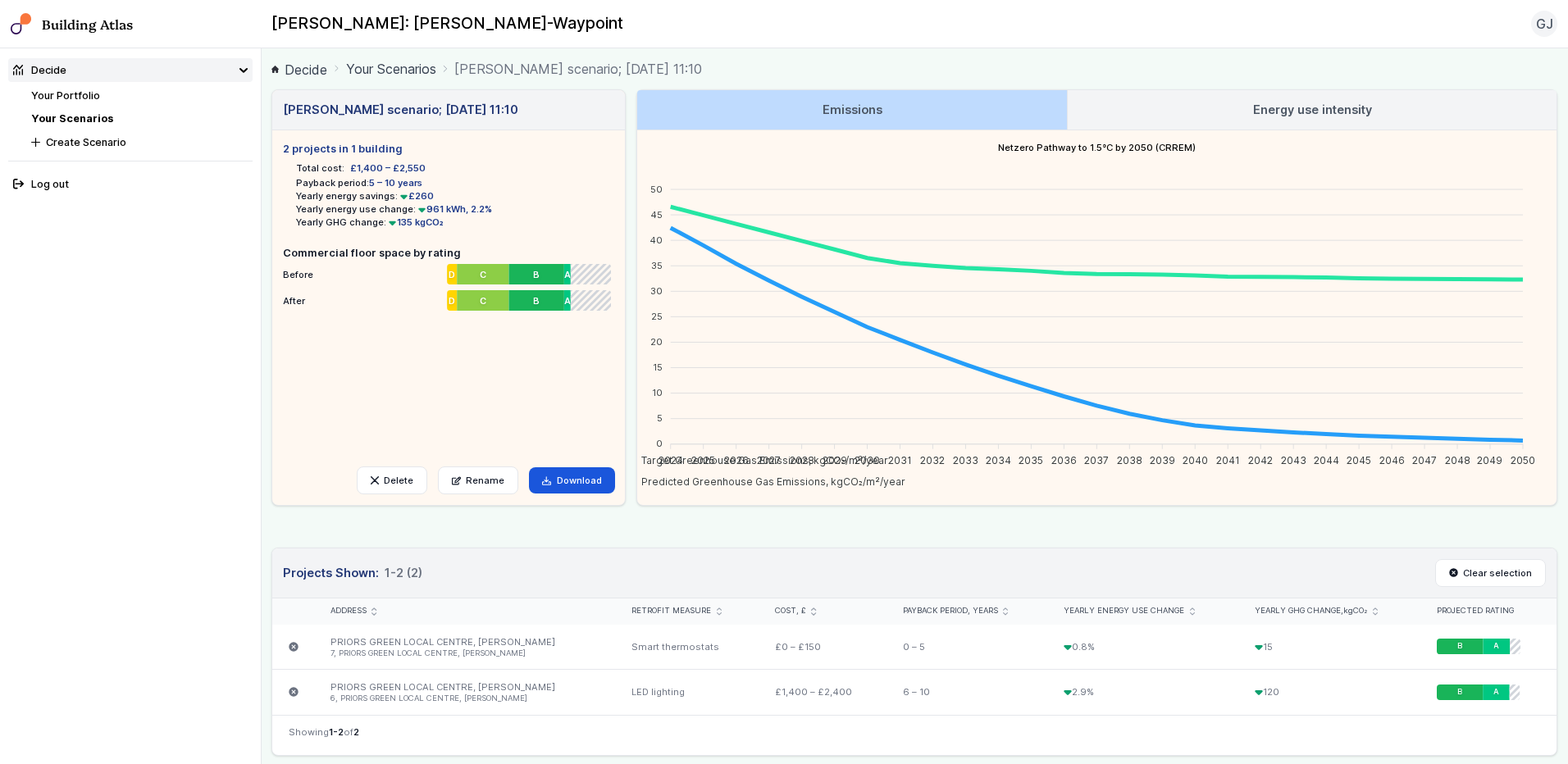
click at [432, 230] on ul "2 projects in 1 building Total cost: £1,400 – £2,550 Payback period: 5 – 10 yea…" at bounding box center [448, 293] width 331 height 304
click at [757, 560] on header "Projects Shown: 1-2 (2) Clear selection" at bounding box center [914, 574] width 1284 height 50
click at [1270, 115] on h3 "Energy use intensity" at bounding box center [1313, 110] width 119 height 18
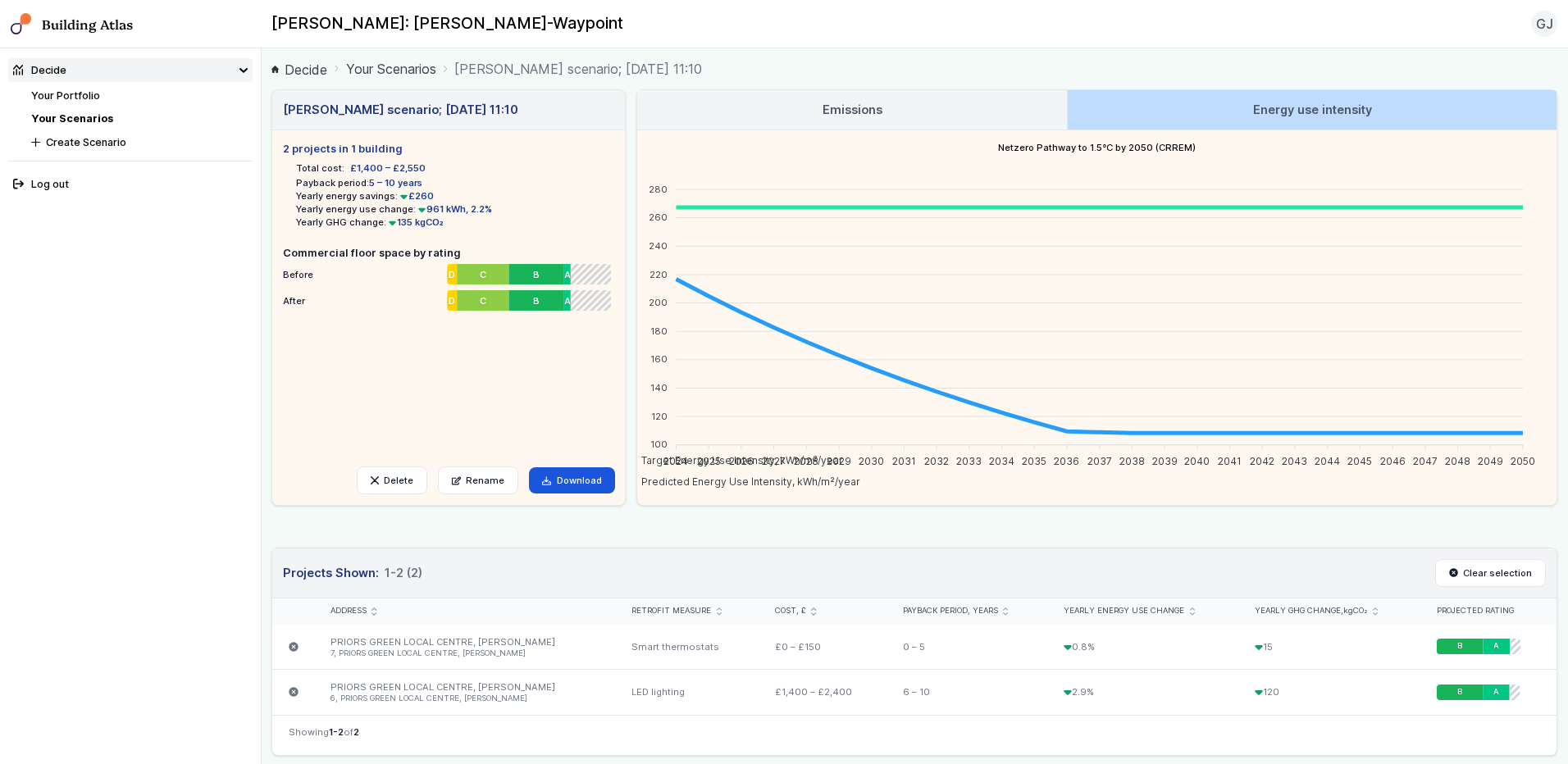
click at [1266, 104] on h3 "Energy use intensity" at bounding box center [1313, 110] width 119 height 18
click at [858, 102] on h3 "Emissions" at bounding box center [852, 110] width 59 height 18
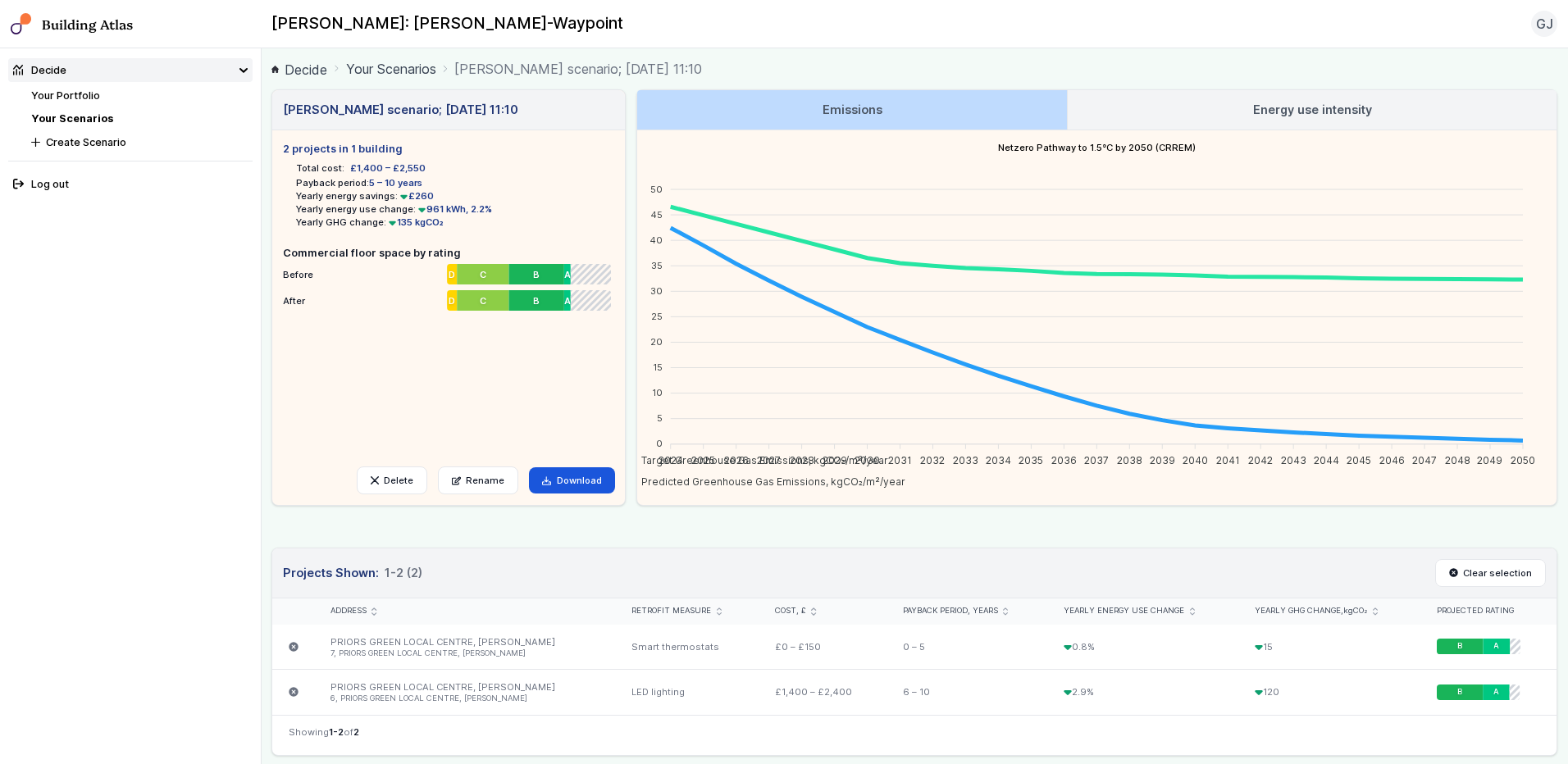
click at [1215, 99] on link "Energy use intensity" at bounding box center [1312, 110] width 488 height 39
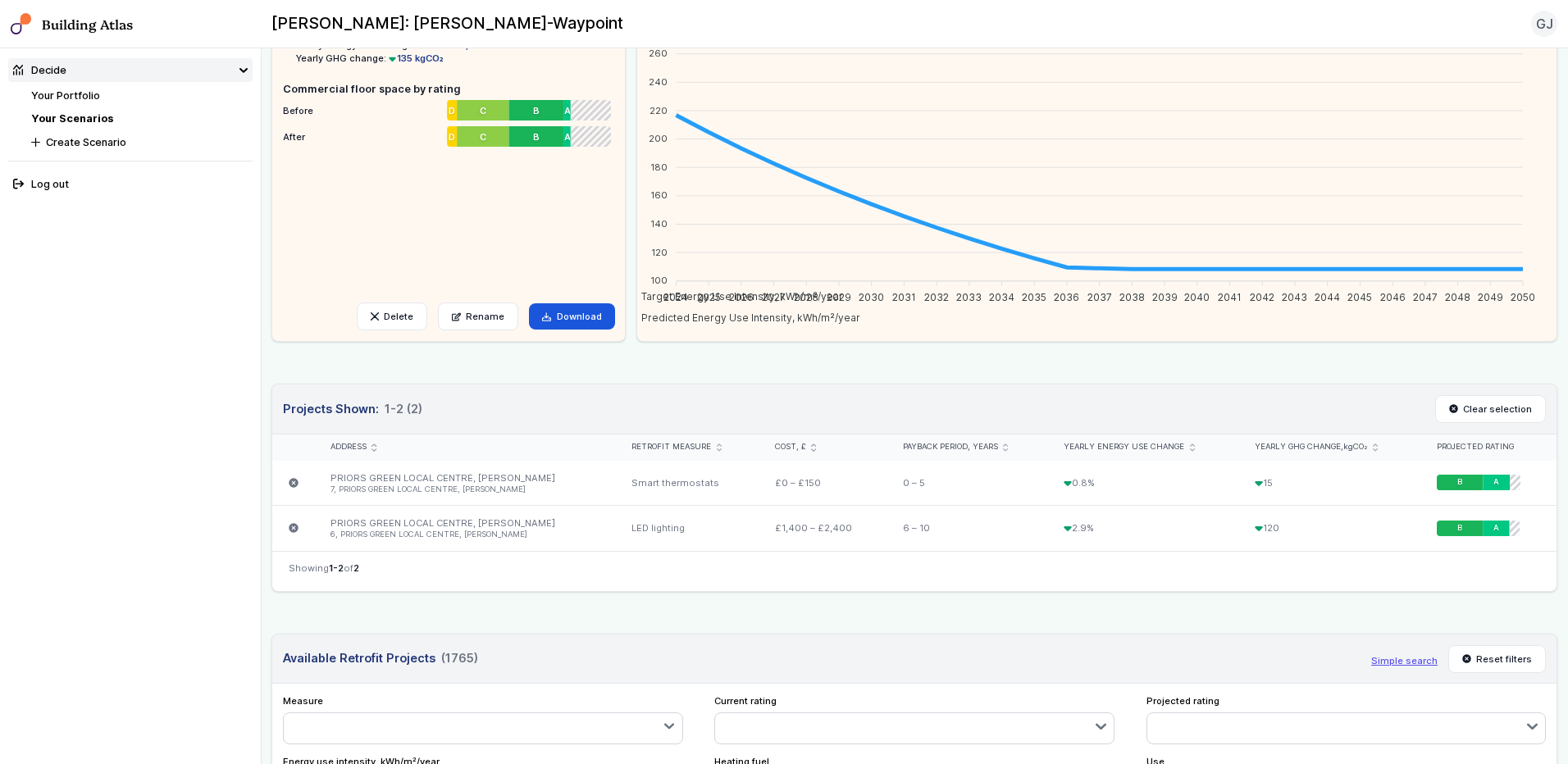
click at [927, 641] on header "Available Retrofit Projects (1765) Loading Simple search Reset filters" at bounding box center [914, 660] width 1284 height 50
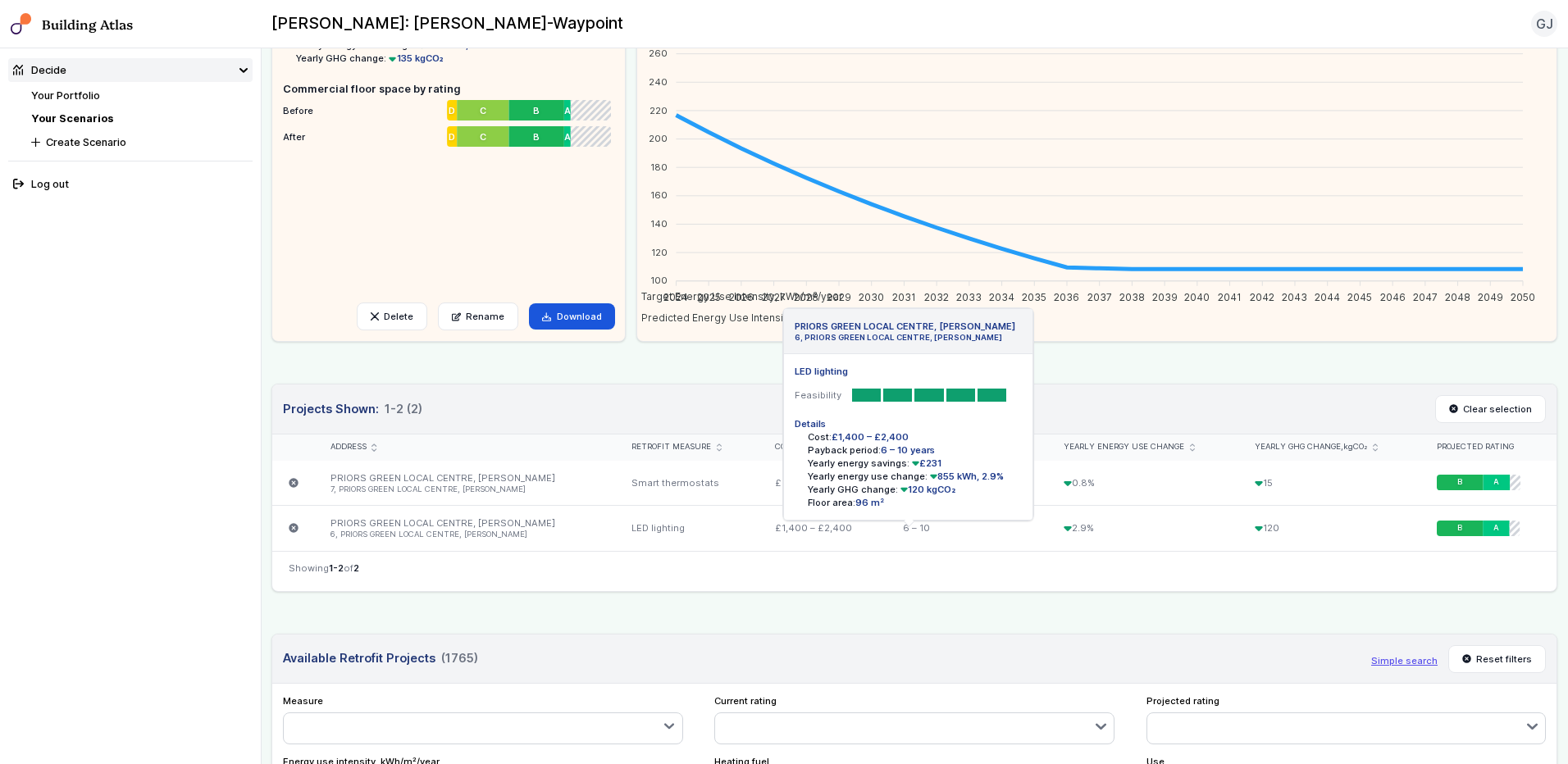
scroll to position [0, 0]
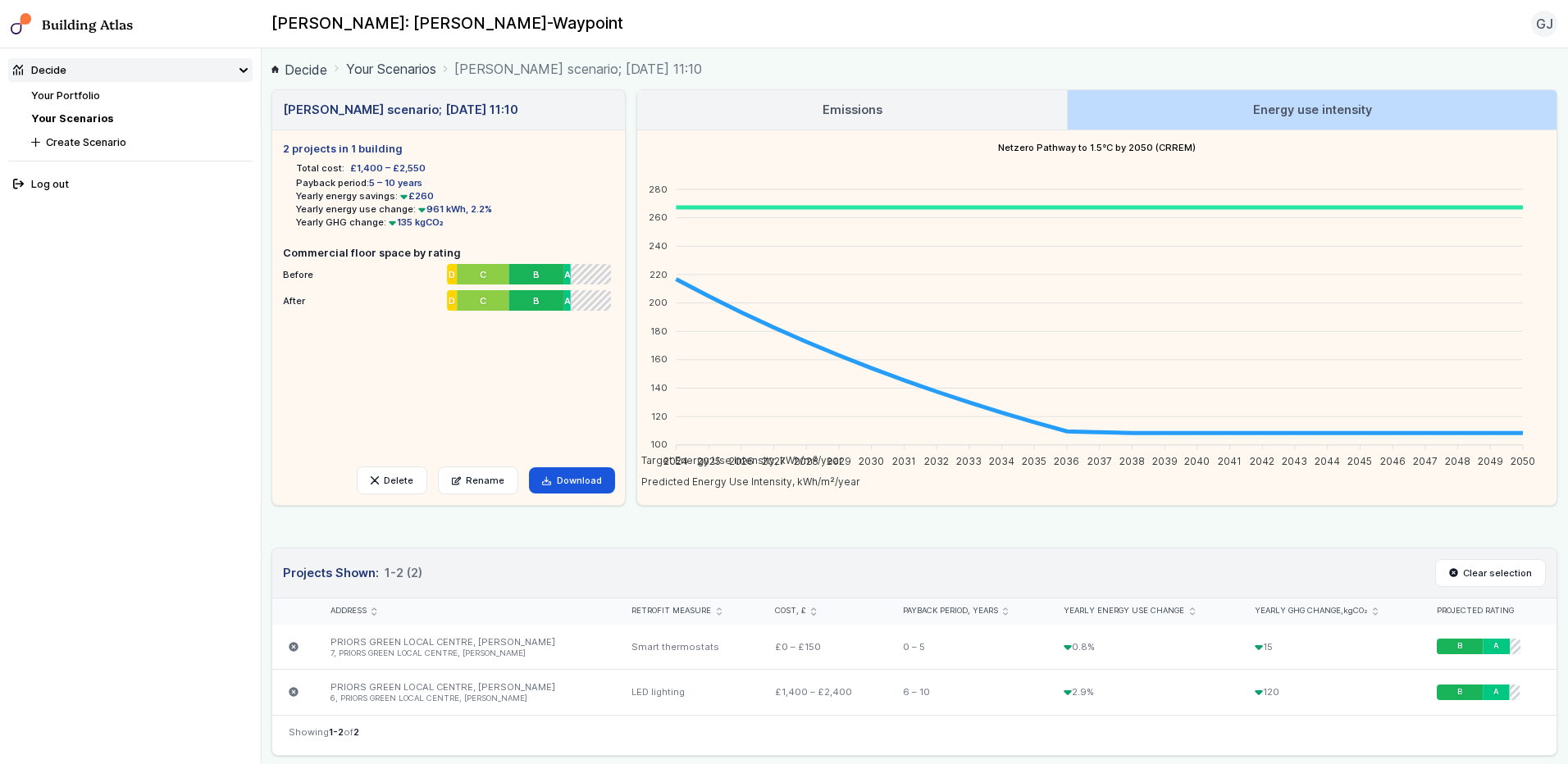
click at [398, 67] on link "Your Scenarios" at bounding box center [391, 69] width 90 height 19
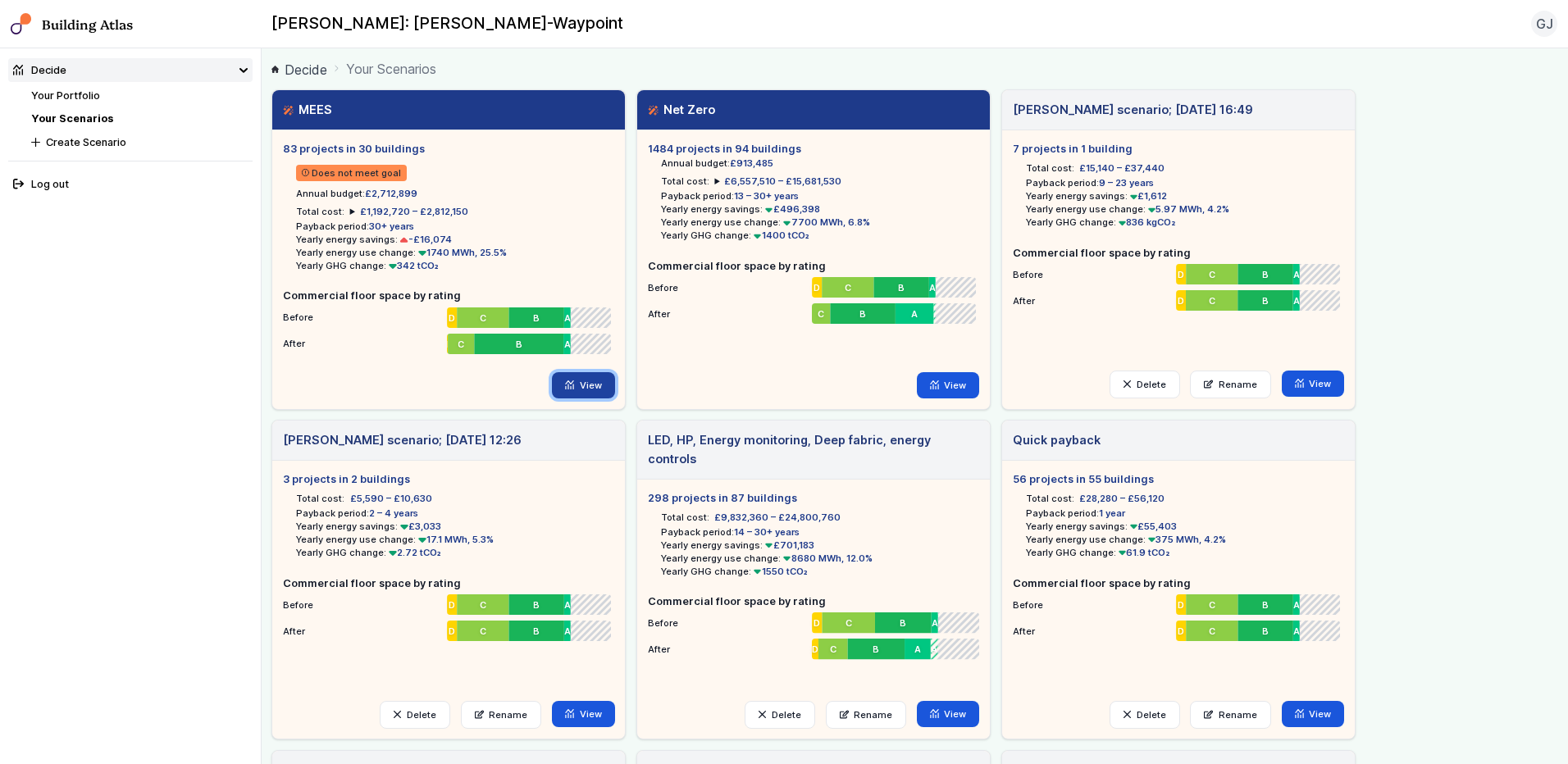
click at [569, 384] on icon at bounding box center [569, 385] width 7 height 8
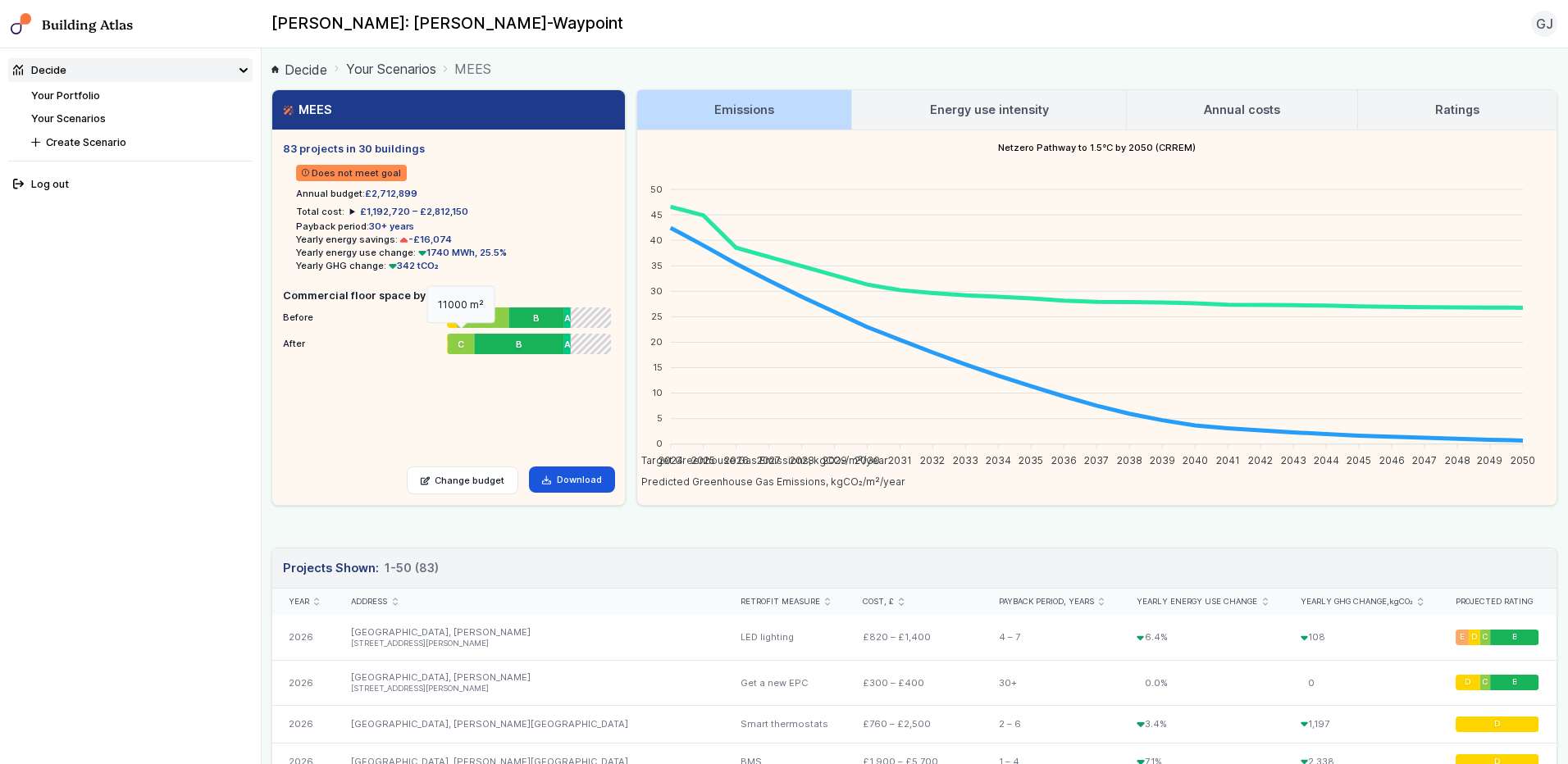
click at [460, 344] on span "C" at bounding box center [461, 343] width 6 height 13
click at [465, 341] on div "C" at bounding box center [460, 343] width 27 height 21
click at [460, 345] on span "C" at bounding box center [461, 343] width 6 height 13
click at [378, 70] on link "Your Scenarios" at bounding box center [391, 69] width 90 height 19
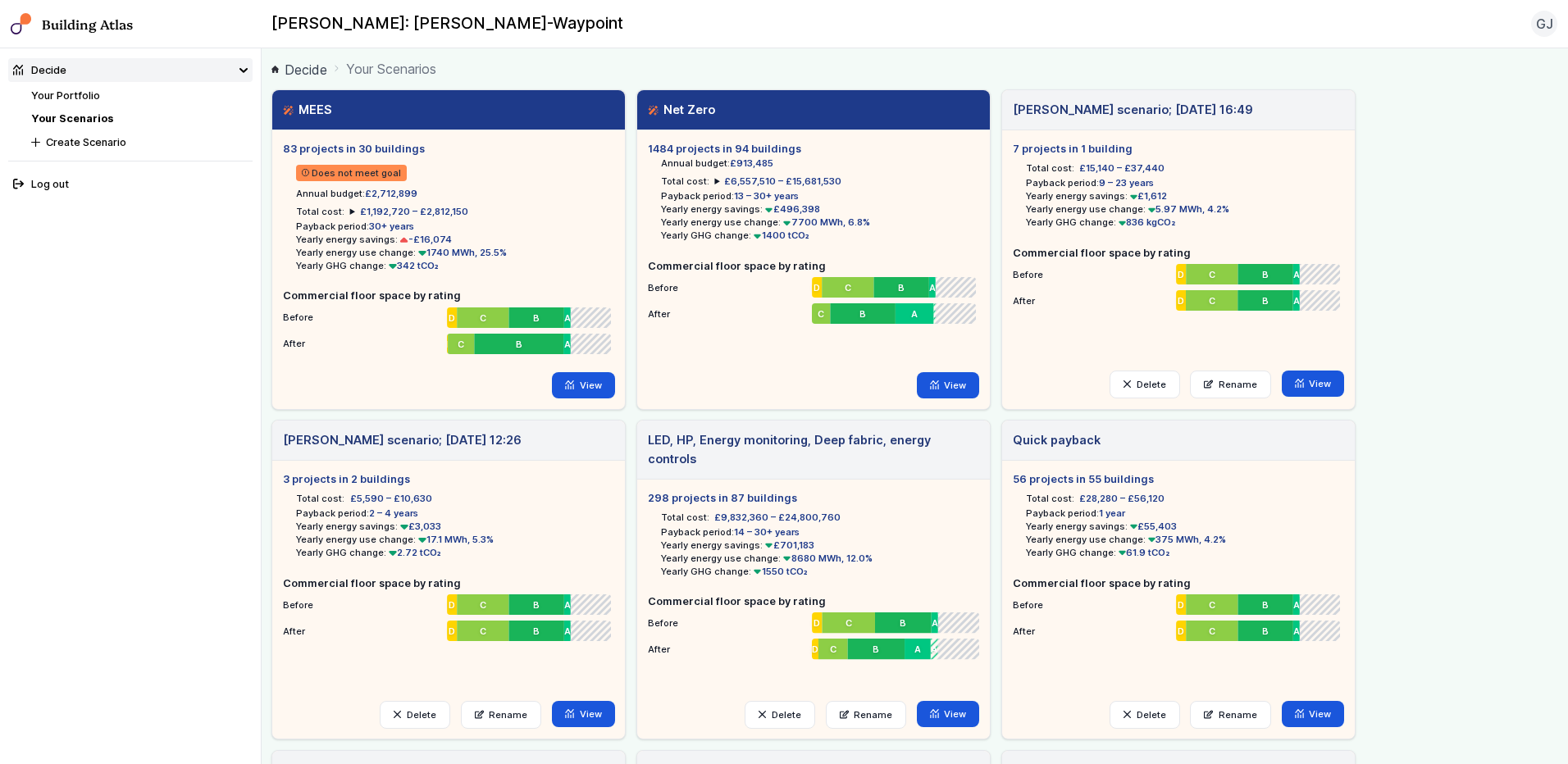
click at [573, 390] on link "View" at bounding box center [583, 385] width 63 height 26
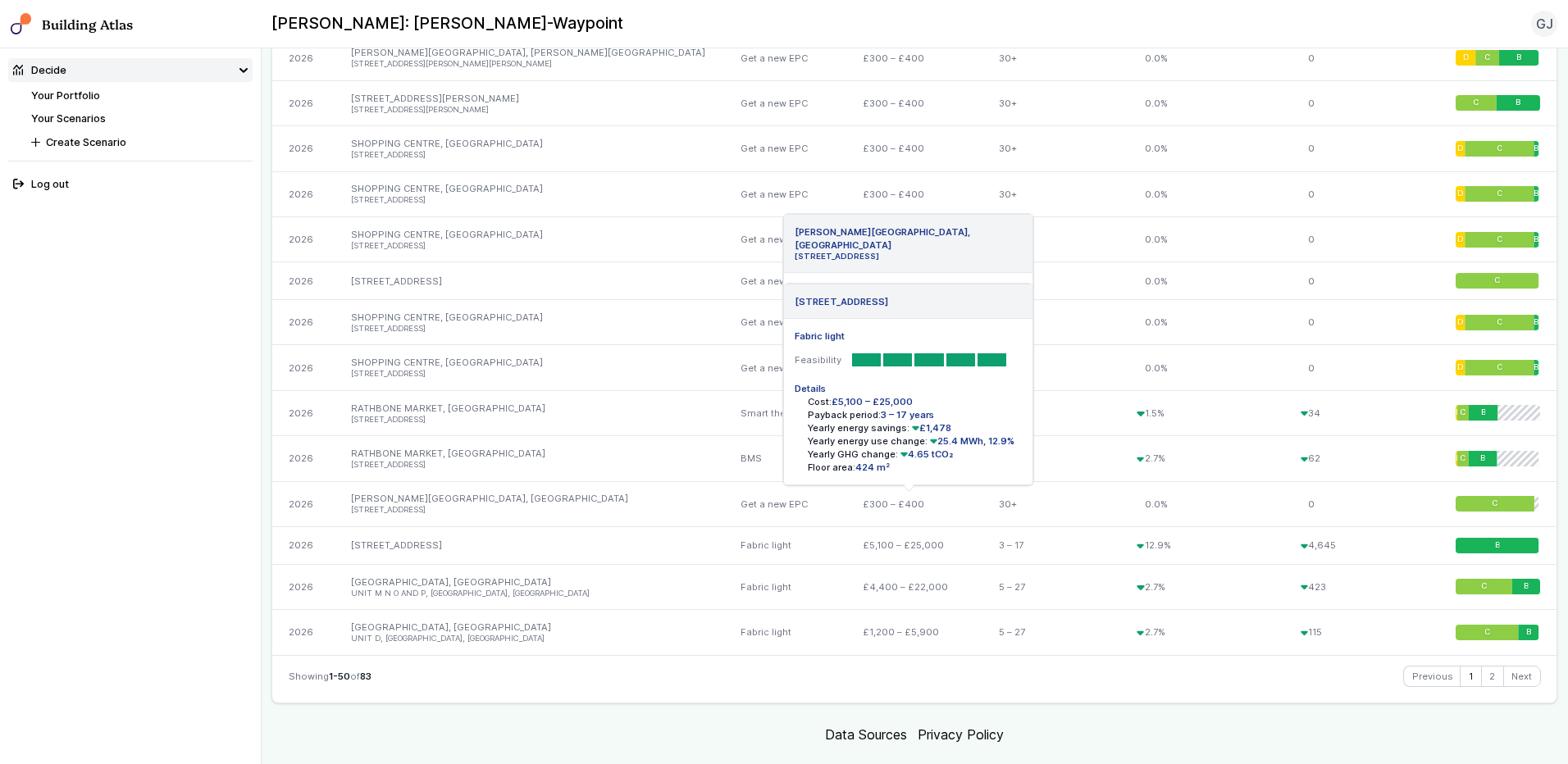
scroll to position [2184, 0]
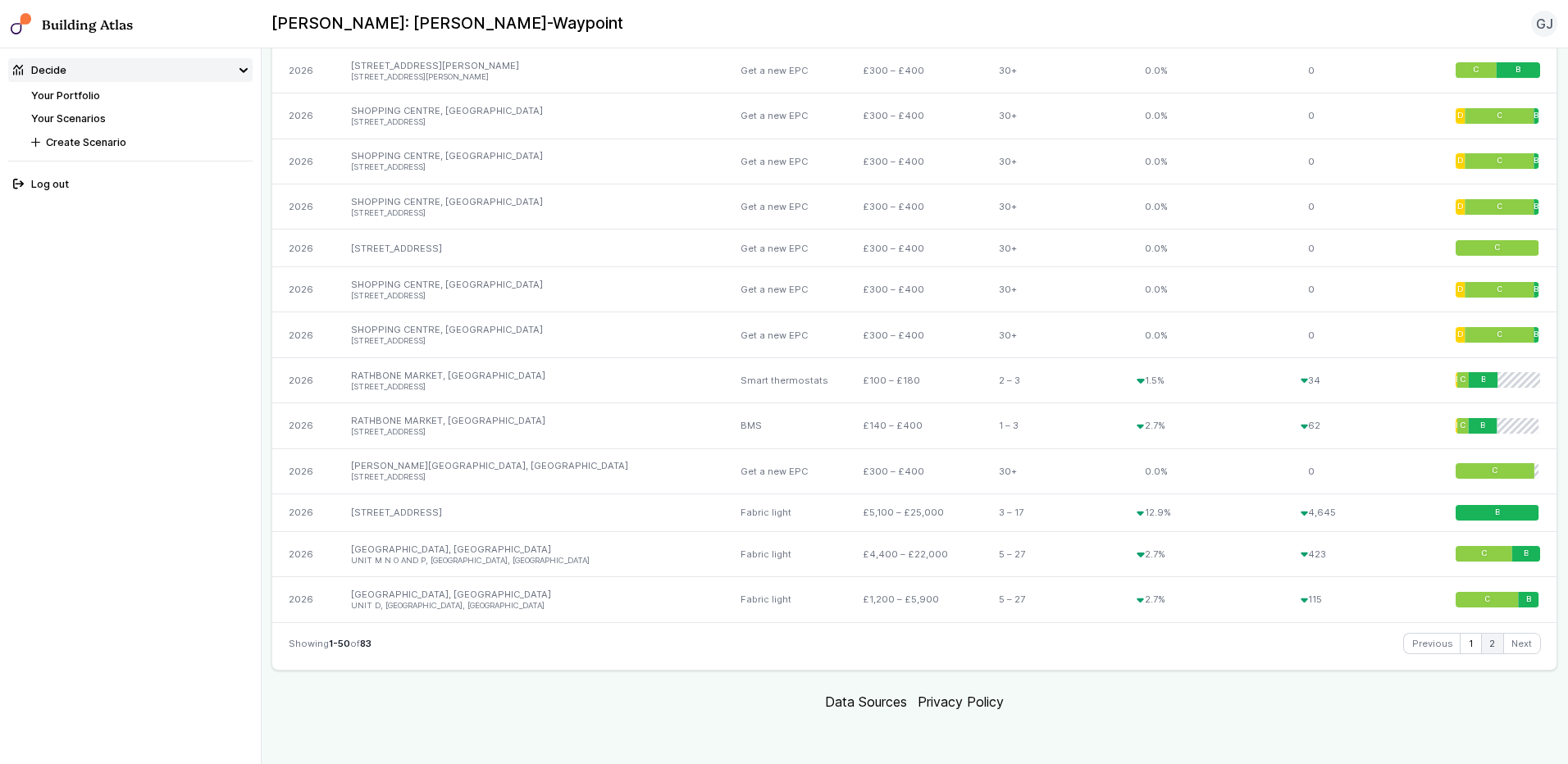
click at [1482, 641] on link "2" at bounding box center [1492, 643] width 21 height 19
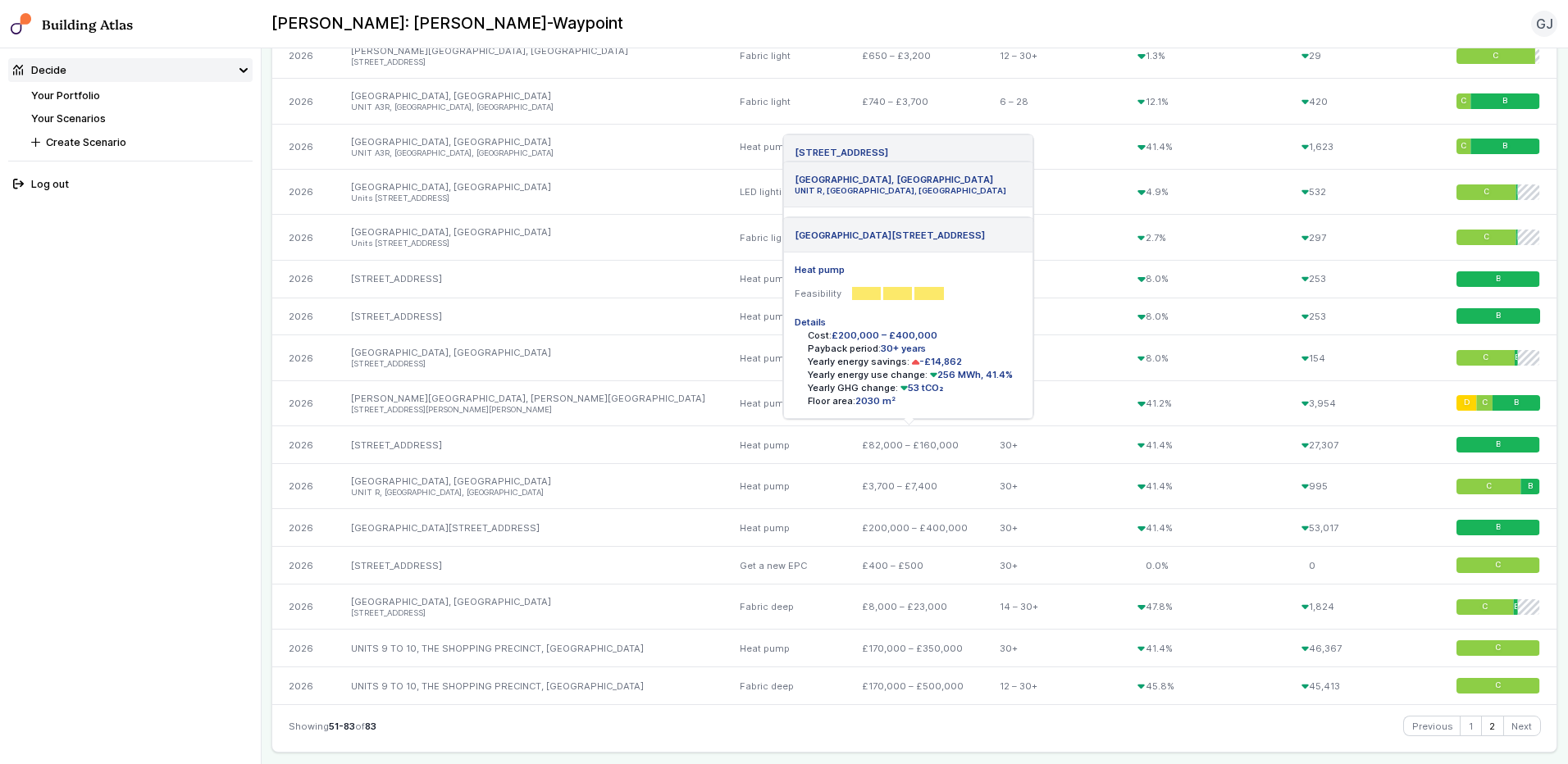
scroll to position [1373, 0]
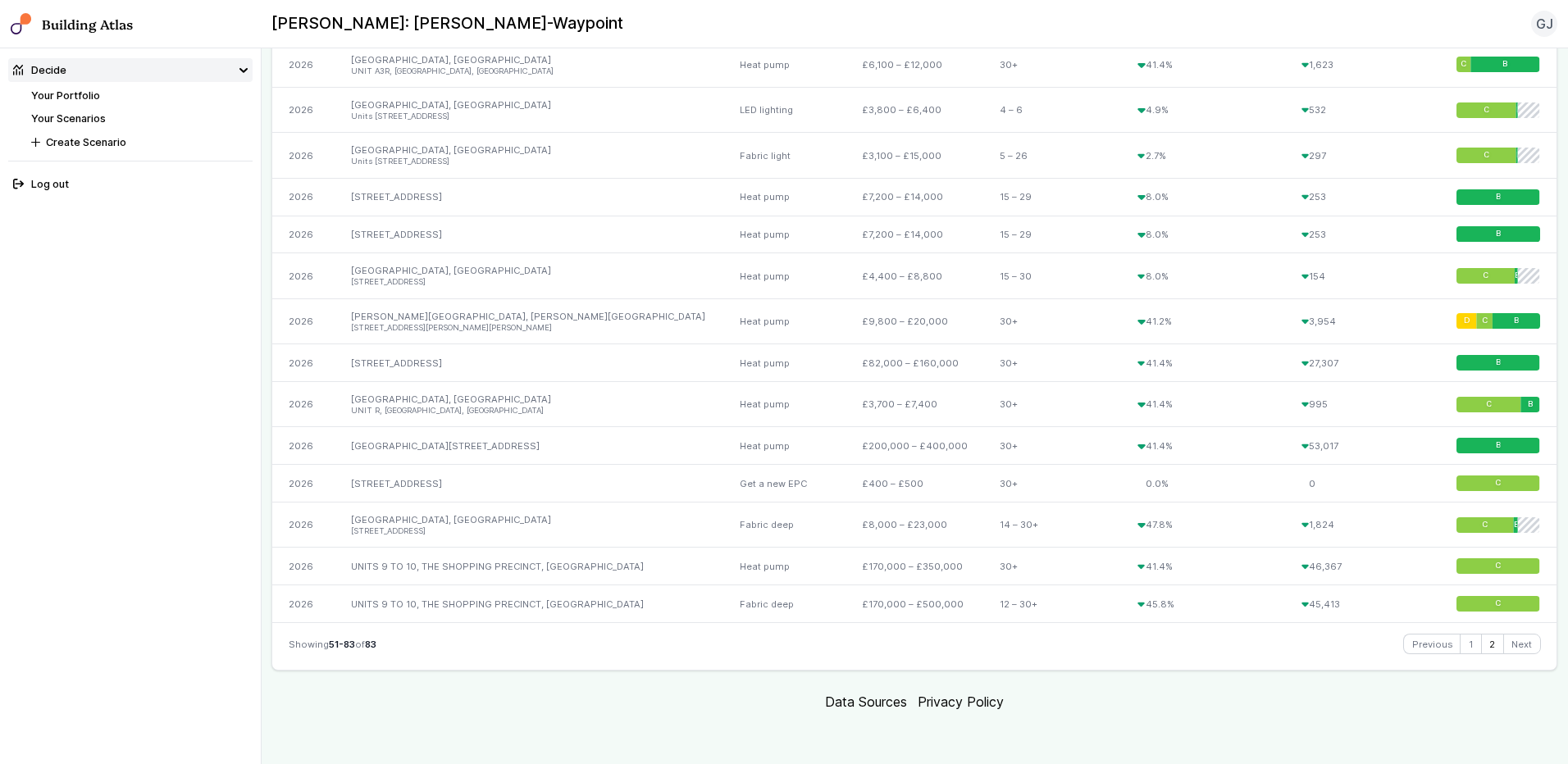
click at [1483, 645] on link "2" at bounding box center [1492, 644] width 21 height 19
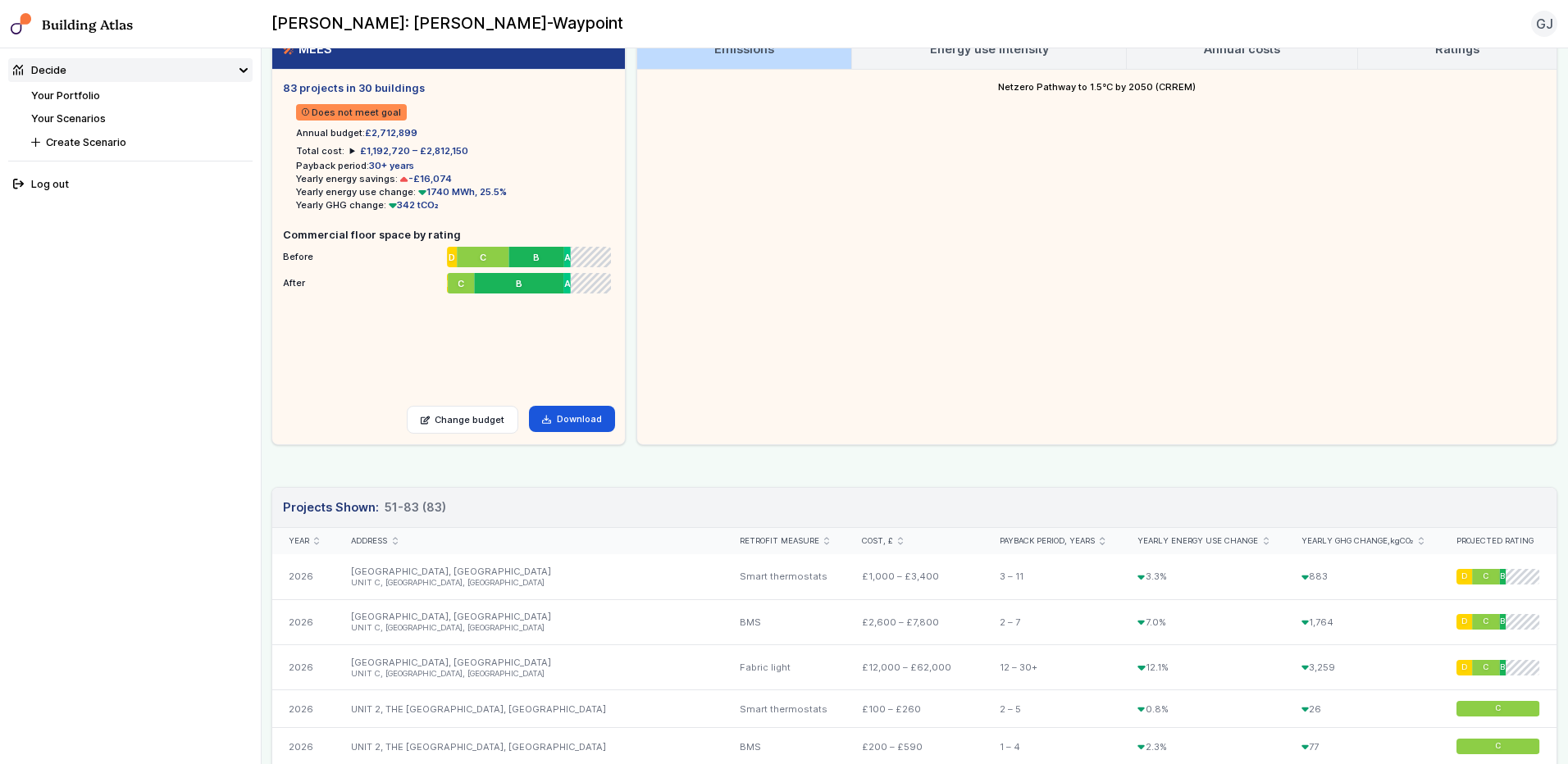
scroll to position [0, 0]
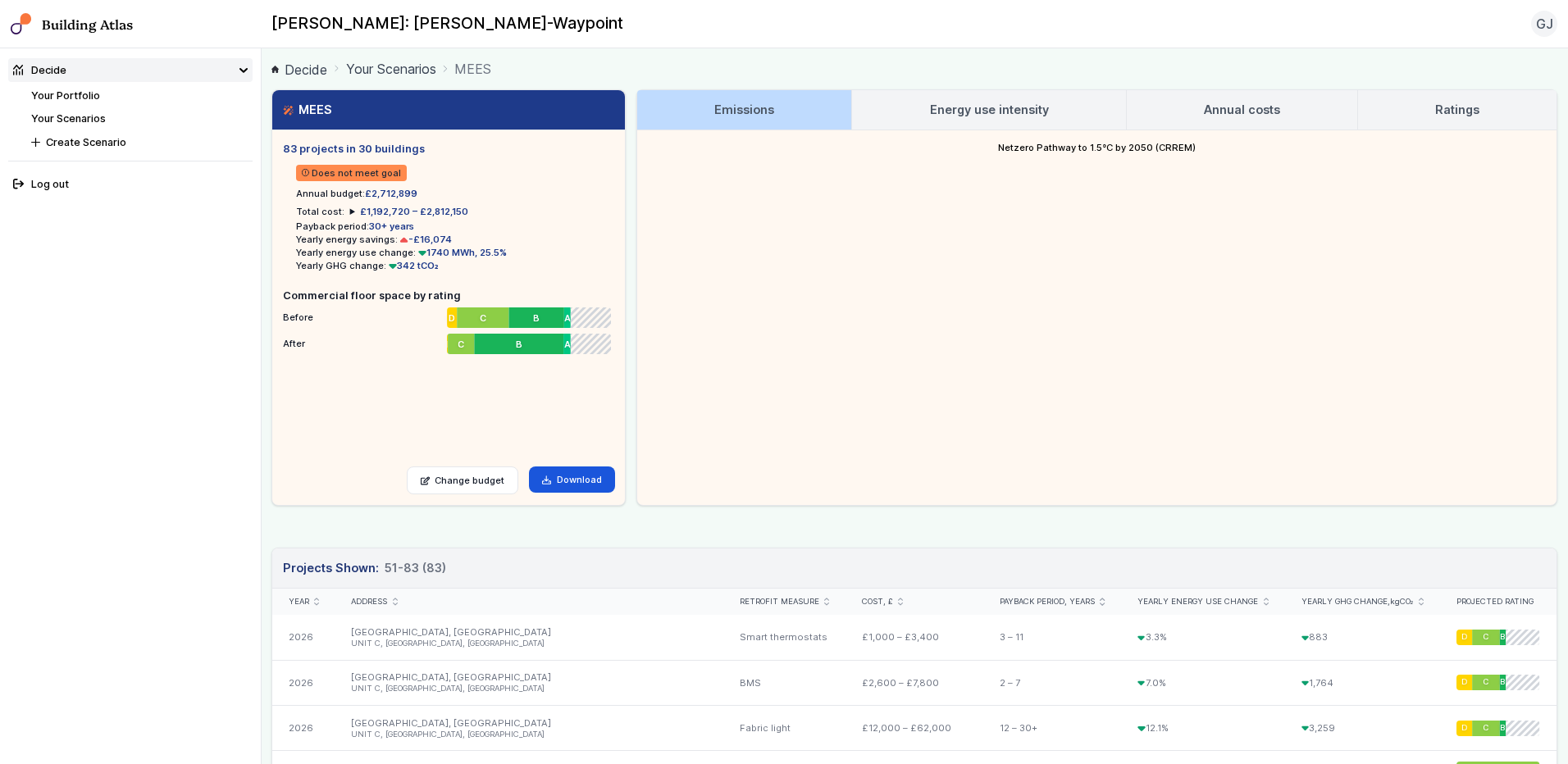
click at [725, 88] on main "Decide Your Scenarios MEES MEES 83 projects in 30 buildings Does not meet goal …" at bounding box center [914, 406] width 1306 height 716
click at [737, 115] on h3 "Emissions" at bounding box center [744, 110] width 59 height 18
click at [748, 97] on link "Emissions" at bounding box center [744, 110] width 214 height 39
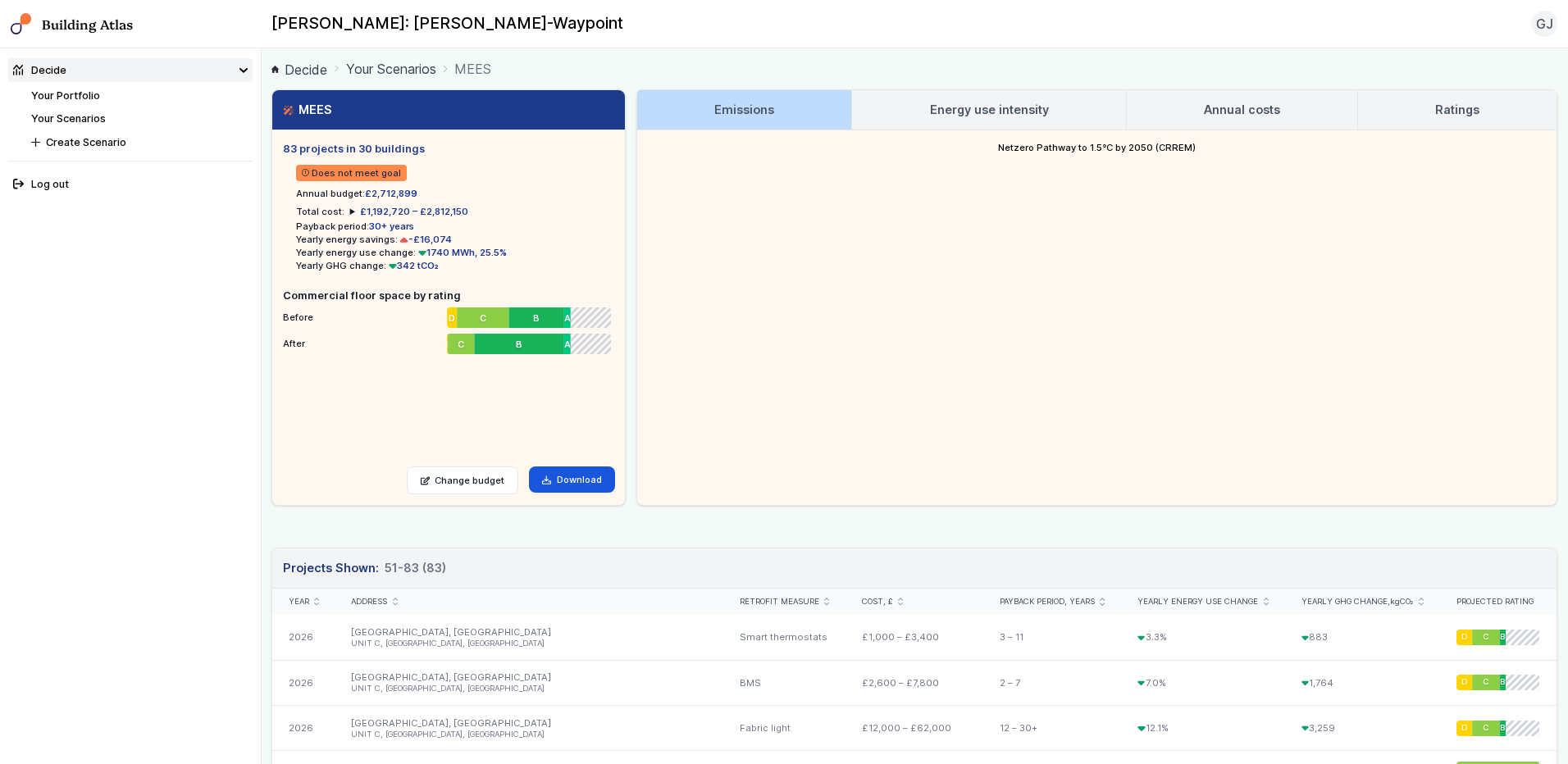
click at [1157, 420] on div at bounding box center [1096, 335] width 919 height 341
click at [727, 109] on h3 "Emissions" at bounding box center [744, 110] width 59 height 18
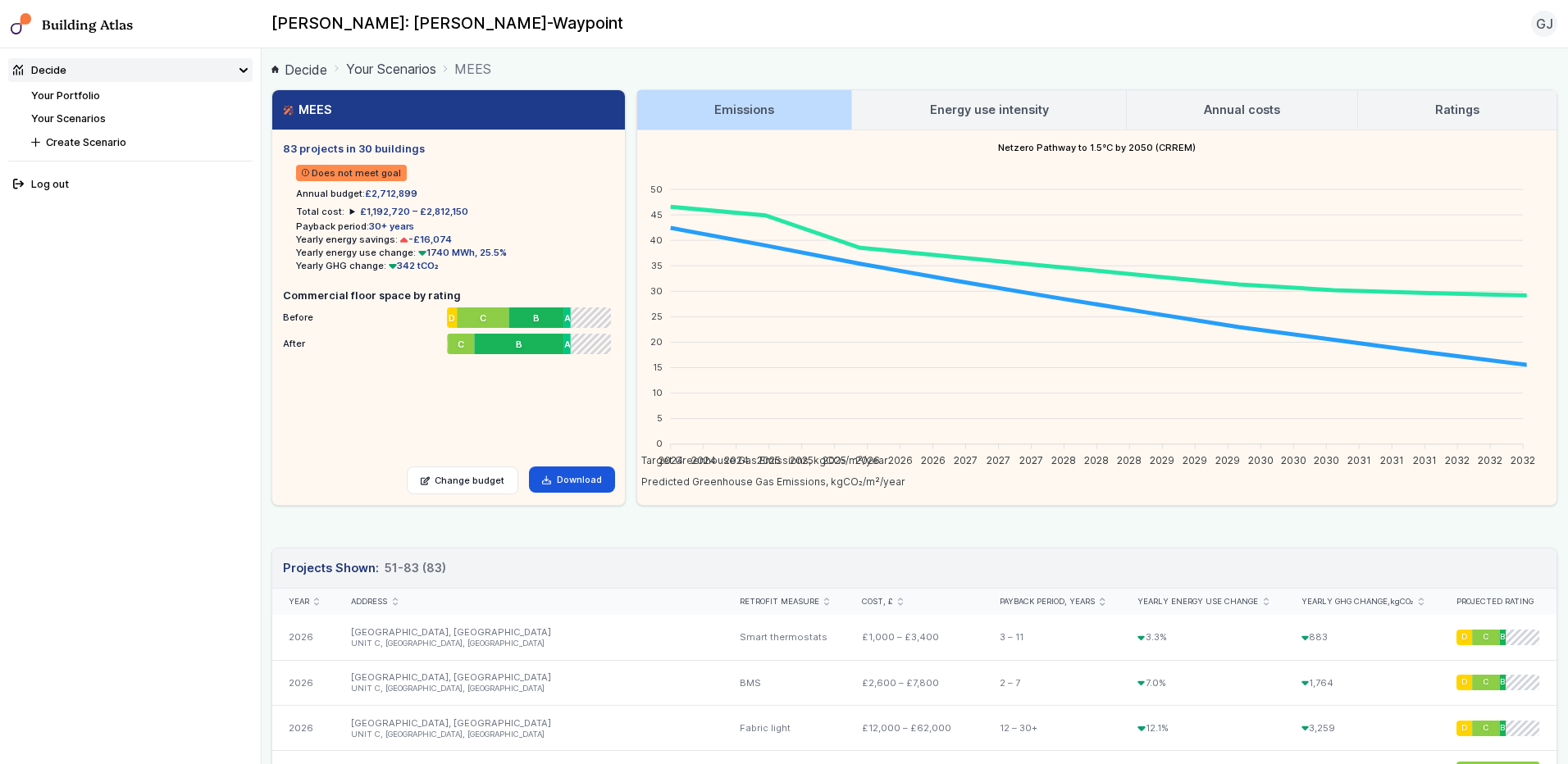
click at [741, 109] on h3 "Emissions" at bounding box center [744, 110] width 59 height 18
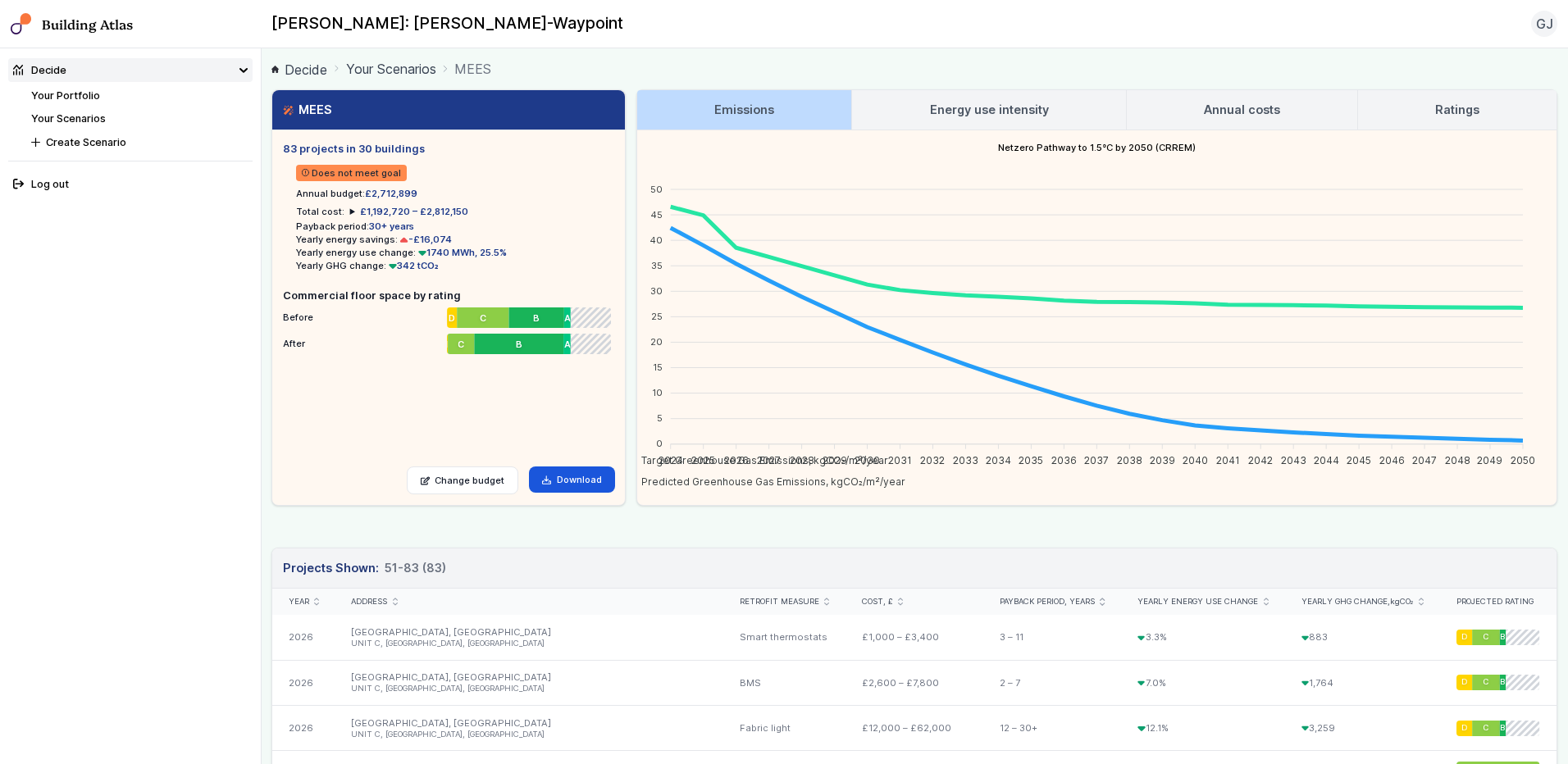
click at [1445, 130] on h4 "Netzero Pathway to 1.5°C by 2050 (CRREM)" at bounding box center [1096, 147] width 919 height 34
click at [1453, 109] on h3 "Ratings" at bounding box center [1458, 110] width 45 height 18
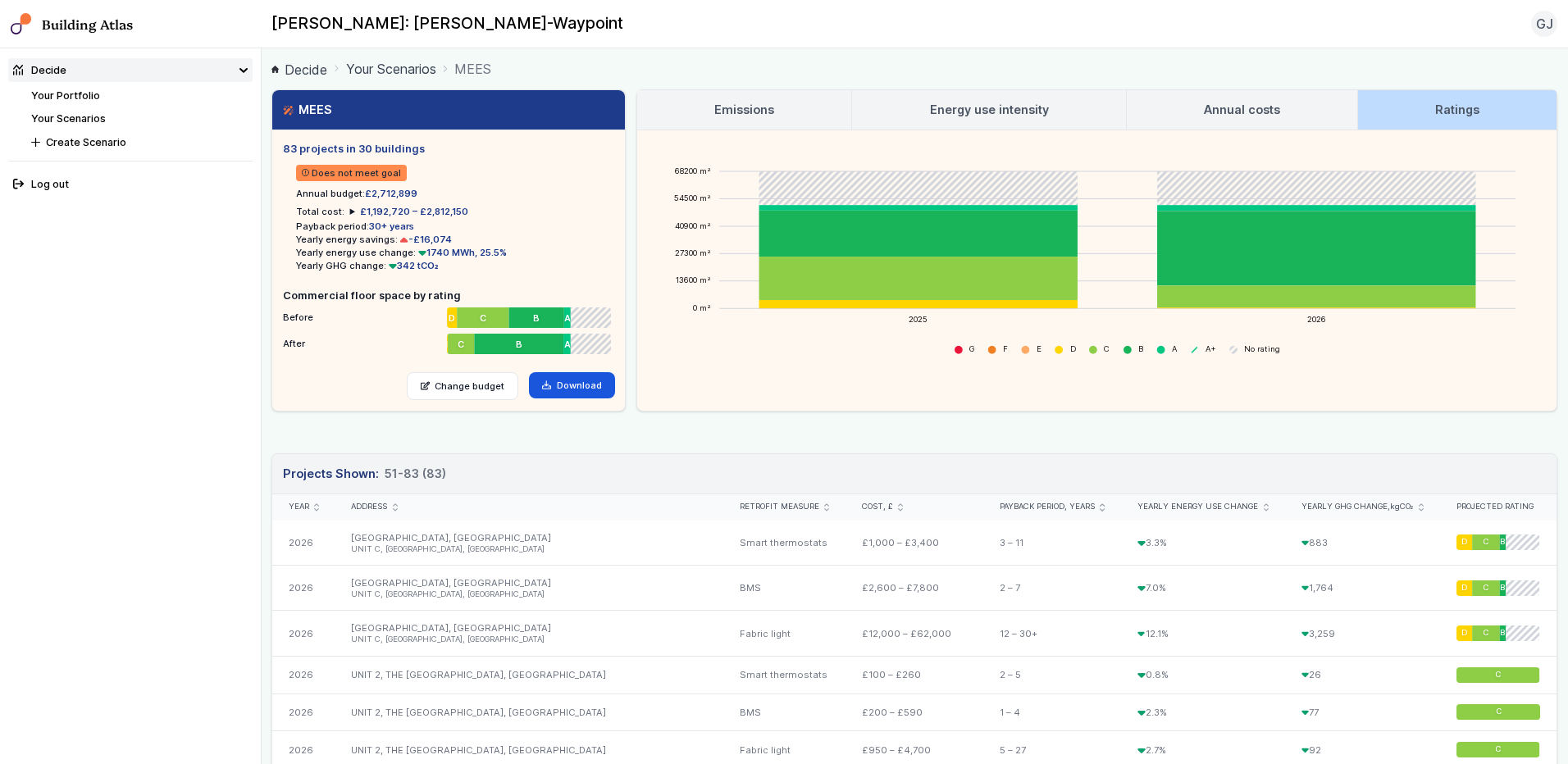
click at [1250, 117] on h3 "Annual costs" at bounding box center [1242, 110] width 76 height 18
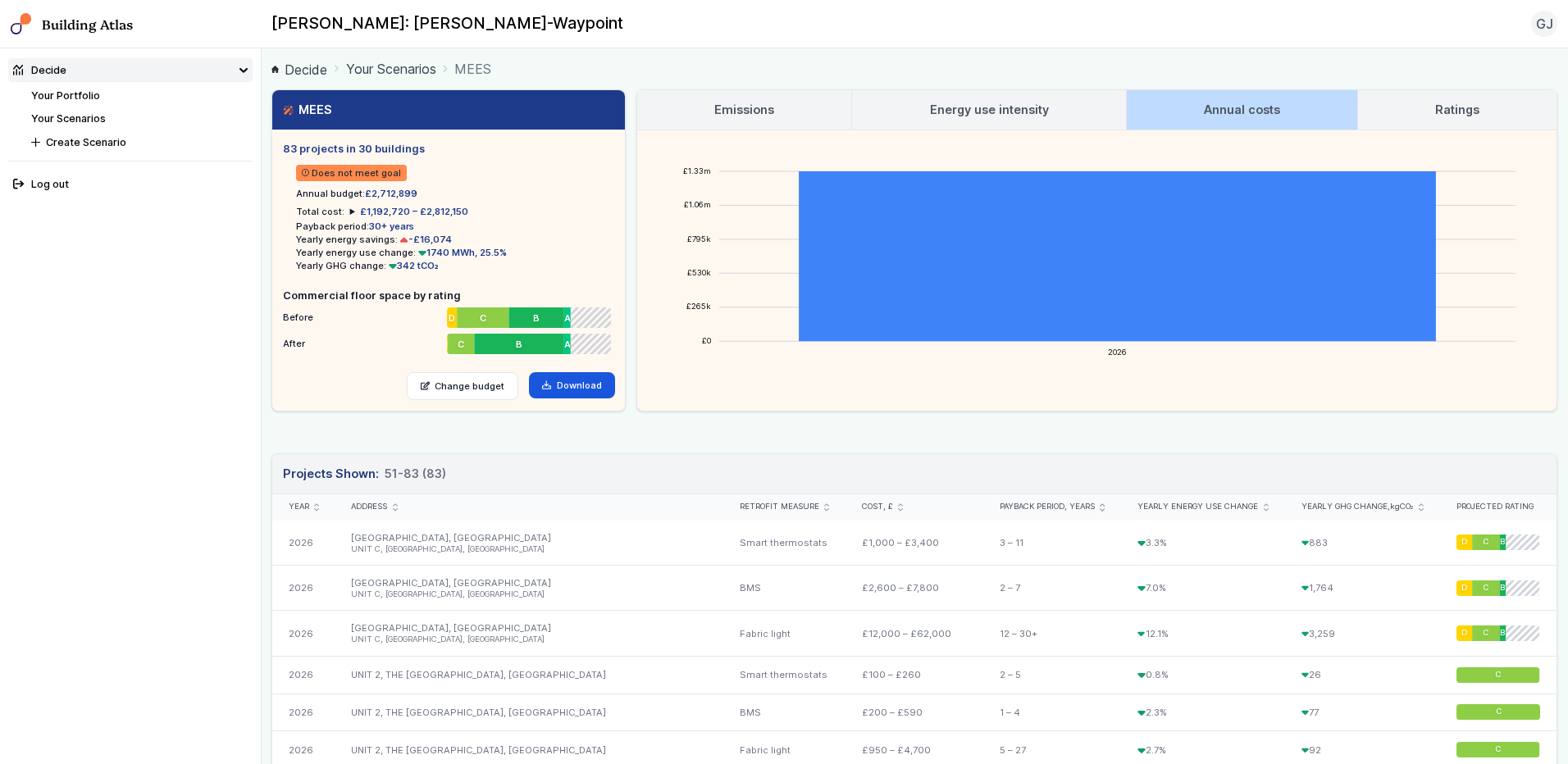
click at [1037, 103] on h3 "Energy use intensity" at bounding box center [990, 110] width 119 height 18
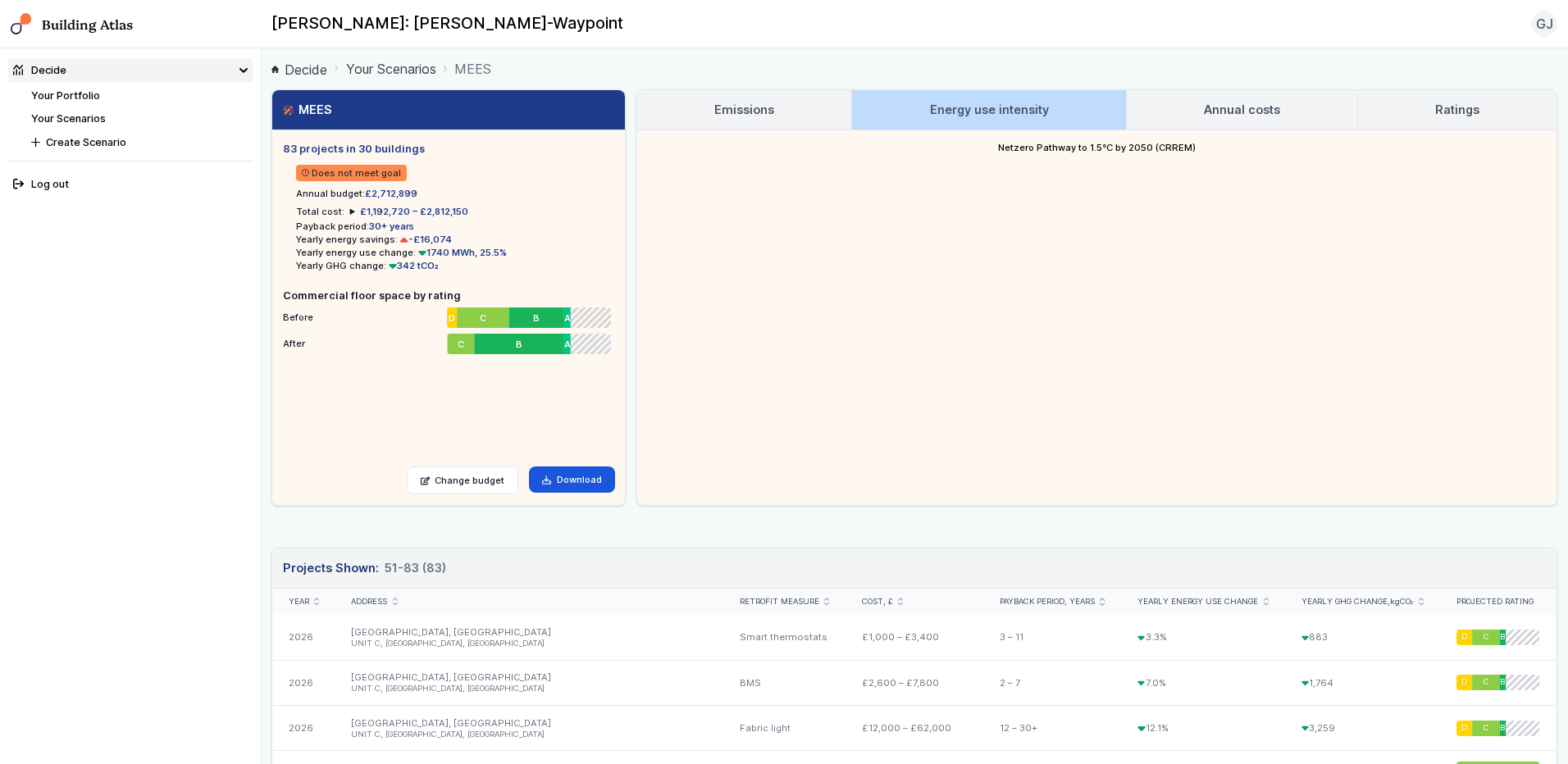
click at [758, 110] on h3 "Emissions" at bounding box center [744, 110] width 59 height 18
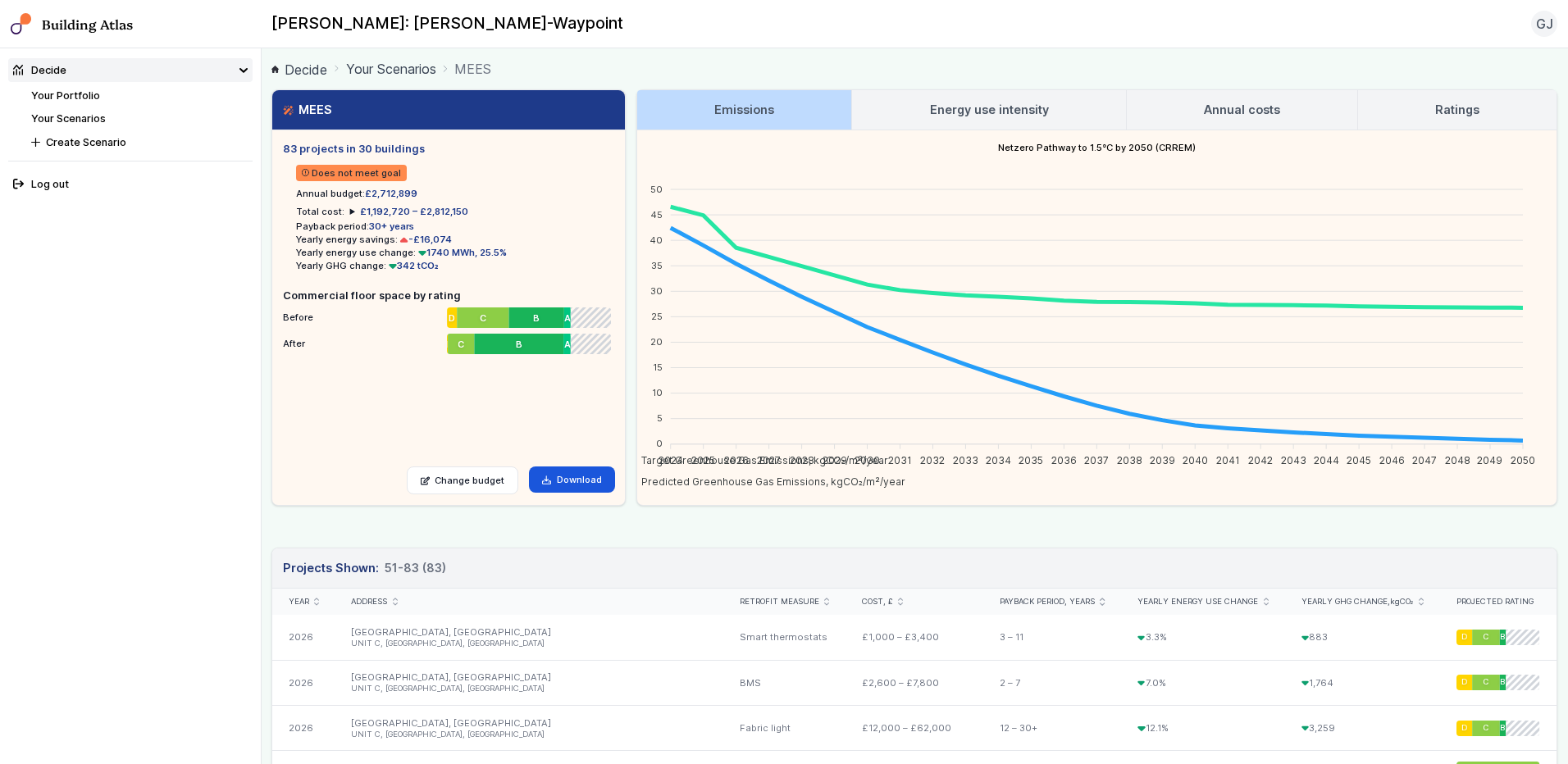
click at [1013, 118] on h3 "Energy use intensity" at bounding box center [990, 110] width 119 height 18
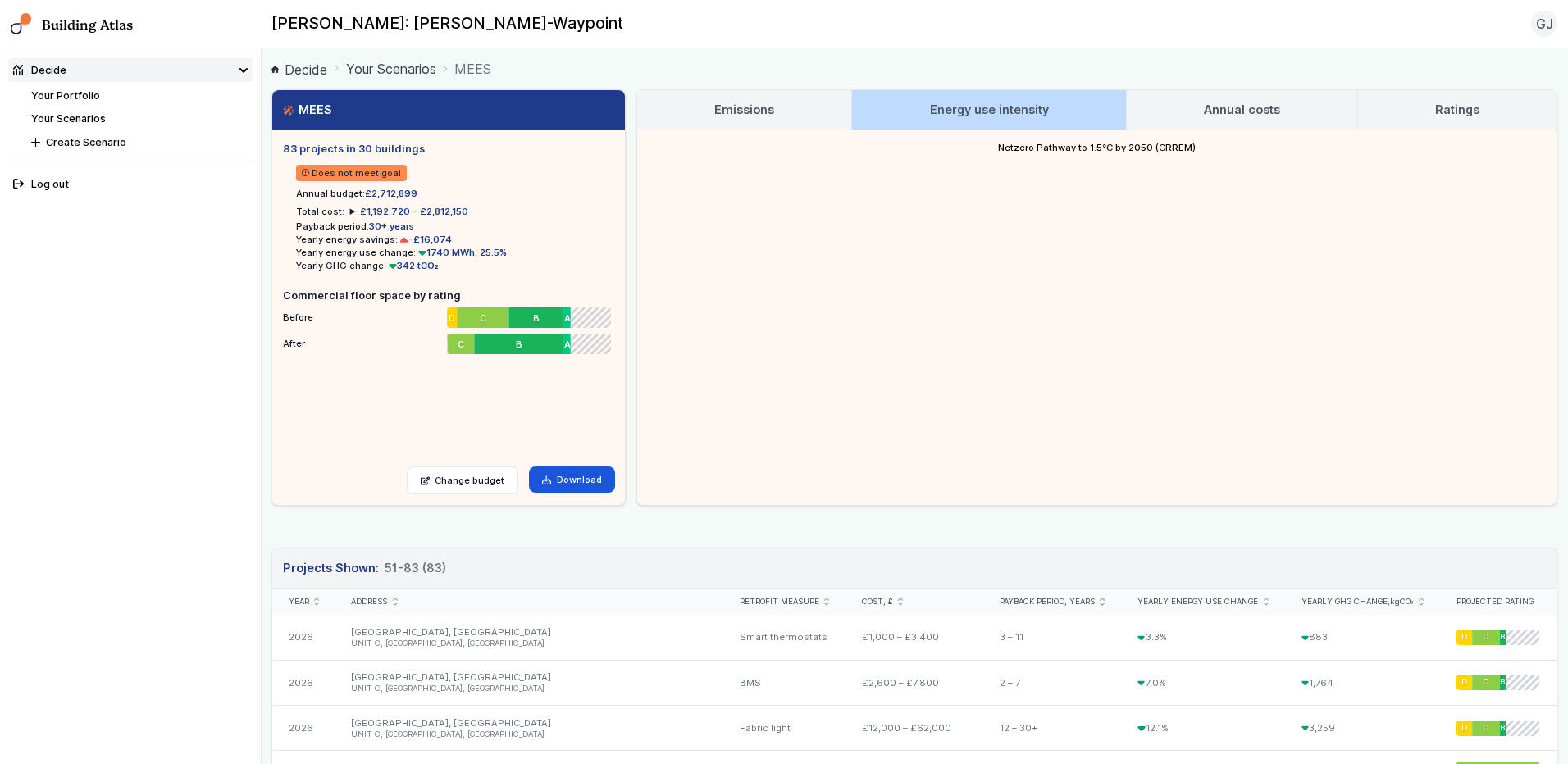
click at [739, 95] on link "Emissions" at bounding box center [744, 110] width 214 height 39
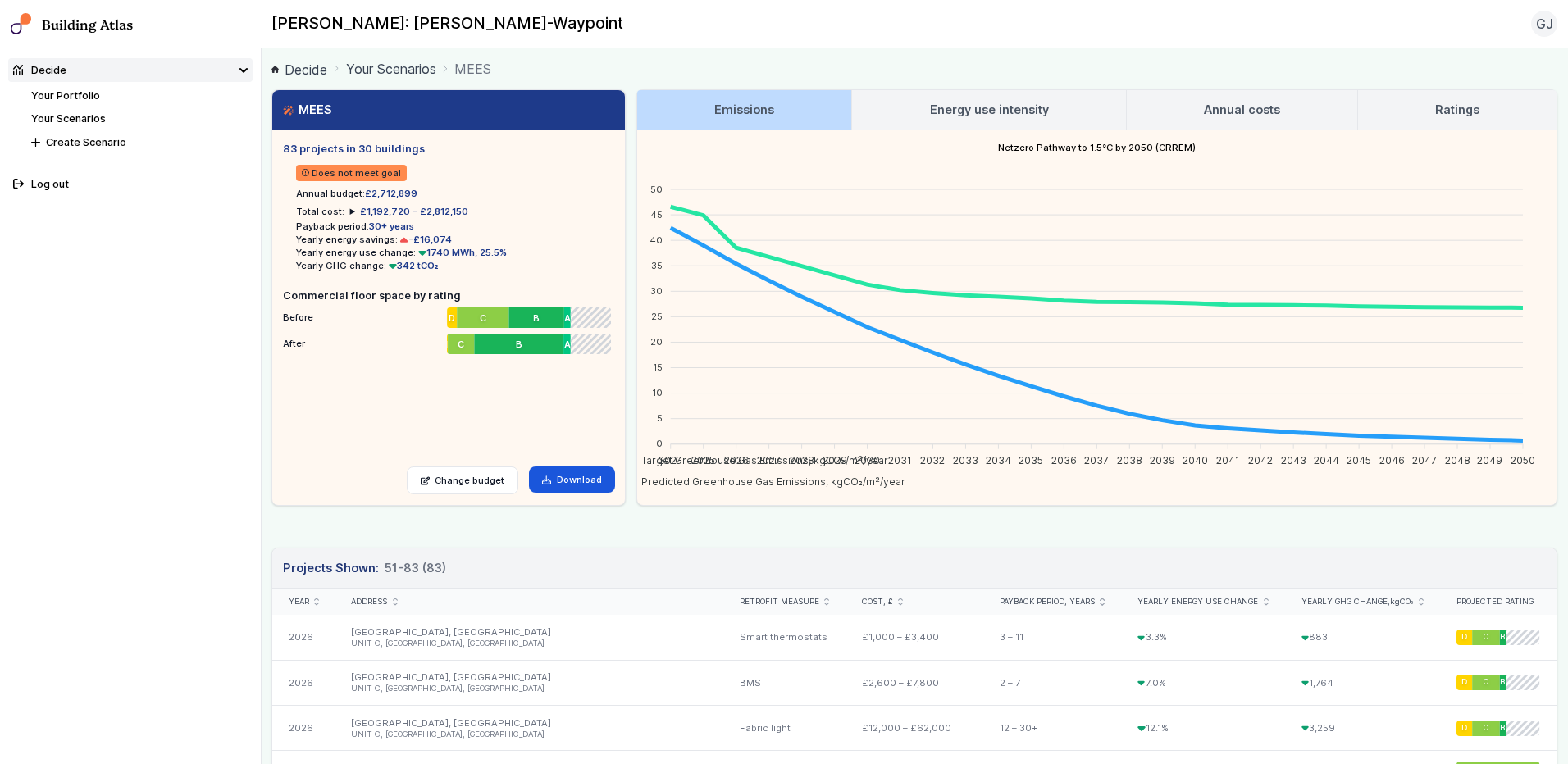
click at [377, 70] on link "Your Scenarios" at bounding box center [391, 69] width 90 height 19
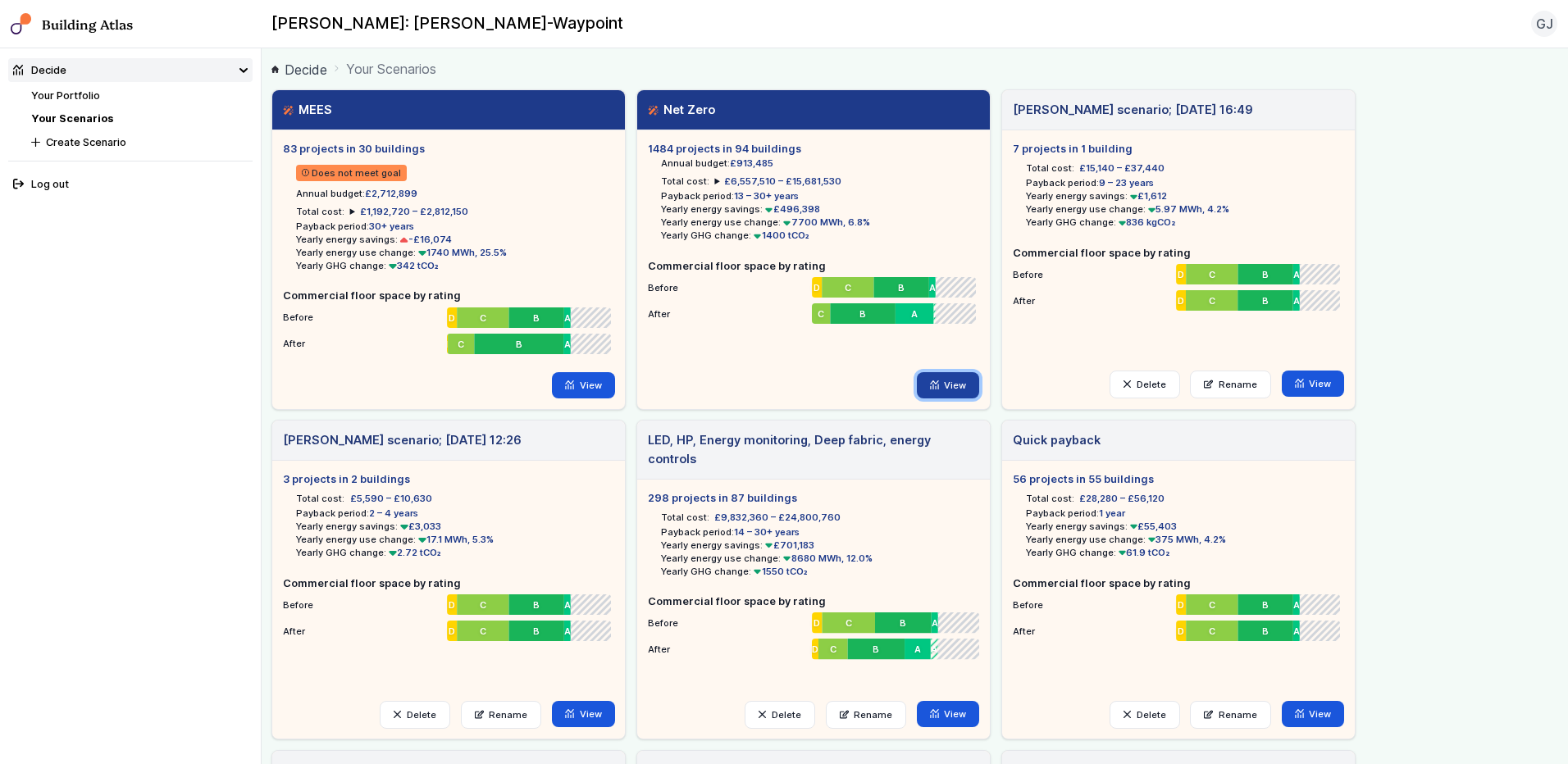
click at [949, 382] on link "View" at bounding box center [949, 385] width 63 height 26
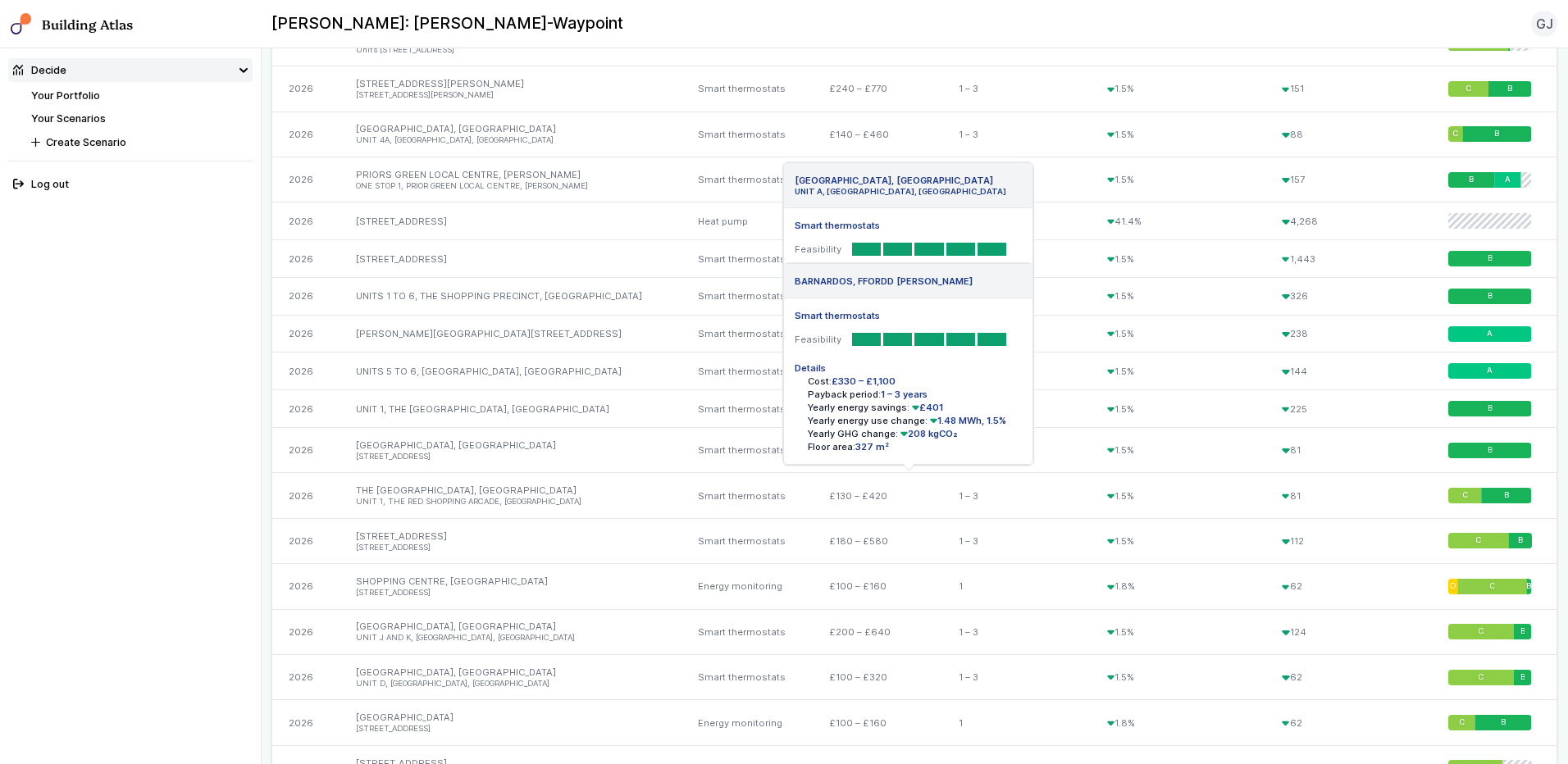
scroll to position [169, 0]
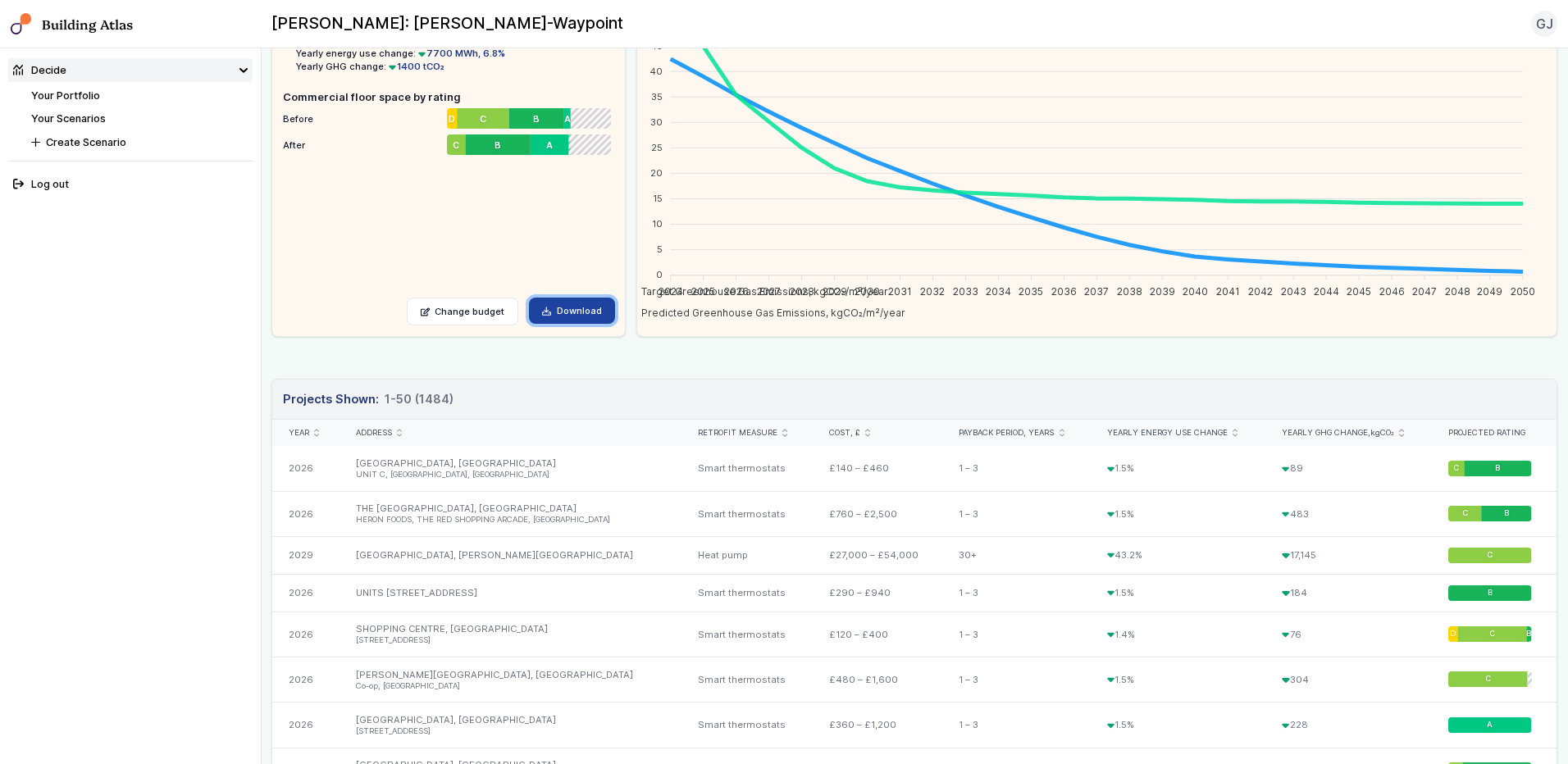
click at [597, 308] on link "Download" at bounding box center [572, 311] width 86 height 26
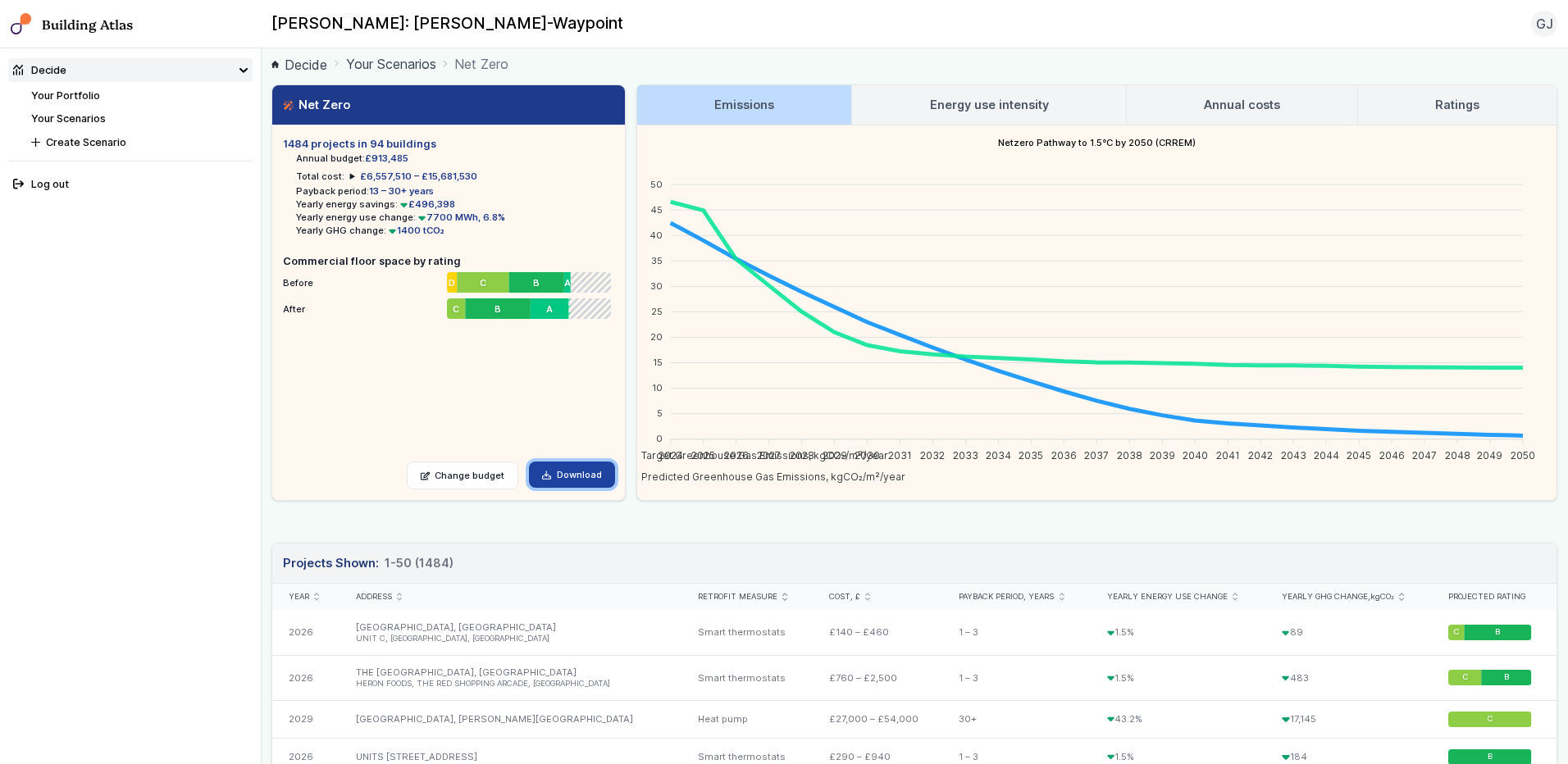
click at [551, 468] on link "Download" at bounding box center [572, 474] width 86 height 26
drag, startPoint x: 1491, startPoint y: 2, endPoint x: 589, endPoint y: 475, distance: 1018.5
click at [589, 475] on link "Download" at bounding box center [572, 474] width 86 height 26
click at [530, 471] on link "Download" at bounding box center [572, 474] width 86 height 26
drag, startPoint x: 1035, startPoint y: 4, endPoint x: 860, endPoint y: 531, distance: 555.3
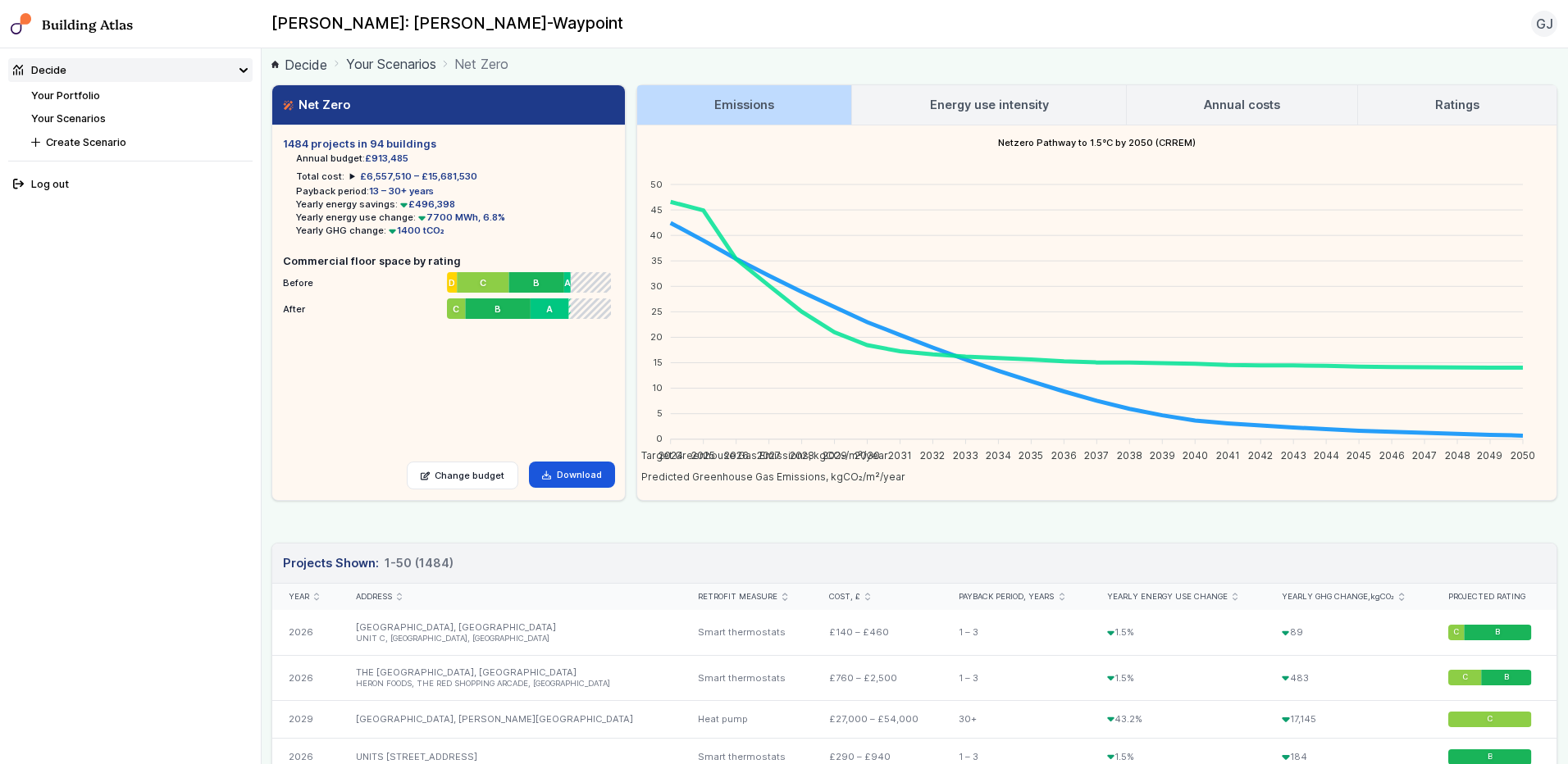
click at [561, 472] on link "Download" at bounding box center [572, 474] width 86 height 26
click at [896, 105] on link "Energy use intensity" at bounding box center [989, 105] width 273 height 39
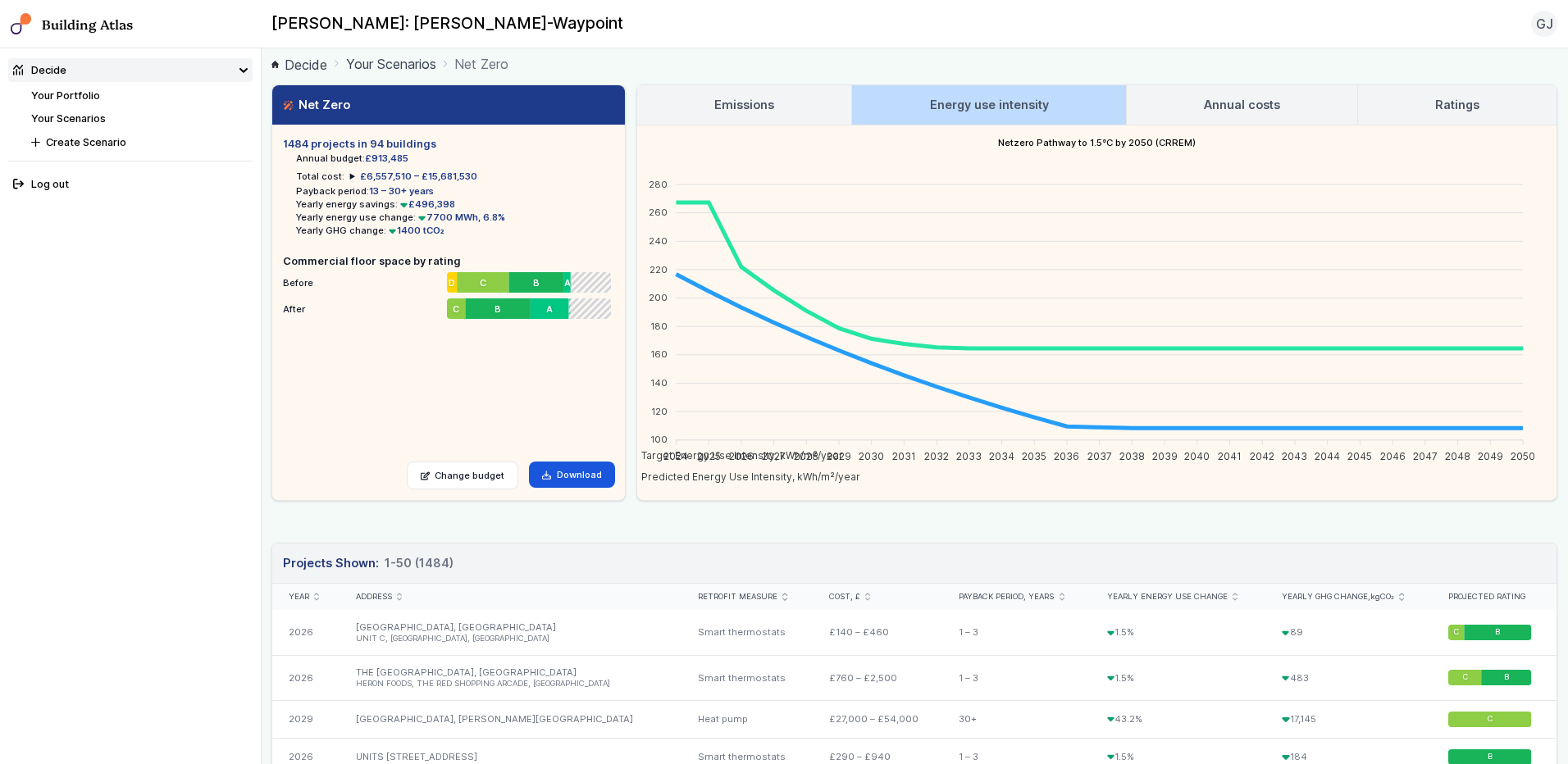
click at [1204, 102] on h3 "Annual costs" at bounding box center [1242, 104] width 76 height 18
click at [1214, 97] on h3 "Annual costs" at bounding box center [1242, 104] width 76 height 18
click at [1195, 98] on link "Annual costs" at bounding box center [1242, 105] width 230 height 39
click at [1225, 105] on h3 "Annual costs" at bounding box center [1242, 104] width 76 height 18
click at [1227, 99] on h3 "Annual costs" at bounding box center [1242, 104] width 76 height 18
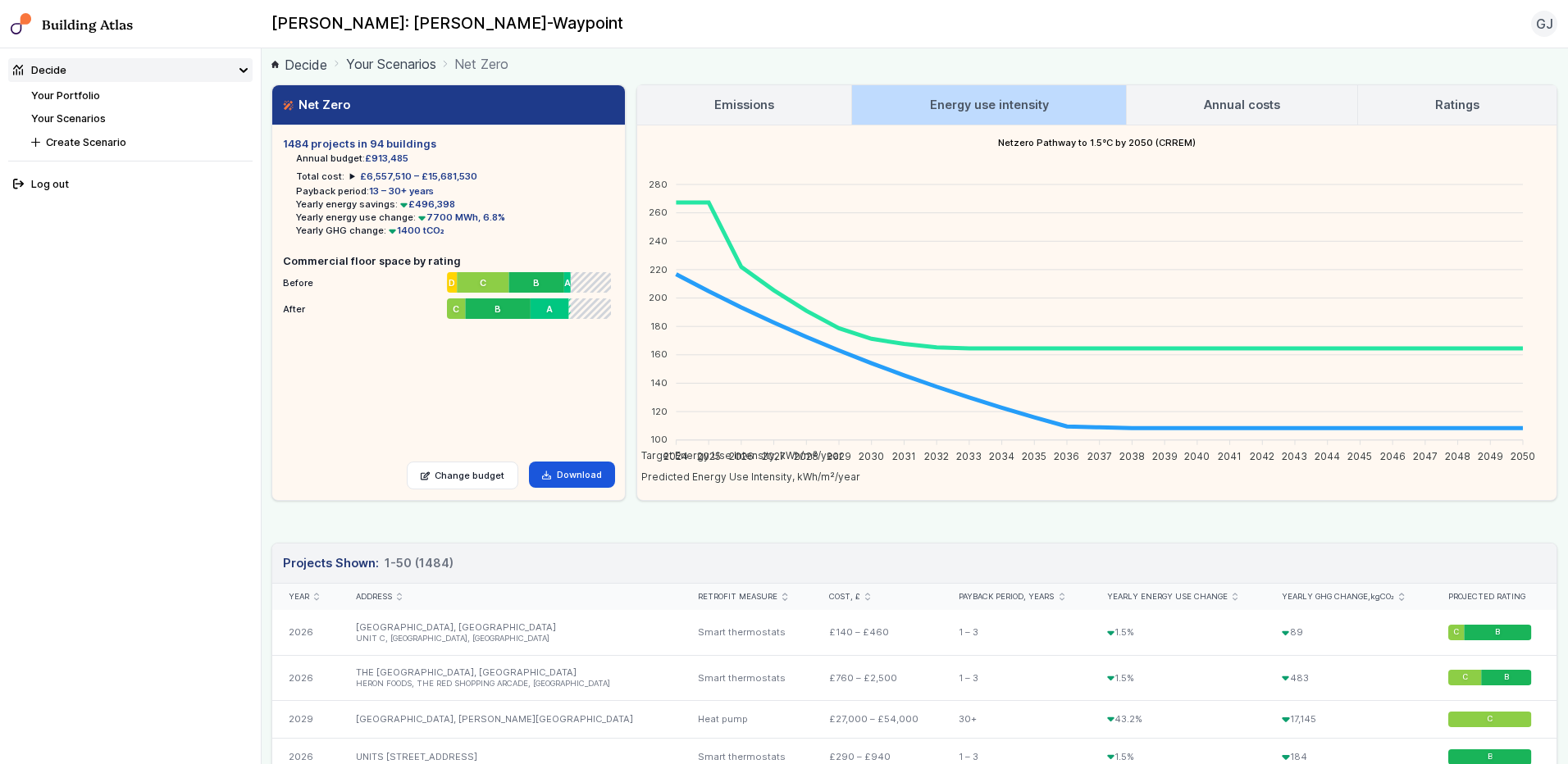
click at [1458, 102] on h3 "Ratings" at bounding box center [1458, 104] width 45 height 18
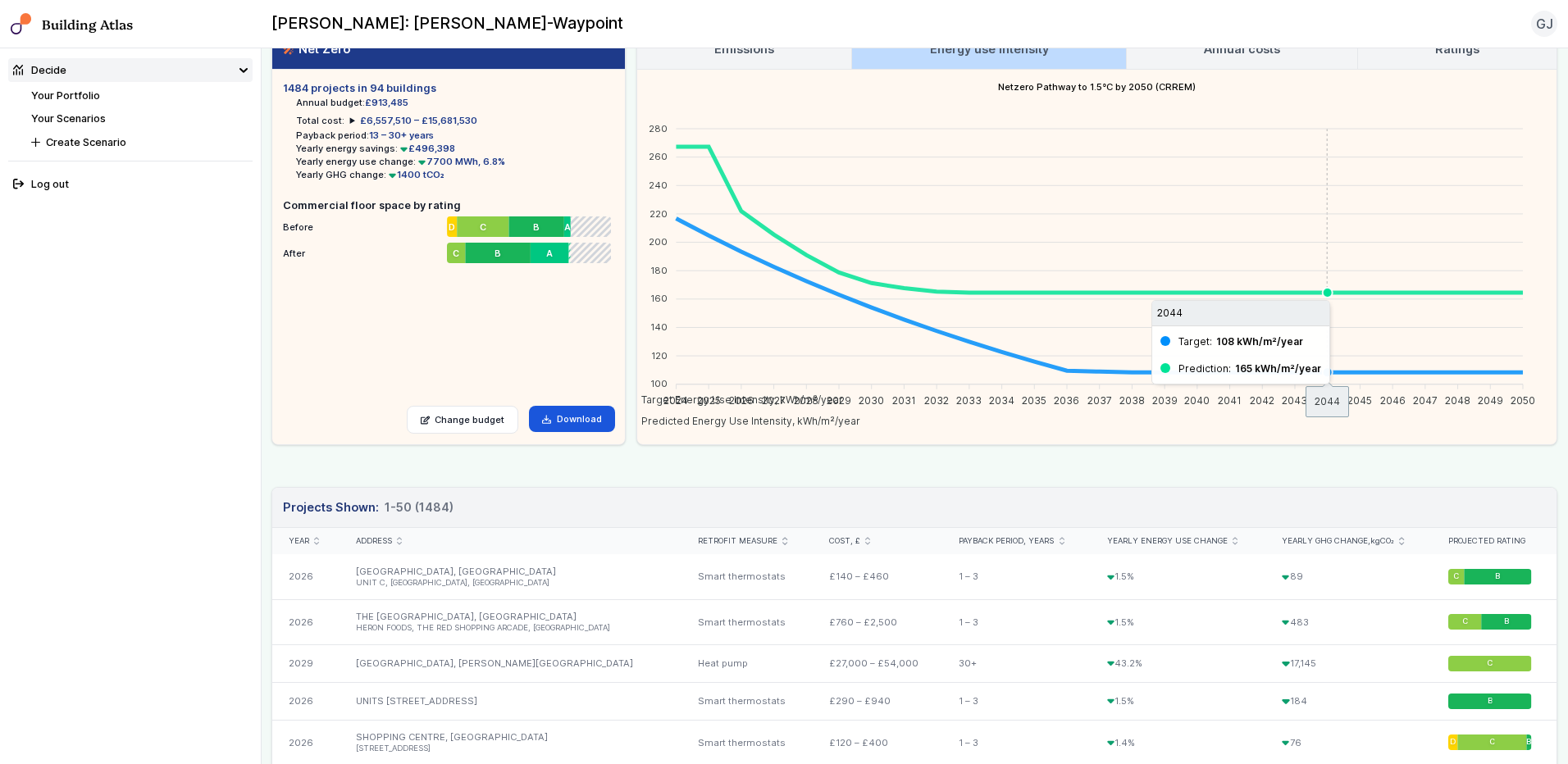
scroll to position [0, 0]
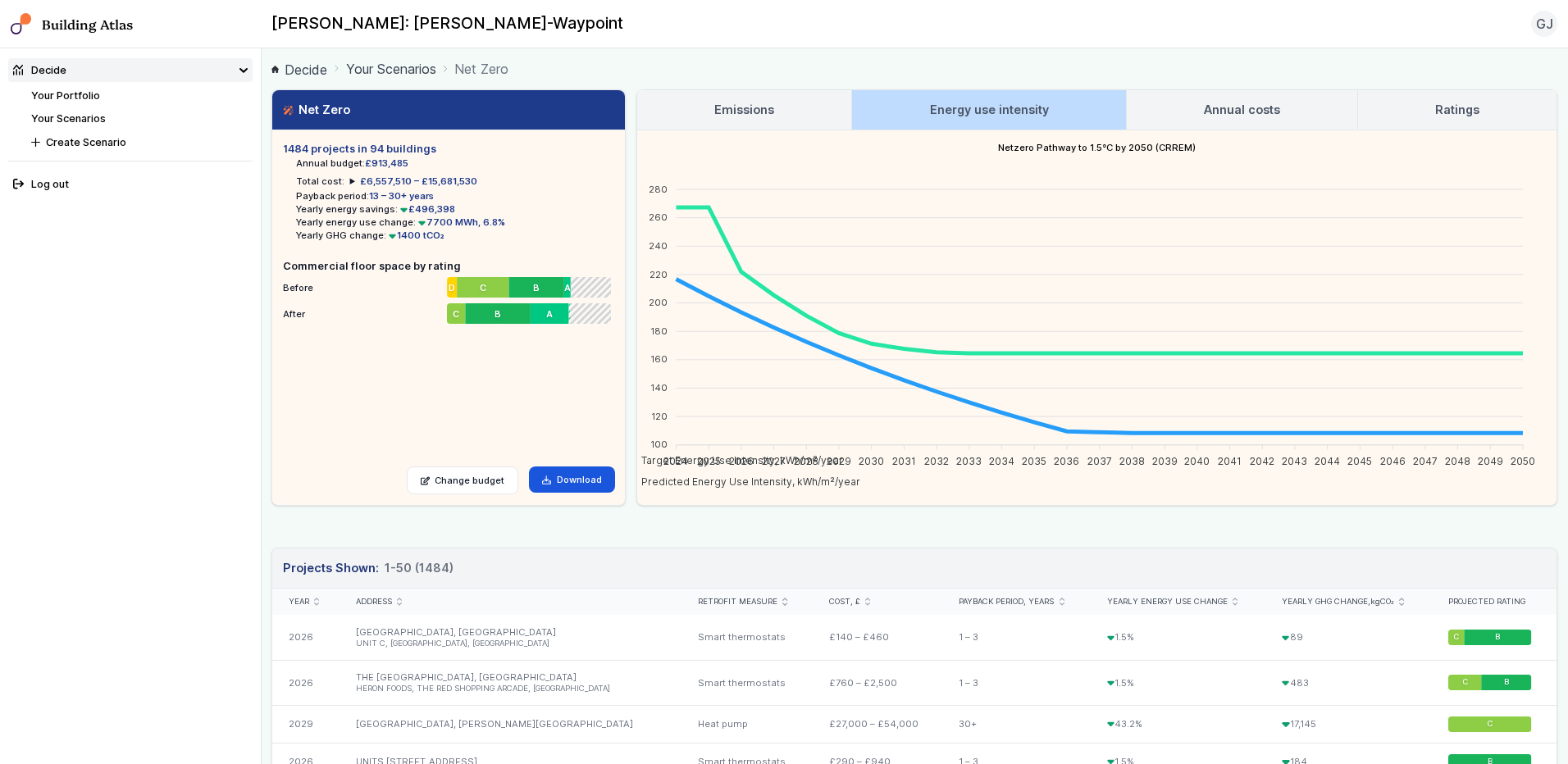
click at [1195, 102] on link "Annual costs" at bounding box center [1242, 110] width 230 height 39
click at [719, 118] on h3 "Emissions" at bounding box center [744, 110] width 59 height 18
click at [745, 107] on h3 "Emissions" at bounding box center [744, 110] width 59 height 18
click at [1328, 116] on link "Annual costs" at bounding box center [1242, 110] width 230 height 39
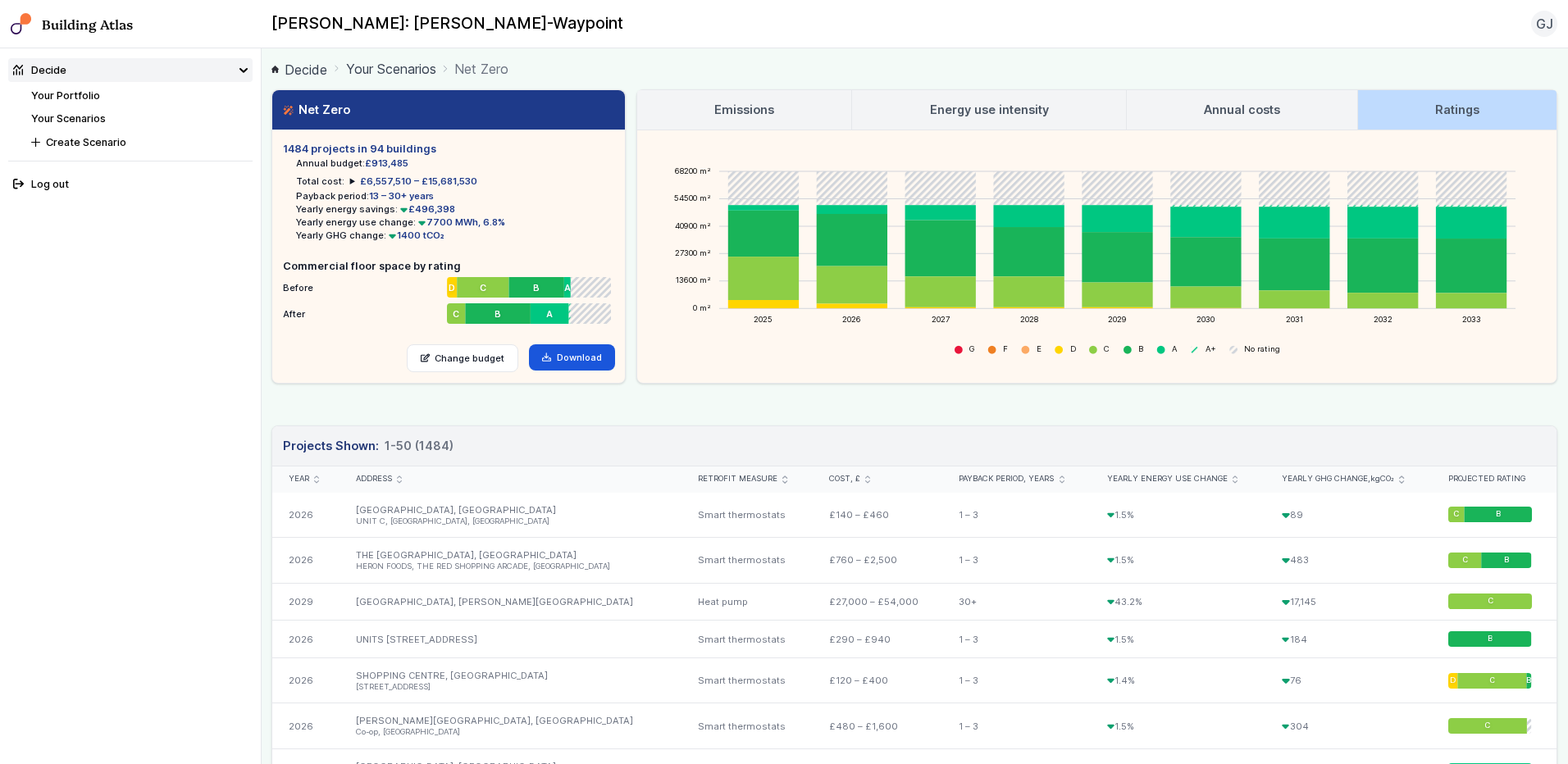
drag, startPoint x: 1441, startPoint y: 424, endPoint x: 1431, endPoint y: 401, distance: 25.1
click at [1248, 118] on h3 "Annual costs" at bounding box center [1242, 110] width 76 height 18
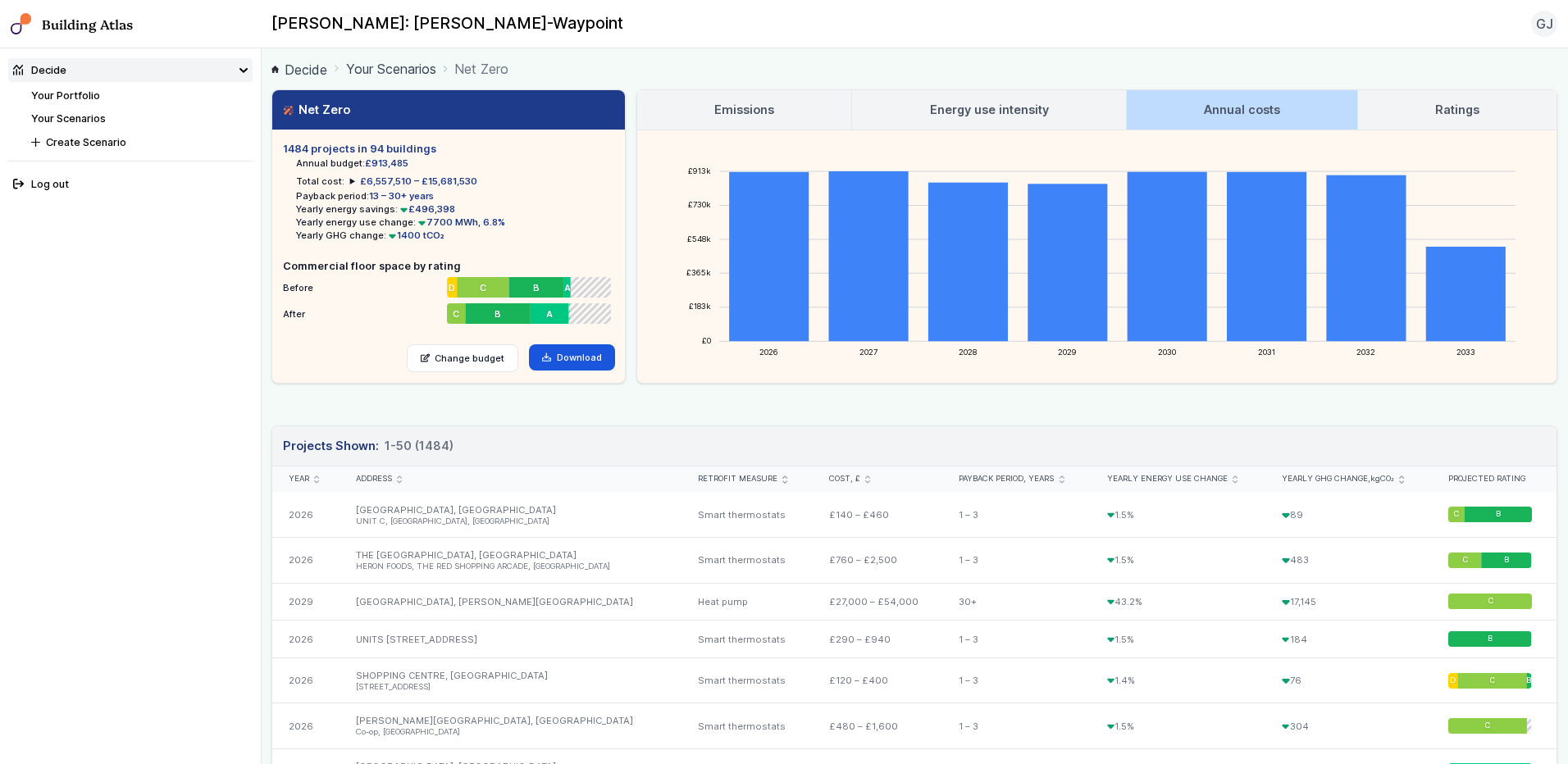
click at [1051, 104] on link "Energy use intensity" at bounding box center [989, 110] width 273 height 39
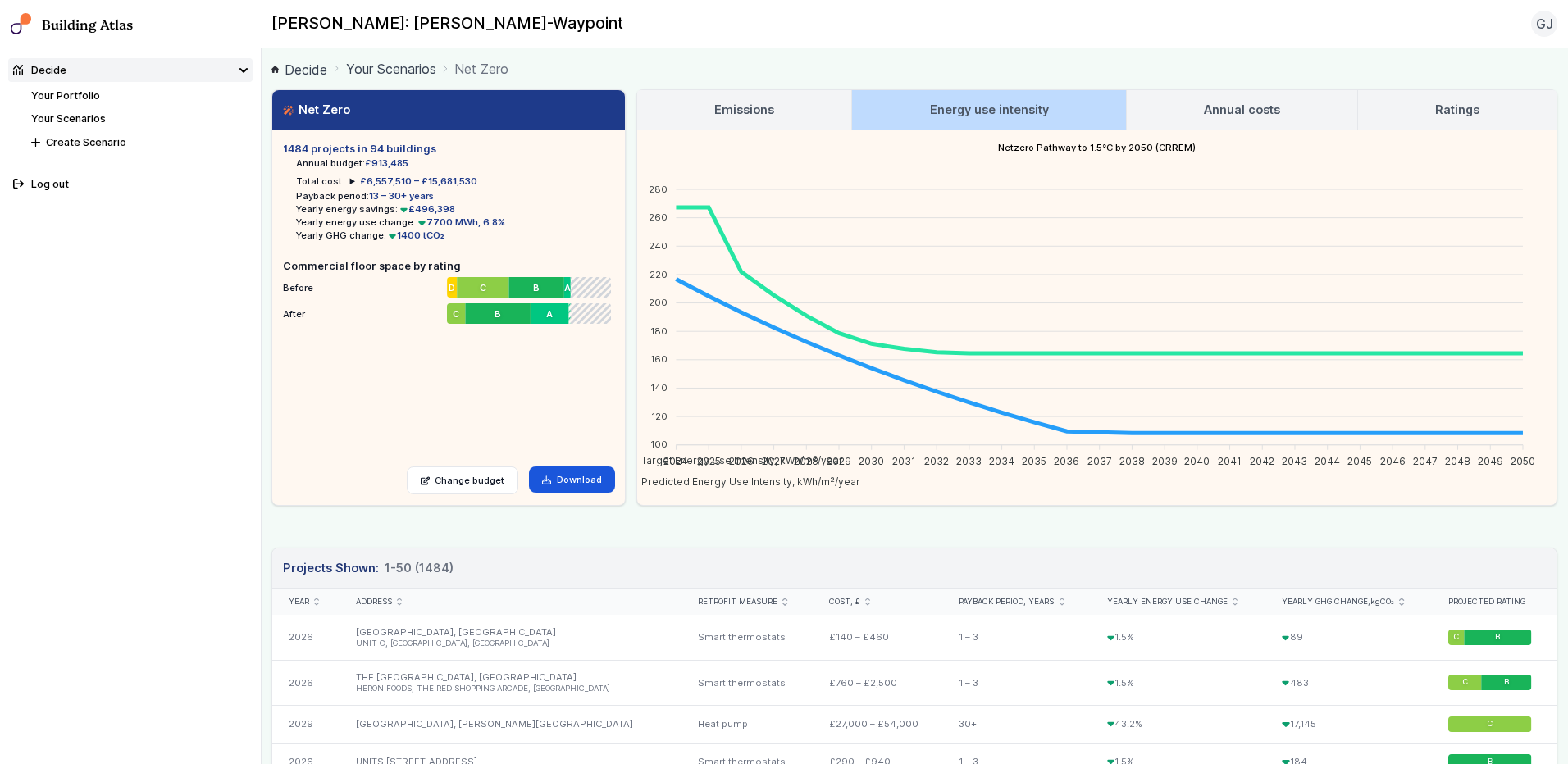
click at [797, 118] on link "Emissions" at bounding box center [744, 110] width 214 height 39
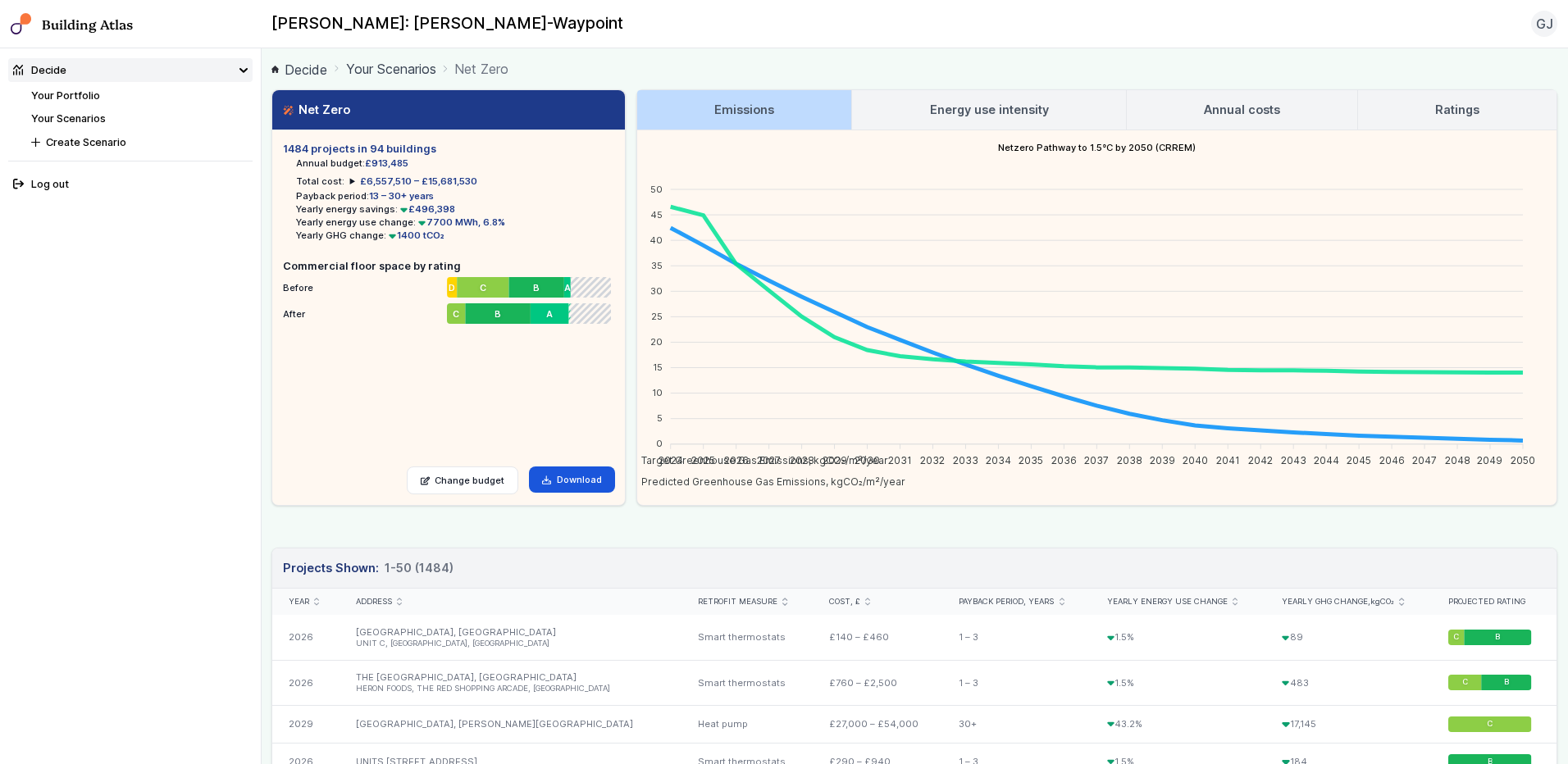
click at [582, 569] on header "Projects Shown: 1-50 (1484)" at bounding box center [914, 568] width 1284 height 40
click at [590, 479] on link "Download" at bounding box center [572, 480] width 86 height 26
